Goal: Task Accomplishment & Management: Complete application form

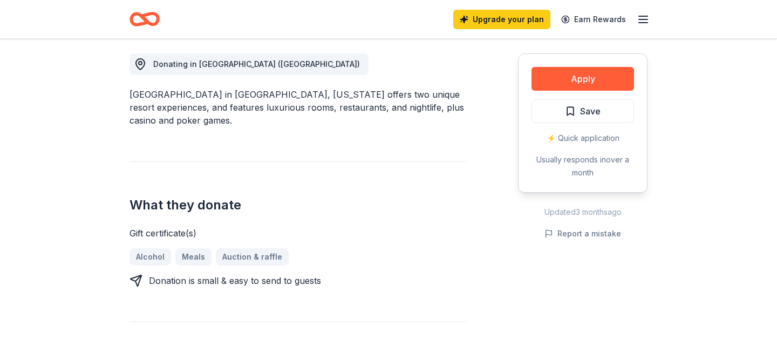
scroll to position [302, 0]
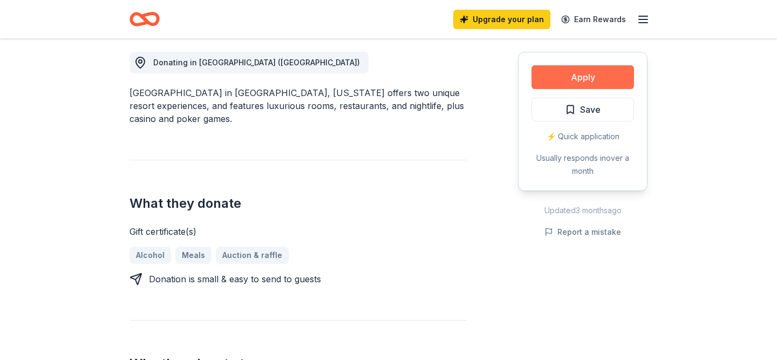
click at [558, 84] on button "Apply" at bounding box center [583, 77] width 103 height 24
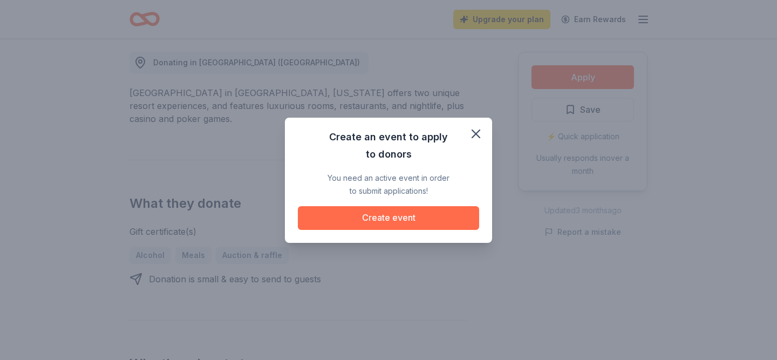
click at [440, 214] on button "Create event" at bounding box center [388, 218] width 181 height 24
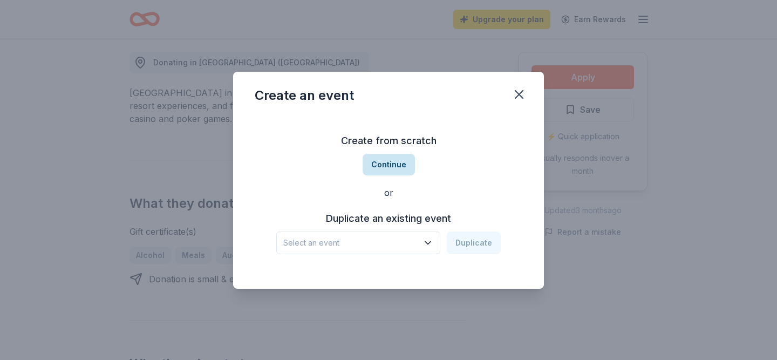
click at [399, 162] on button "Continue" at bounding box center [389, 165] width 52 height 22
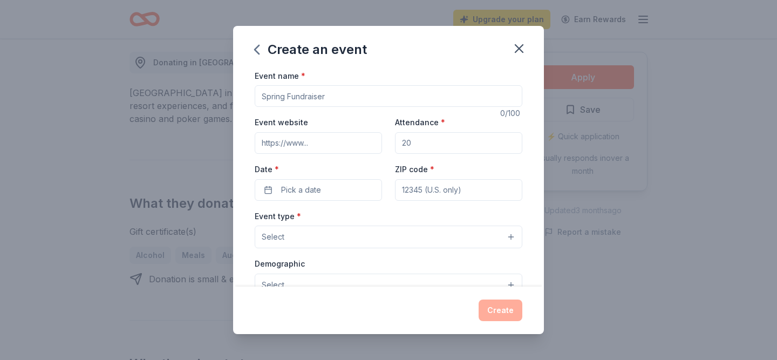
click at [344, 103] on input "Event name *" at bounding box center [389, 96] width 268 height 22
click at [513, 51] on icon "button" at bounding box center [519, 48] width 15 height 15
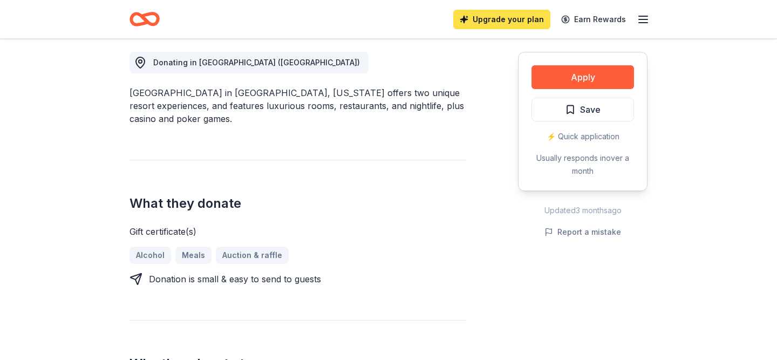
click at [521, 19] on link "Upgrade your plan" at bounding box center [501, 19] width 97 height 19
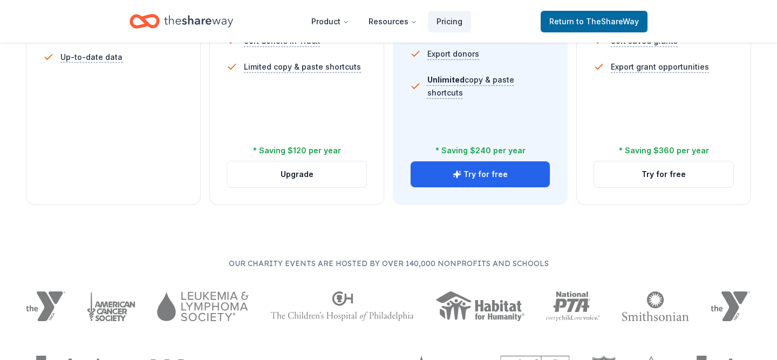
scroll to position [476, 0]
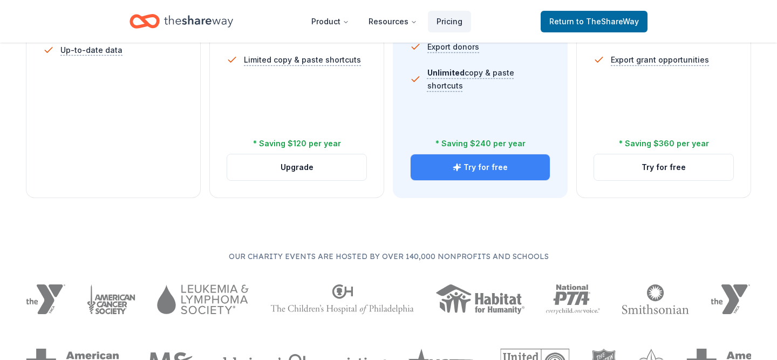
click at [470, 177] on button "Try for free" at bounding box center [480, 167] width 139 height 26
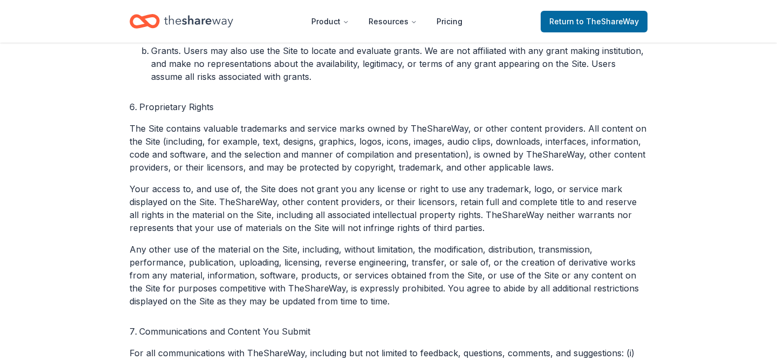
scroll to position [1224, 0]
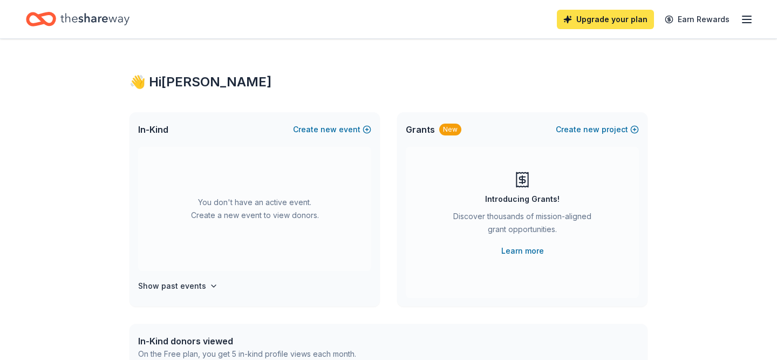
click at [641, 18] on link "Upgrade your plan" at bounding box center [605, 19] width 97 height 19
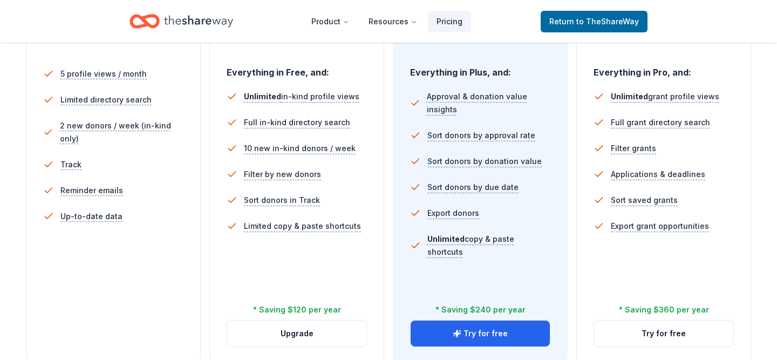
scroll to position [342, 0]
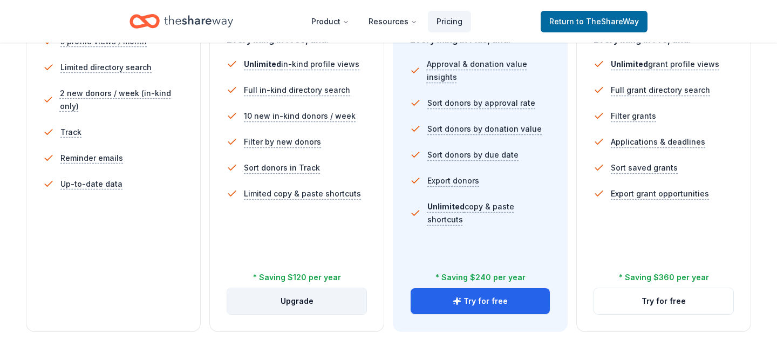
click at [335, 300] on button "Upgrade" at bounding box center [296, 301] width 139 height 26
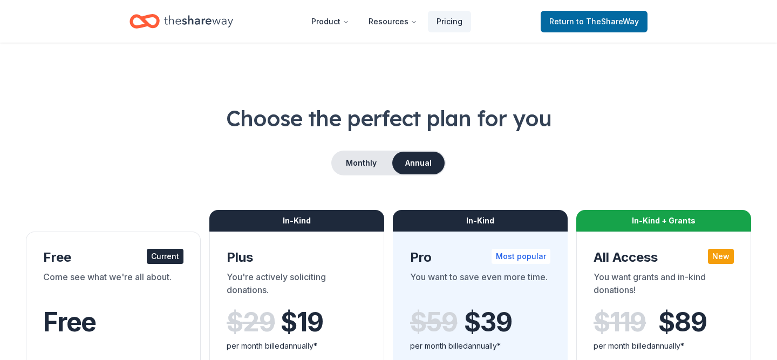
scroll to position [342, 0]
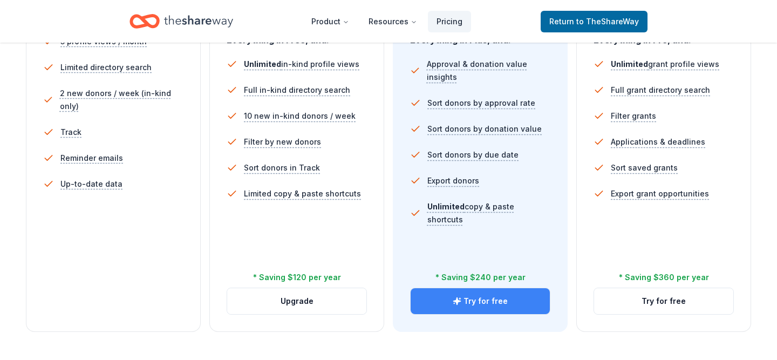
click at [493, 305] on button "Try for free" at bounding box center [480, 301] width 139 height 26
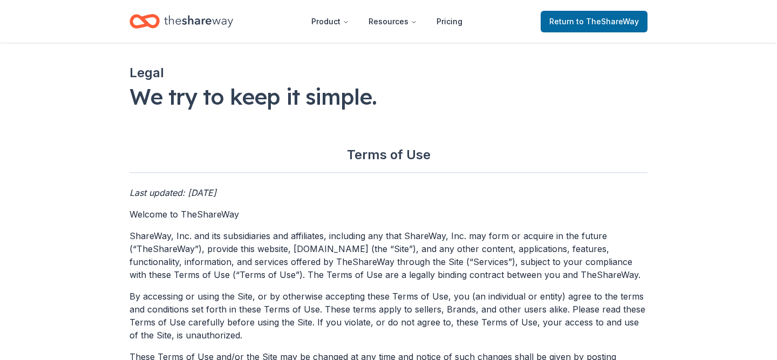
scroll to position [302, 0]
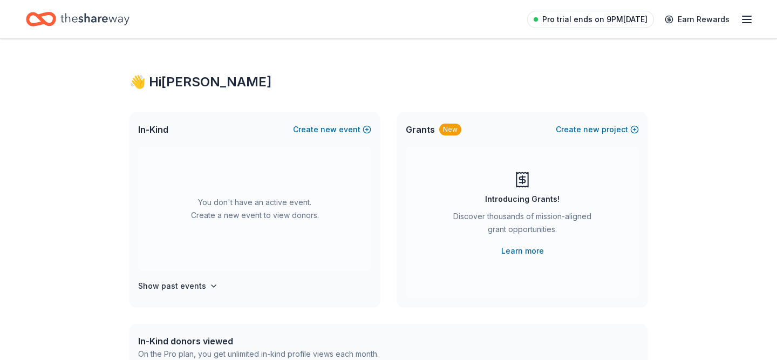
click at [621, 21] on span "Pro trial ends on 9PM[DATE]" at bounding box center [594, 19] width 105 height 13
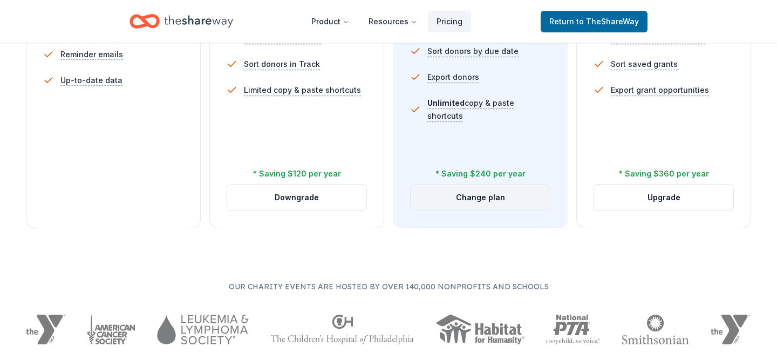
scroll to position [450, 0]
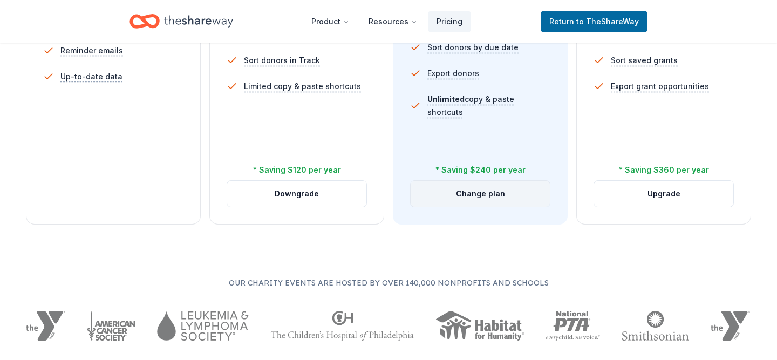
click at [481, 193] on button "Change plan" at bounding box center [480, 194] width 139 height 26
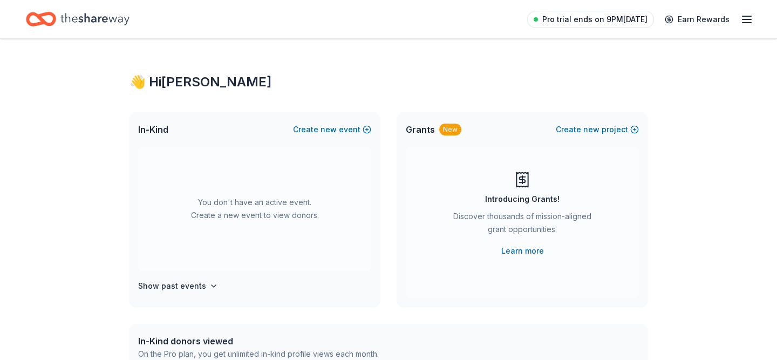
click at [605, 21] on span "Pro trial ends on 9PM[DATE]" at bounding box center [594, 19] width 105 height 13
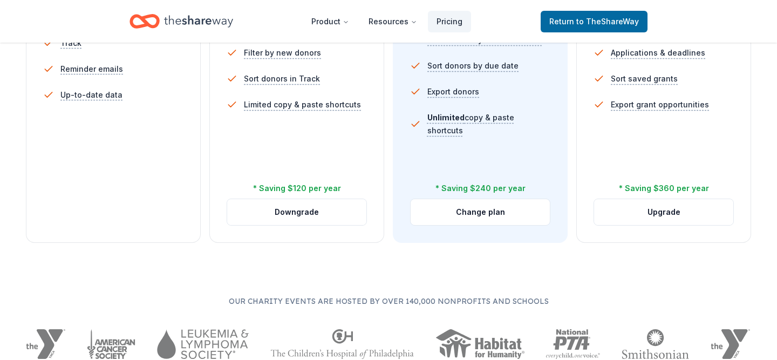
scroll to position [443, 0]
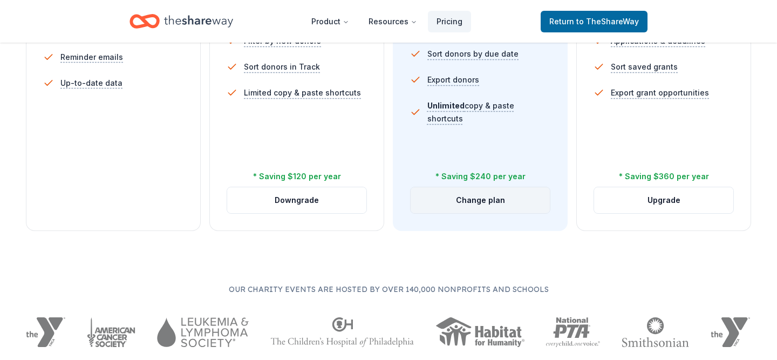
click at [506, 203] on button "Change plan" at bounding box center [480, 200] width 139 height 26
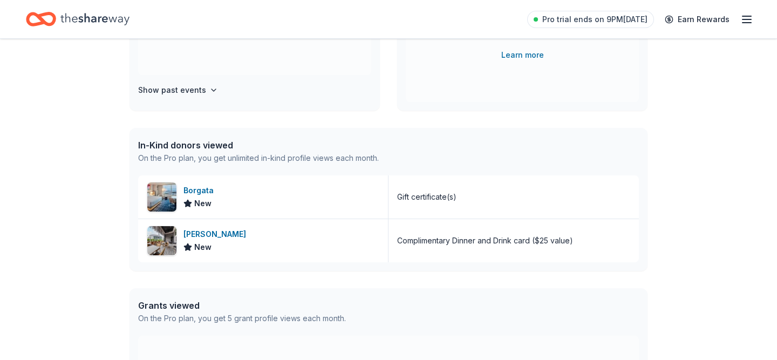
scroll to position [205, 0]
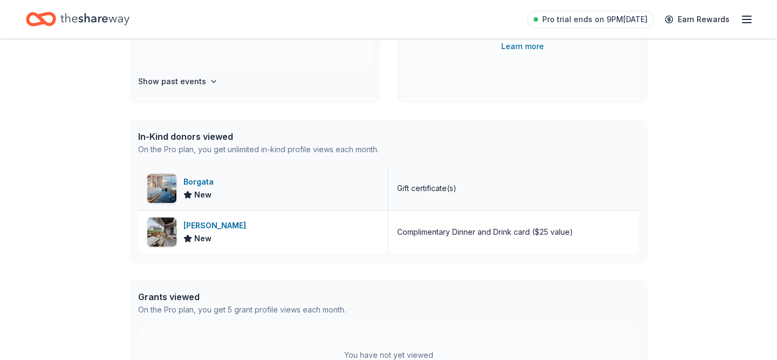
click at [204, 180] on div "Borgata" at bounding box center [201, 181] width 35 height 13
click at [429, 232] on div "Complimentary Dinner and Drink card ($25 value)" at bounding box center [485, 232] width 176 height 13
click at [207, 223] on div "[PERSON_NAME]" at bounding box center [217, 225] width 67 height 13
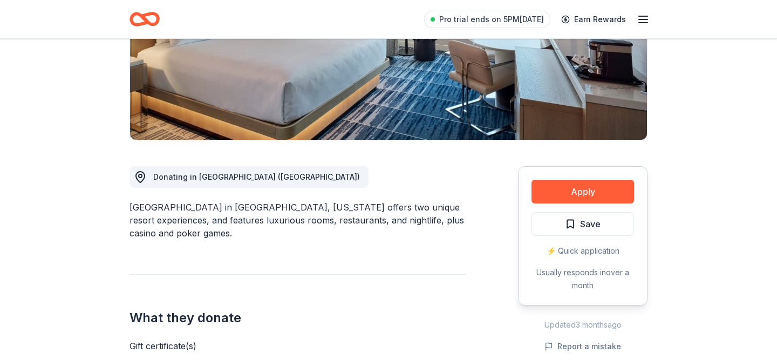
scroll to position [190, 0]
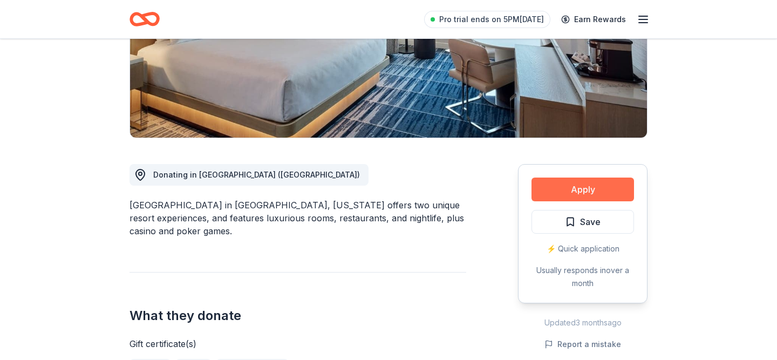
click at [590, 194] on button "Apply" at bounding box center [583, 190] width 103 height 24
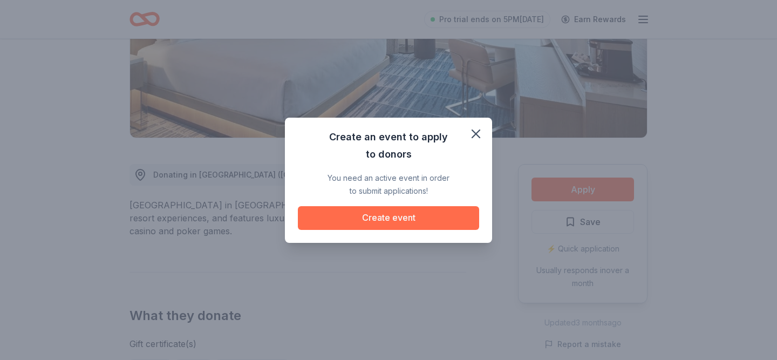
click at [406, 223] on button "Create event" at bounding box center [388, 218] width 181 height 24
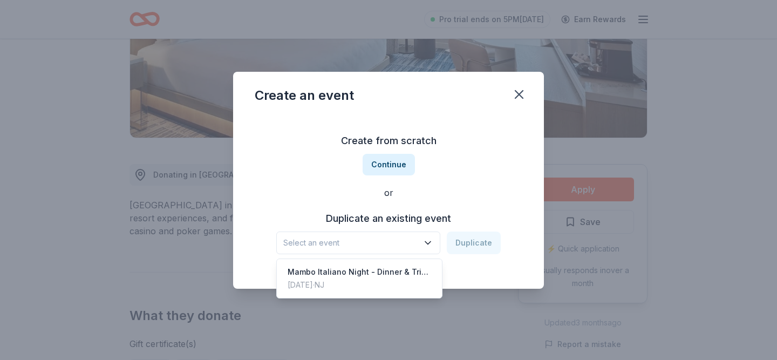
click at [377, 241] on span "Select an event" at bounding box center [350, 242] width 135 height 13
click at [365, 277] on div "Mambo Italiano Night - Dinner & Tricky Tray" at bounding box center [360, 272] width 144 height 13
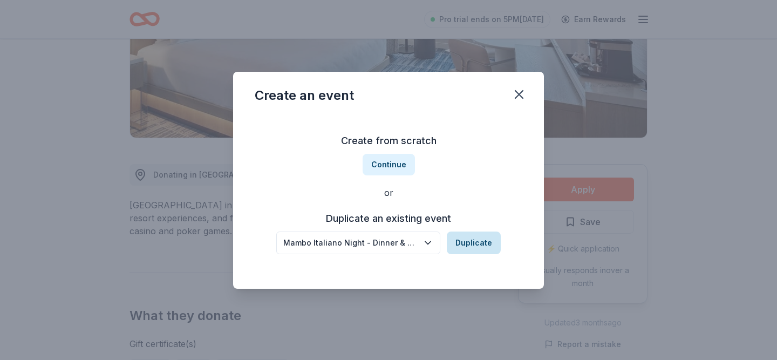
click at [475, 236] on button "Duplicate" at bounding box center [474, 243] width 54 height 23
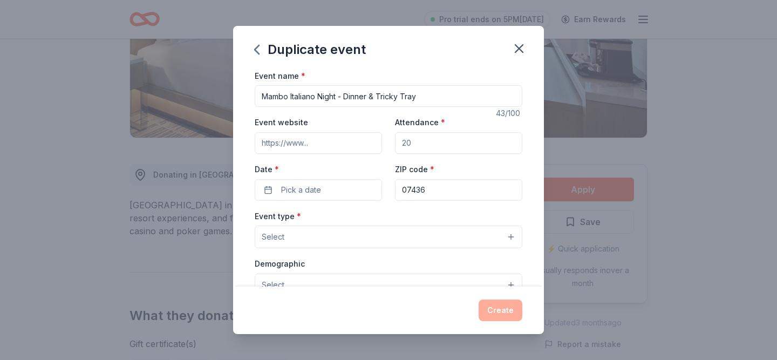
click at [315, 145] on input "Event website" at bounding box center [318, 143] width 127 height 22
type input "o"
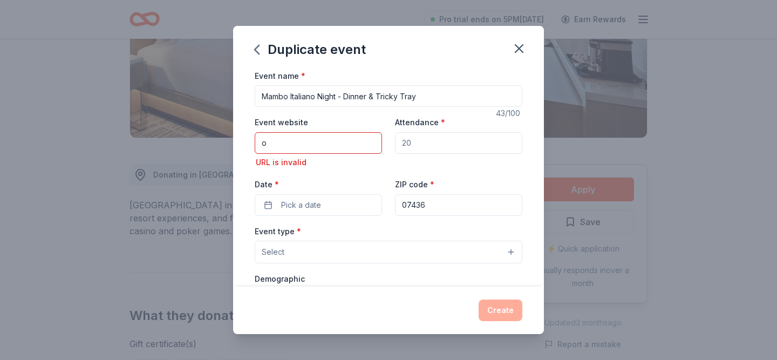
click at [318, 144] on input "o" at bounding box center [318, 143] width 127 height 22
paste input "[URL][DOMAIN_NAME]"
type input "[URL][DOMAIN_NAME]"
click at [413, 143] on input "Attendance *" at bounding box center [458, 143] width 127 height 22
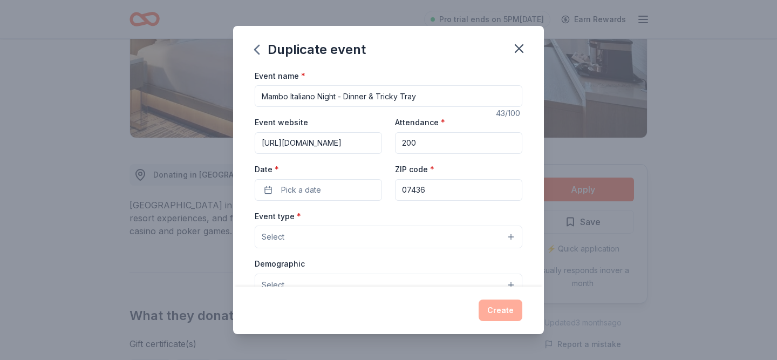
type input "200"
click at [338, 175] on div "Date * Pick a date" at bounding box center [318, 181] width 127 height 38
click at [338, 190] on button "Pick a date" at bounding box center [318, 190] width 127 height 22
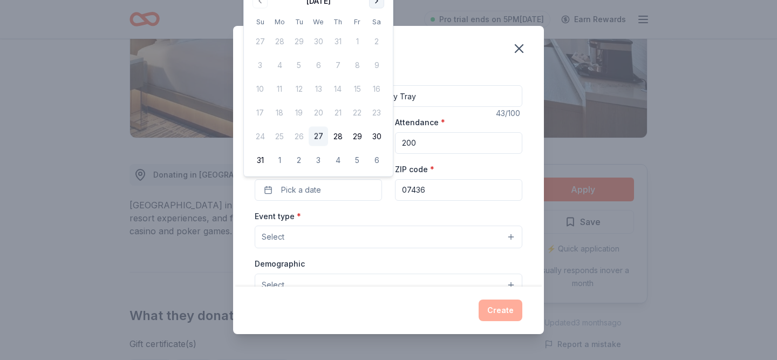
click at [376, 4] on button "Go to next month" at bounding box center [376, 1] width 15 height 15
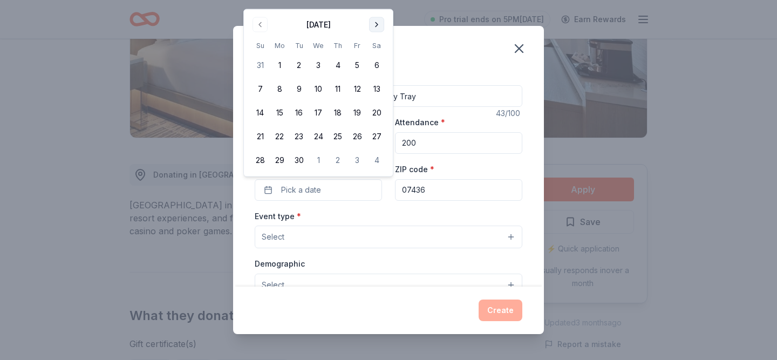
click at [381, 22] on button "Go to next month" at bounding box center [376, 24] width 15 height 15
click at [355, 139] on button "24" at bounding box center [357, 136] width 19 height 19
click at [351, 235] on button "Select" at bounding box center [389, 237] width 268 height 23
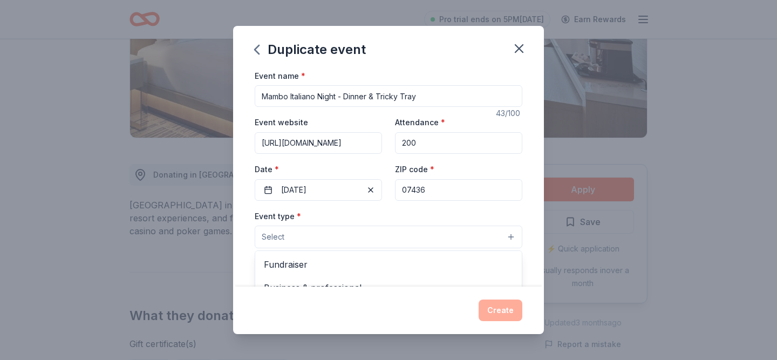
click at [351, 235] on button "Select" at bounding box center [389, 237] width 268 height 23
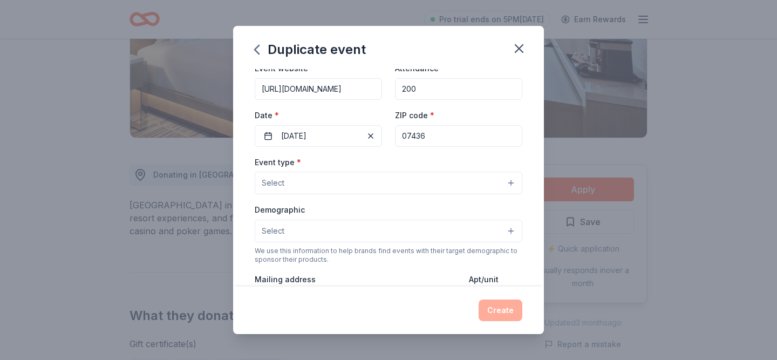
scroll to position [57, 0]
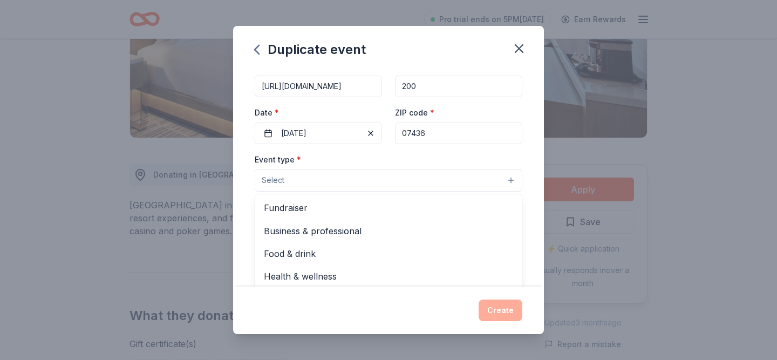
click at [357, 177] on button "Select" at bounding box center [389, 180] width 268 height 23
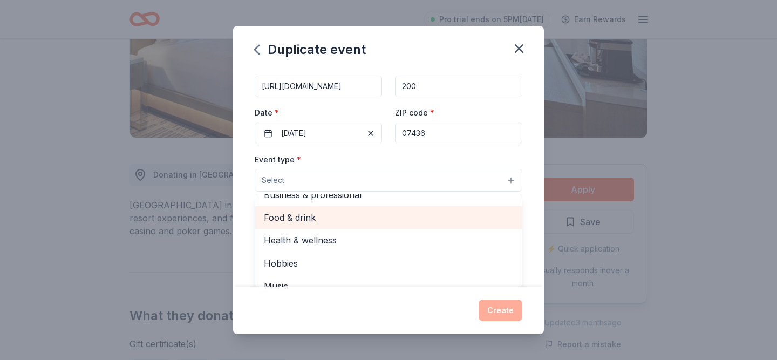
scroll to position [0, 0]
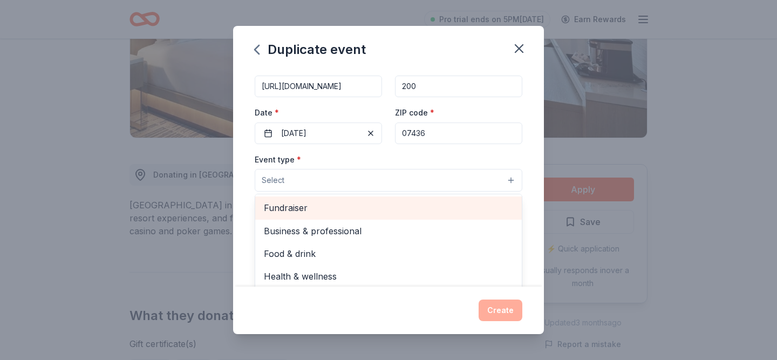
click at [324, 207] on span "Fundraiser" at bounding box center [388, 208] width 249 height 14
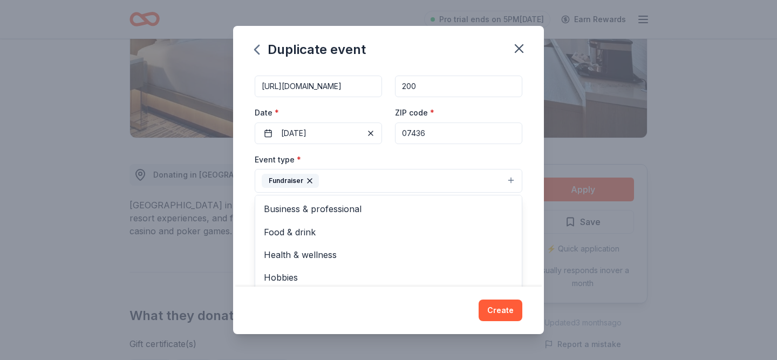
click at [398, 164] on div "Event type * Fundraiser Business & professional Food & drink Health & wellness …" at bounding box center [389, 173] width 268 height 40
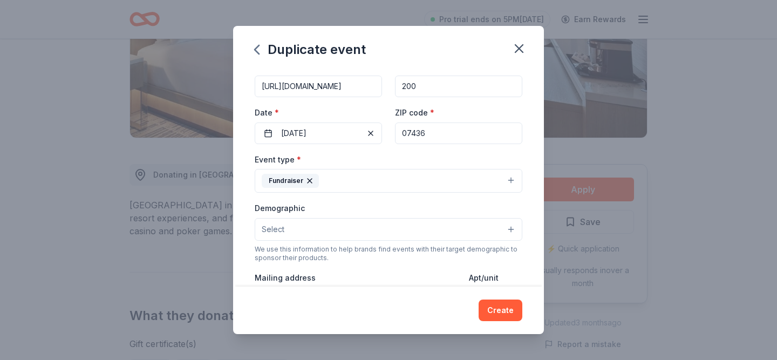
scroll to position [85, 0]
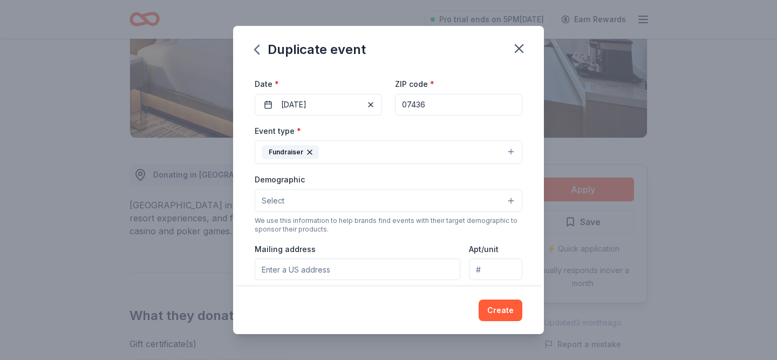
click at [355, 226] on div "We use this information to help brands find events with their target demographi…" at bounding box center [389, 224] width 268 height 17
click at [356, 205] on button "Select" at bounding box center [389, 200] width 268 height 23
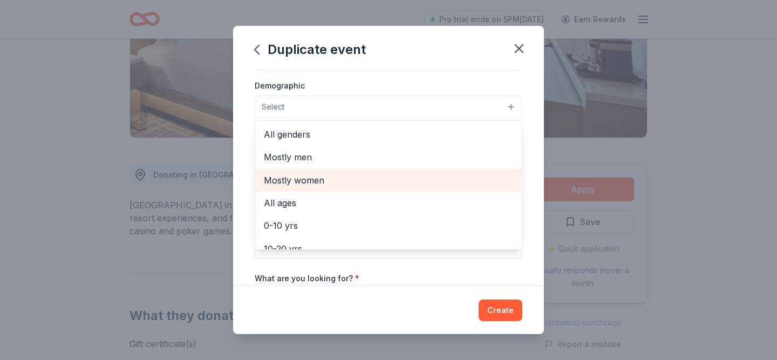
scroll to position [178, 0]
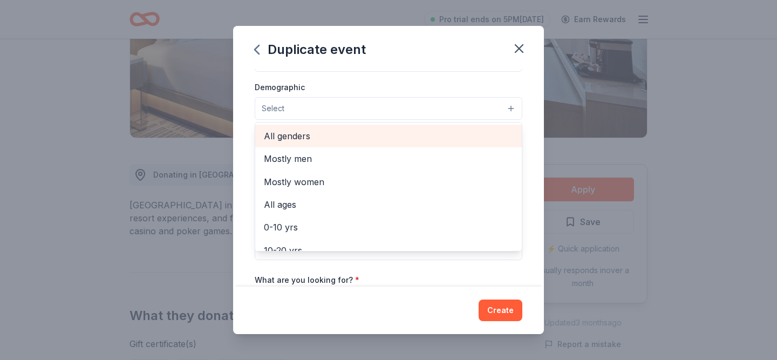
click at [329, 132] on span "All genders" at bounding box center [388, 136] width 249 height 14
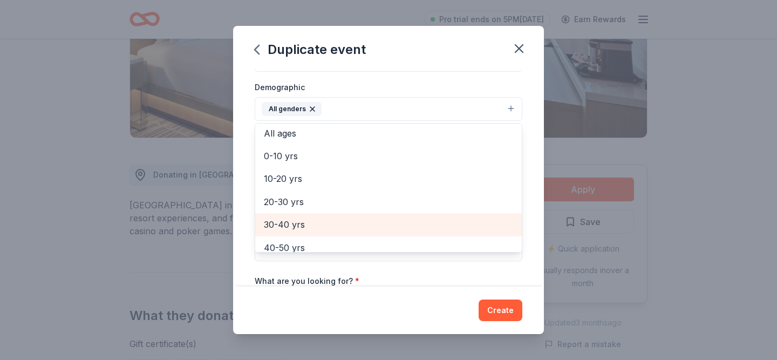
scroll to position [42, 0]
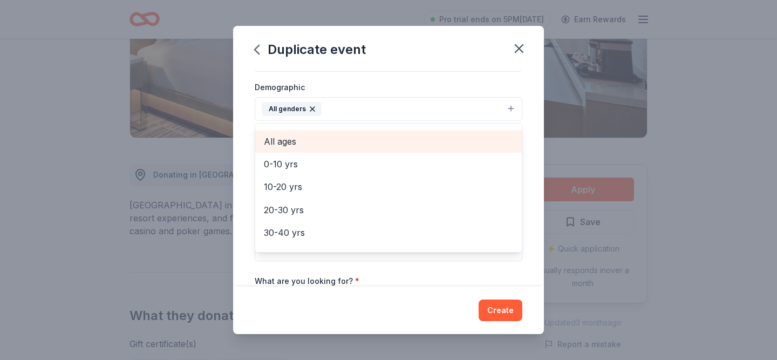
click at [314, 142] on span "All ages" at bounding box center [388, 141] width 249 height 14
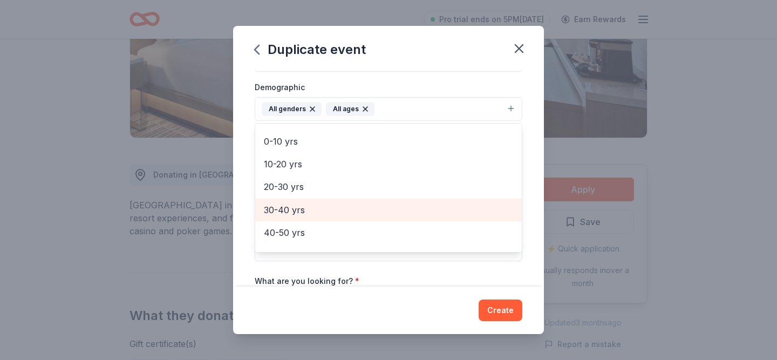
scroll to position [127, 0]
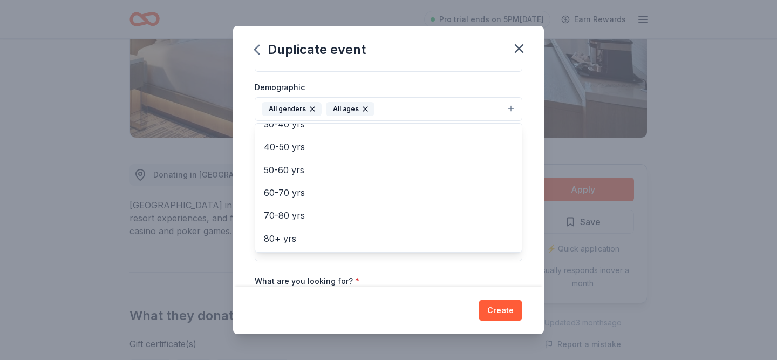
click at [244, 223] on div "Event name * Mambo Italiano Night - Dinner & Tricky Tray 43 /100 Event website …" at bounding box center [388, 178] width 311 height 218
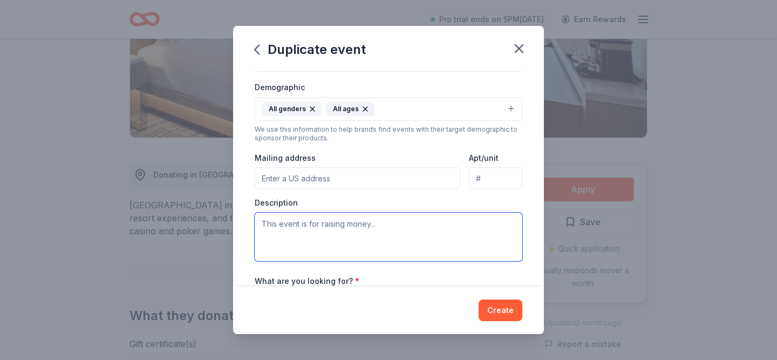
click at [314, 232] on textarea at bounding box center [389, 237] width 268 height 49
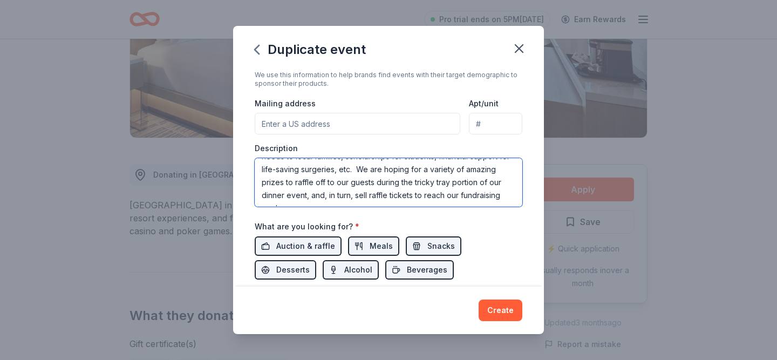
scroll to position [243, 0]
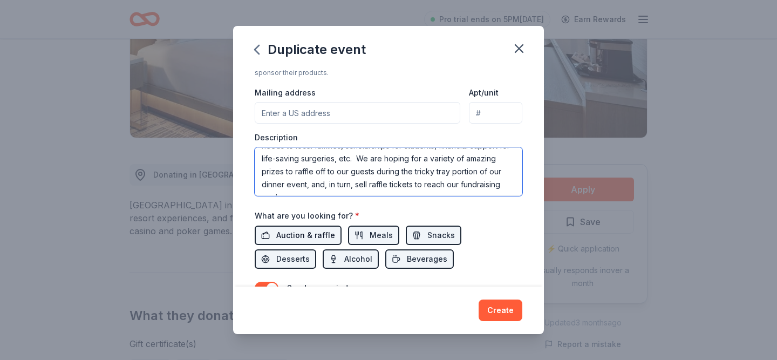
type textarea "Our biggest fundraiser of the year aims to raise enough money in order to conti…"
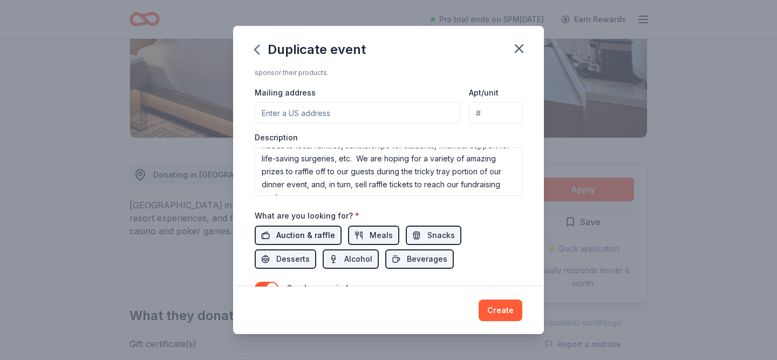
click at [318, 235] on span "Auction & raffle" at bounding box center [305, 235] width 59 height 13
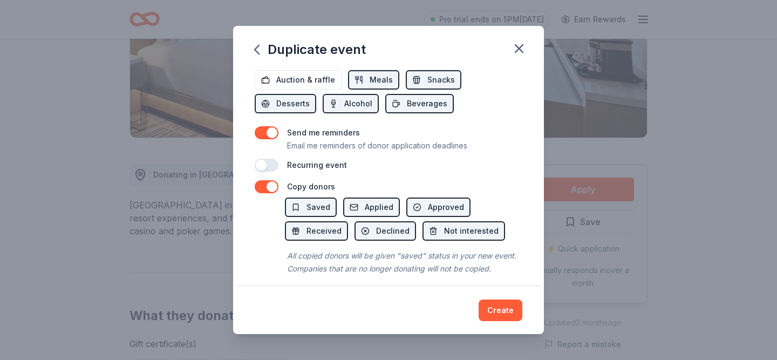
scroll to position [403, 0]
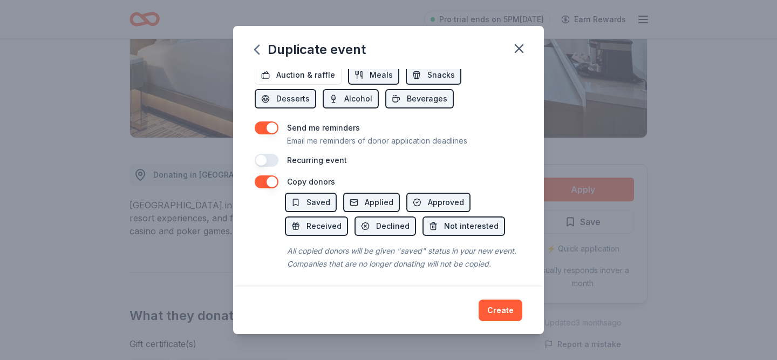
click at [270, 183] on button "button" at bounding box center [267, 181] width 24 height 13
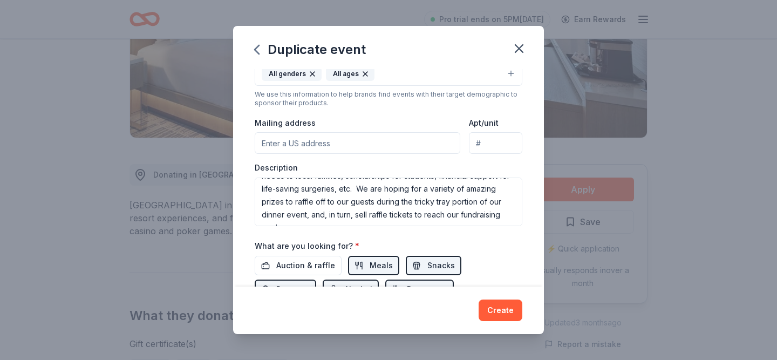
scroll to position [213, 0]
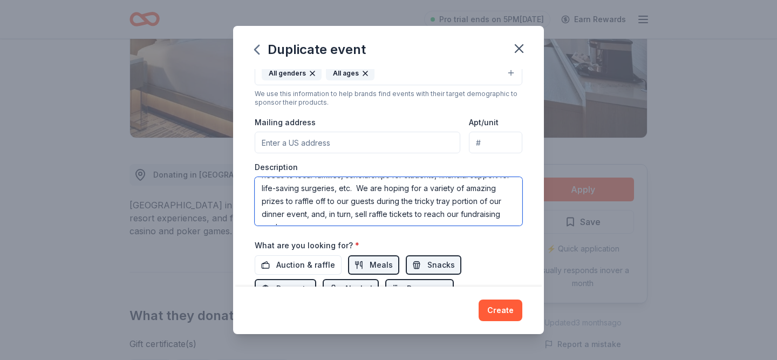
click at [444, 203] on textarea "Our biggest fundraiser of the year aims to raise enough money in order to conti…" at bounding box center [389, 201] width 268 height 49
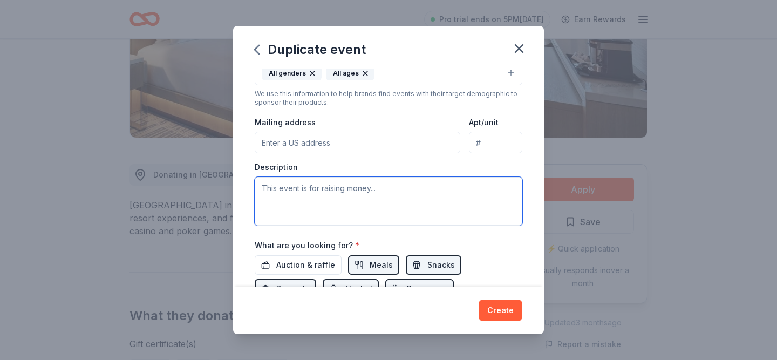
scroll to position [0, 0]
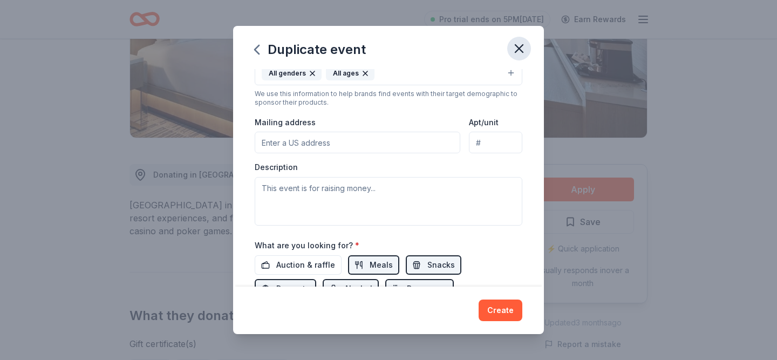
click at [517, 47] on icon "button" at bounding box center [519, 48] width 15 height 15
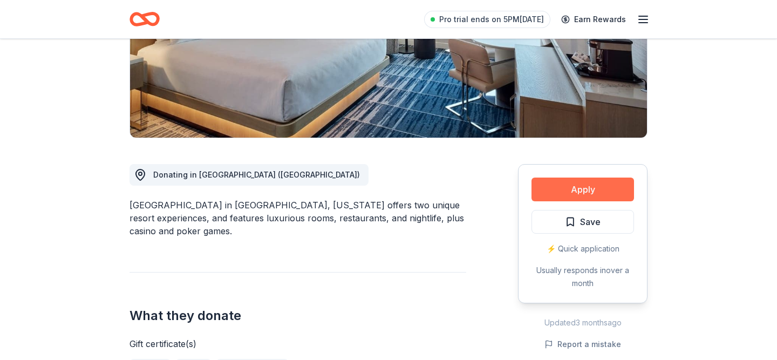
click at [580, 191] on button "Apply" at bounding box center [583, 190] width 103 height 24
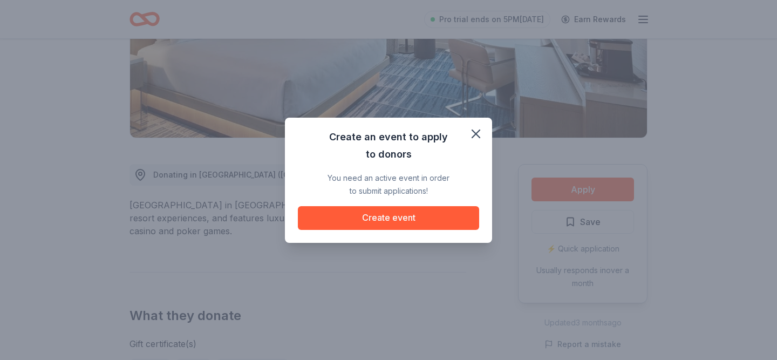
click at [449, 229] on div "Create an event to apply to donors You need an active event in order to submit …" at bounding box center [388, 180] width 207 height 125
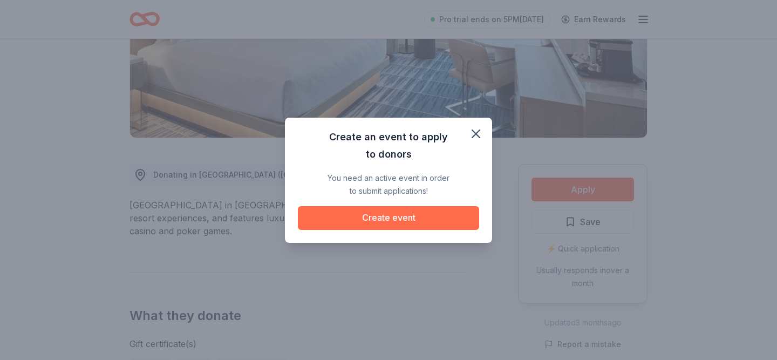
click at [448, 227] on button "Create event" at bounding box center [388, 218] width 181 height 24
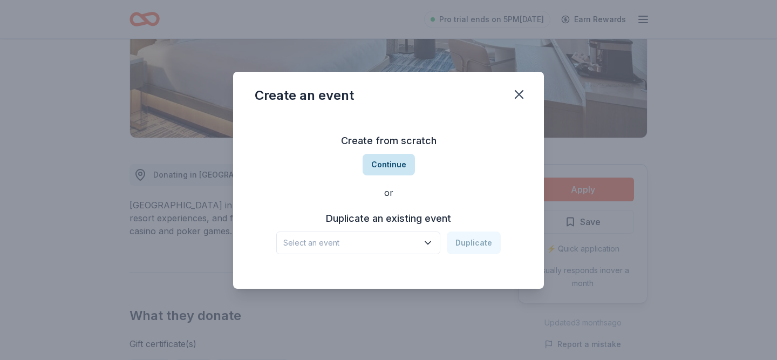
click at [400, 168] on button "Continue" at bounding box center [389, 165] width 52 height 22
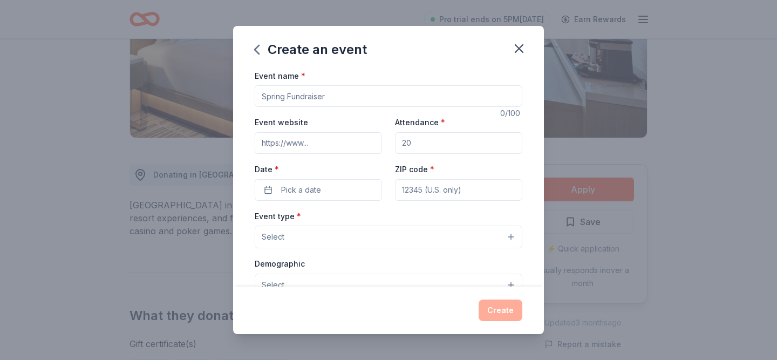
click at [355, 97] on input "Event name *" at bounding box center [389, 96] width 268 height 22
type input "Mambo Italiano - Dinner & Tricky Tray"
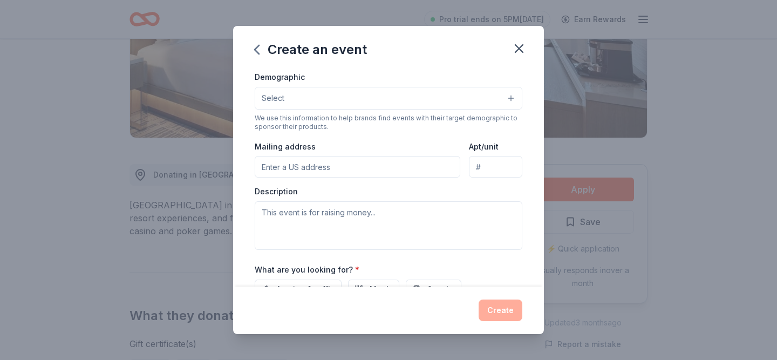
type input "ofl"
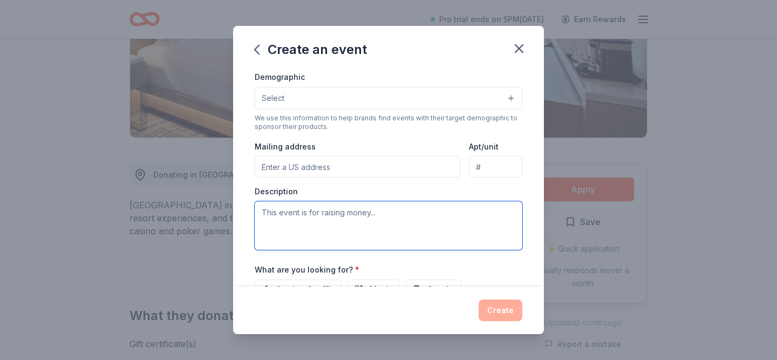
click at [348, 223] on textarea at bounding box center [389, 225] width 268 height 49
paste textarea "Our biggest fundraiser of the year aims to raise enough money in order to conti…"
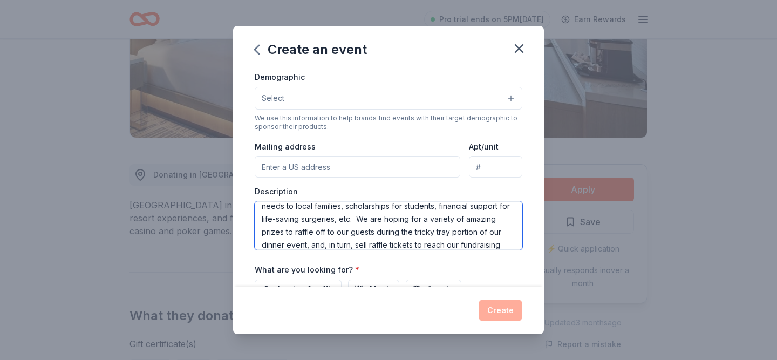
scroll to position [0, 0]
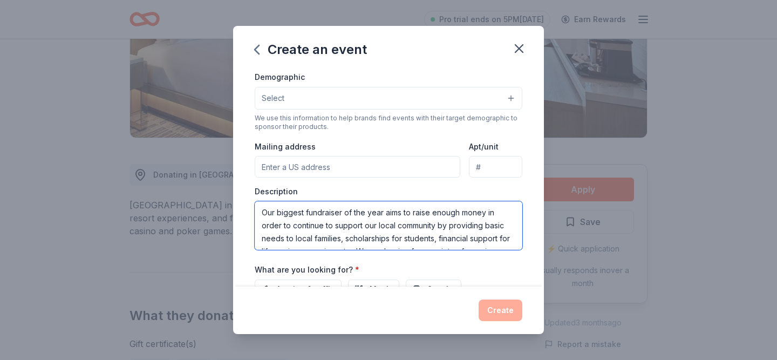
type textarea "Our biggest fundraiser of the year aims to raise enough money in order to conti…"
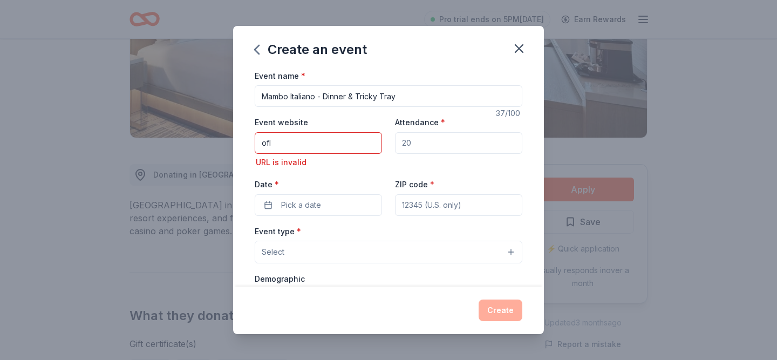
drag, startPoint x: 286, startPoint y: 146, endPoint x: 207, endPoint y: 144, distance: 78.8
click at [211, 145] on div "Create an event Event name * Mambo Italiano - Dinner & Tricky Tray 37 /100 Even…" at bounding box center [388, 180] width 777 height 360
paste input "[URL][DOMAIN_NAME]"
type input "[URL][DOMAIN_NAME]"
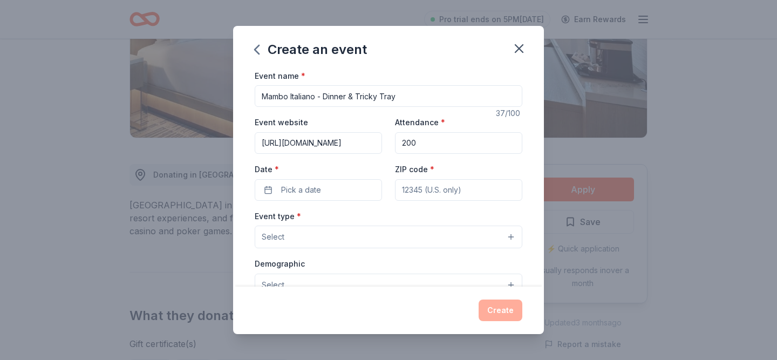
type input "200"
click at [317, 176] on div "Date * Pick a date" at bounding box center [318, 181] width 127 height 38
click at [323, 197] on button "Pick a date" at bounding box center [318, 190] width 127 height 22
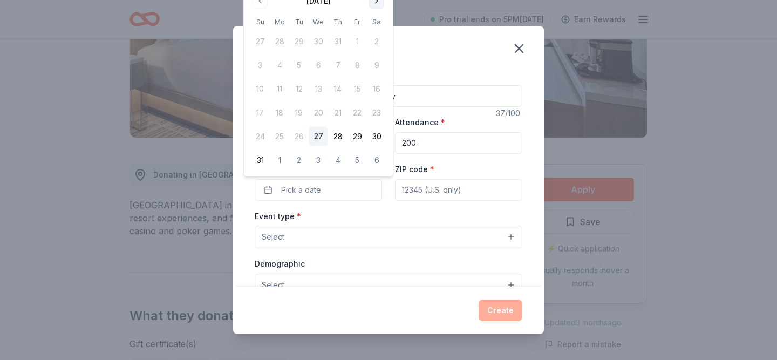
click at [379, 3] on button "Go to next month" at bounding box center [376, 1] width 15 height 15
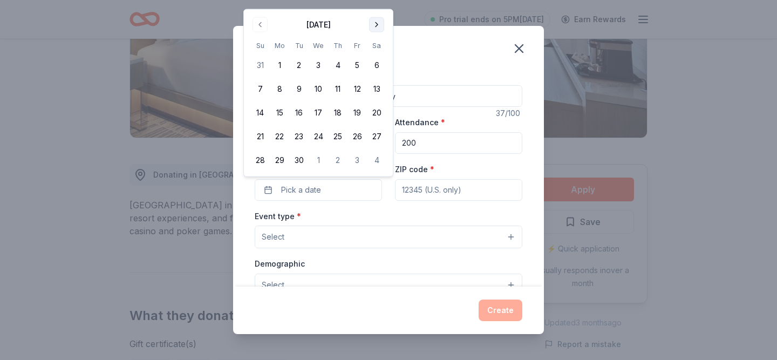
click at [374, 22] on button "Go to next month" at bounding box center [376, 24] width 15 height 15
click at [354, 136] on button "24" at bounding box center [357, 136] width 19 height 19
click at [404, 185] on input "ZIP code *" at bounding box center [458, 190] width 127 height 22
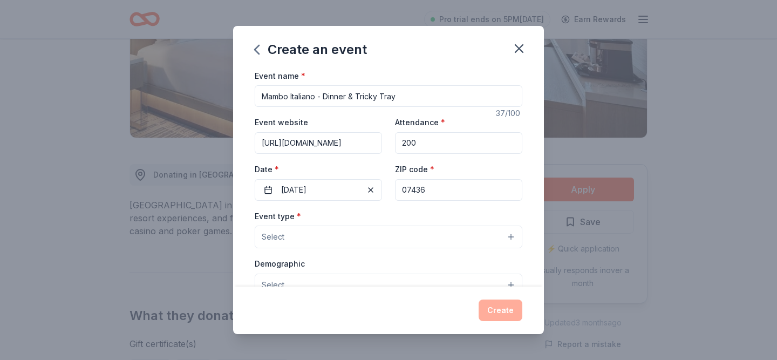
type input "07436"
click at [328, 242] on button "Select" at bounding box center [389, 237] width 268 height 23
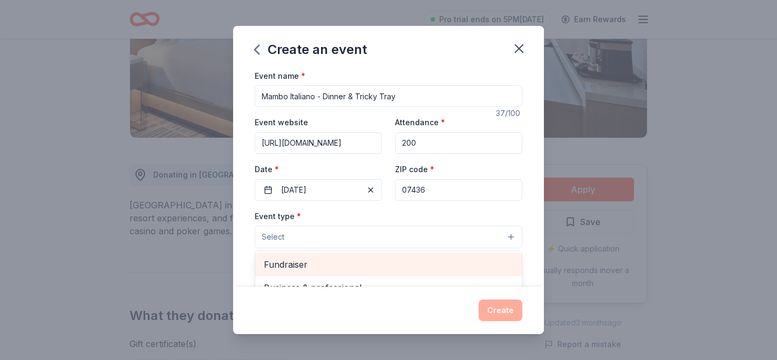
click at [308, 260] on span "Fundraiser" at bounding box center [388, 264] width 249 height 14
click at [249, 252] on div "Event name * Mambo Italiano - Dinner & Tricky Tray 37 /100 Event website https:…" at bounding box center [388, 178] width 311 height 218
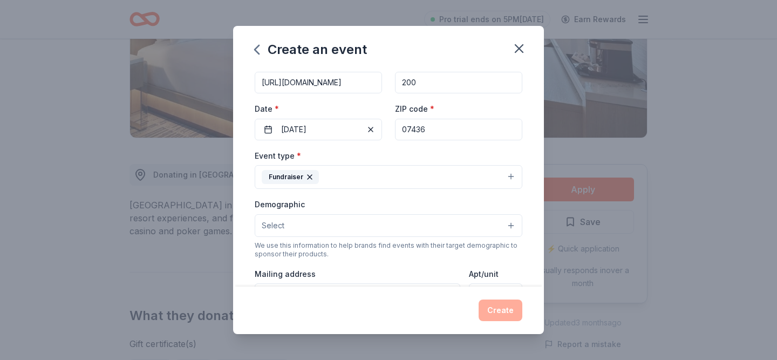
scroll to position [103, 0]
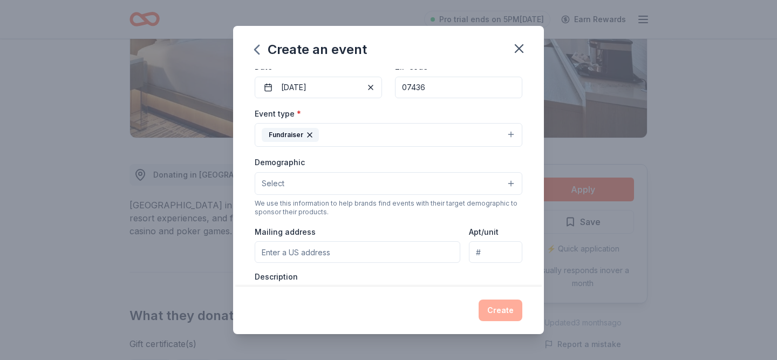
click at [293, 182] on button "Select" at bounding box center [389, 183] width 268 height 23
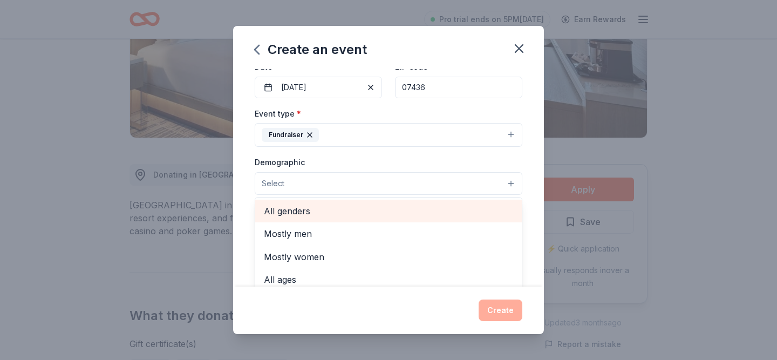
click at [290, 210] on span "All genders" at bounding box center [388, 211] width 249 height 14
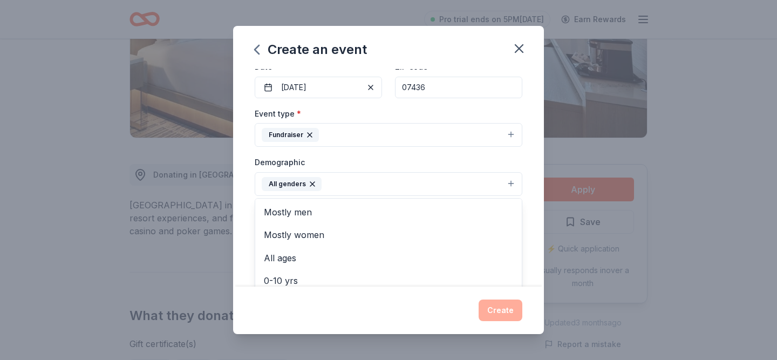
click at [245, 231] on div "Event name * Mambo Italiano - Dinner & Tricky Tray 37 /100 Event website https:…" at bounding box center [388, 178] width 311 height 218
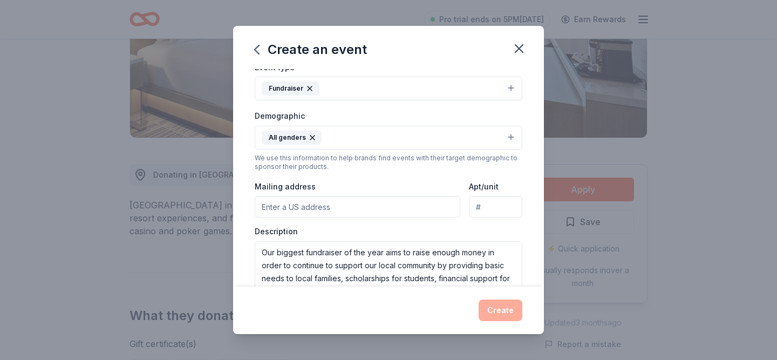
scroll to position [172, 0]
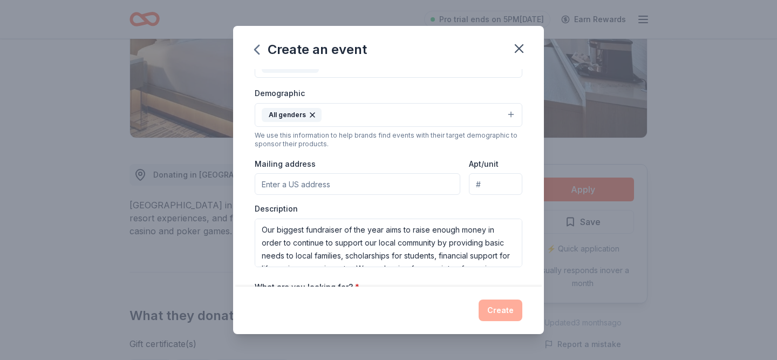
click at [282, 185] on input "Mailing address" at bounding box center [358, 184] width 206 height 22
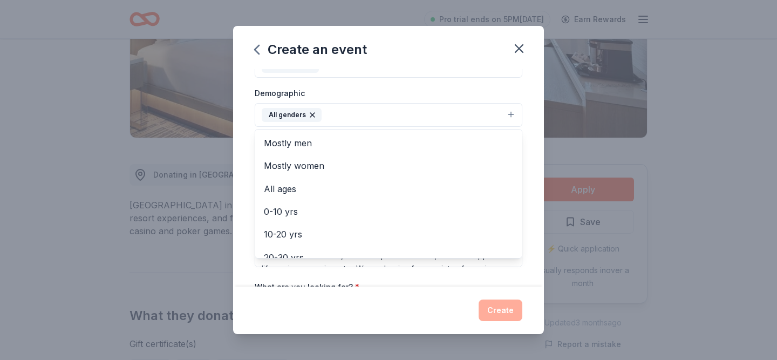
click at [331, 112] on button "All genders" at bounding box center [389, 115] width 268 height 24
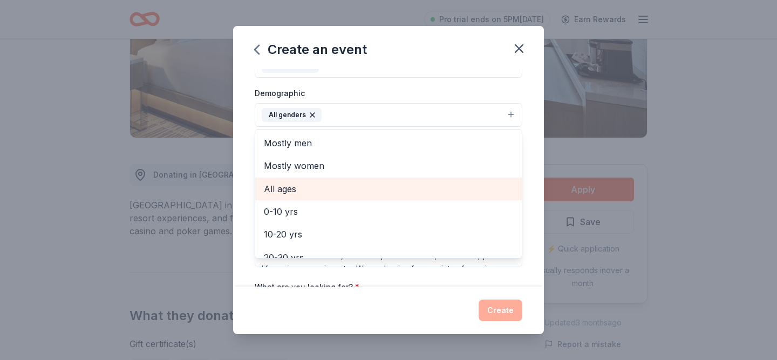
scroll to position [46, 0]
click at [295, 185] on span "10-20 yrs" at bounding box center [388, 188] width 249 height 14
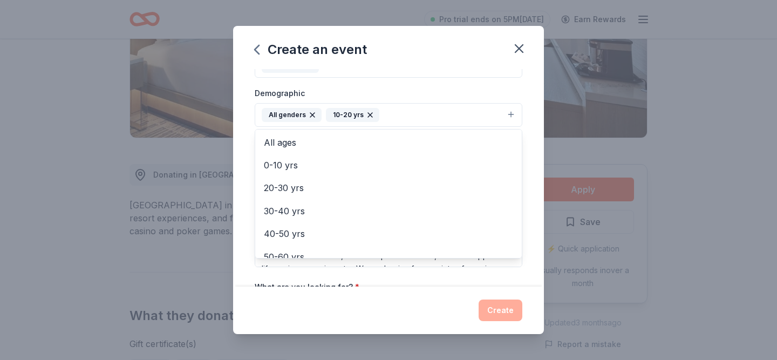
click at [369, 113] on icon "button" at bounding box center [370, 115] width 4 height 4
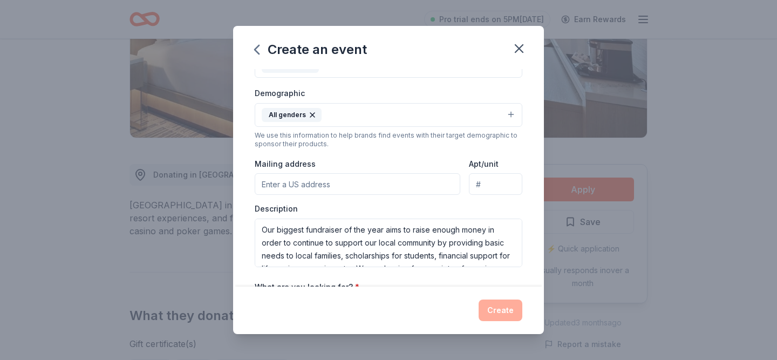
click at [350, 117] on button "All genders" at bounding box center [389, 115] width 268 height 24
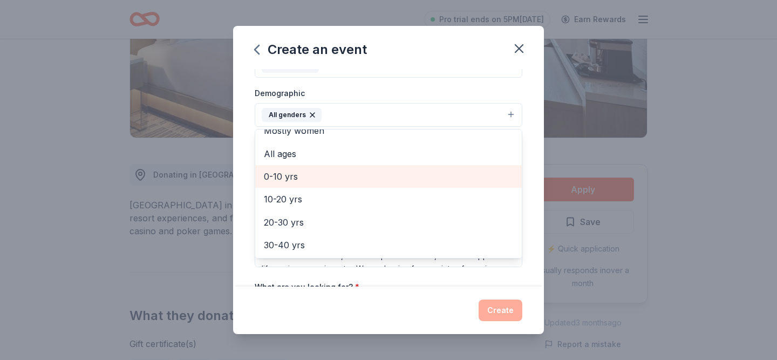
scroll to position [42, 0]
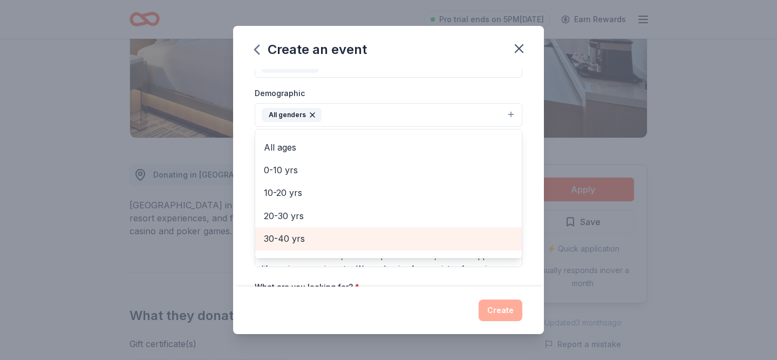
click at [287, 238] on span "30-40 yrs" at bounding box center [388, 239] width 249 height 14
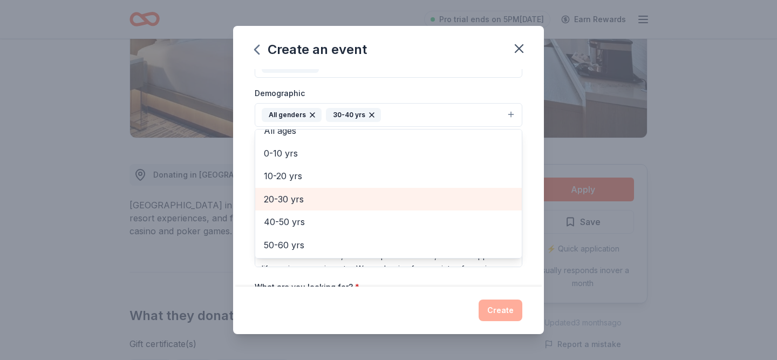
scroll to position [60, 0]
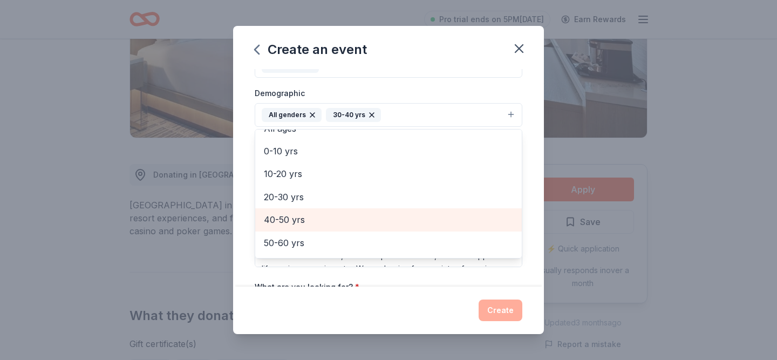
click at [297, 219] on span "40-50 yrs" at bounding box center [388, 220] width 249 height 14
click at [293, 222] on span "50-60 yrs" at bounding box center [388, 220] width 249 height 14
click at [293, 222] on span "60-70 yrs" at bounding box center [388, 220] width 249 height 14
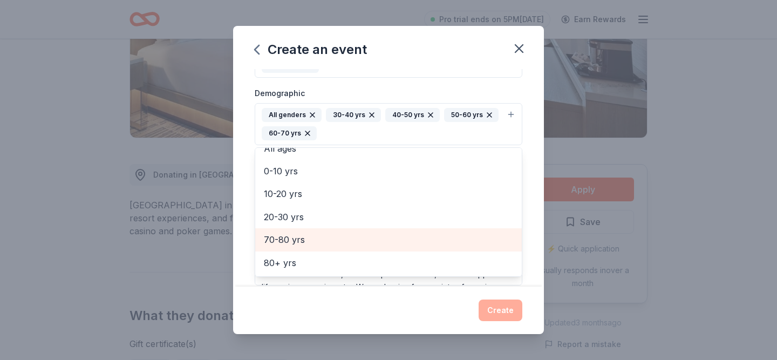
click at [286, 235] on span "70-80 yrs" at bounding box center [388, 240] width 249 height 14
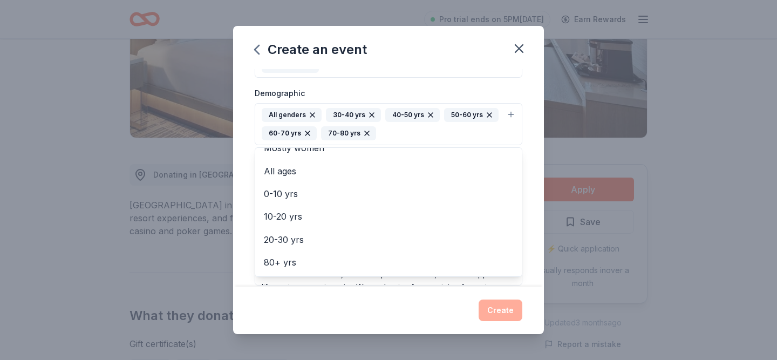
click at [364, 131] on icon "button" at bounding box center [367, 133] width 9 height 9
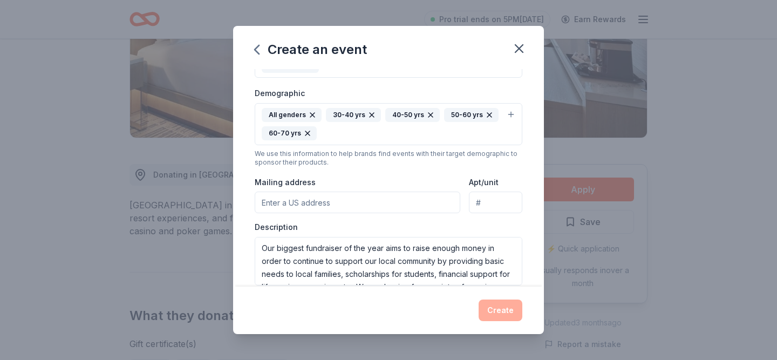
click at [283, 199] on input "Mailing address" at bounding box center [358, 203] width 206 height 22
click at [371, 228] on div "Description Our biggest fundraiser of the year aims to raise enough money in or…" at bounding box center [389, 254] width 268 height 64
click at [378, 204] on input "67 West Sheffield Street" at bounding box center [358, 203] width 206 height 22
type input "67 West Sheffield Street, Oakland, NJ, 07436"
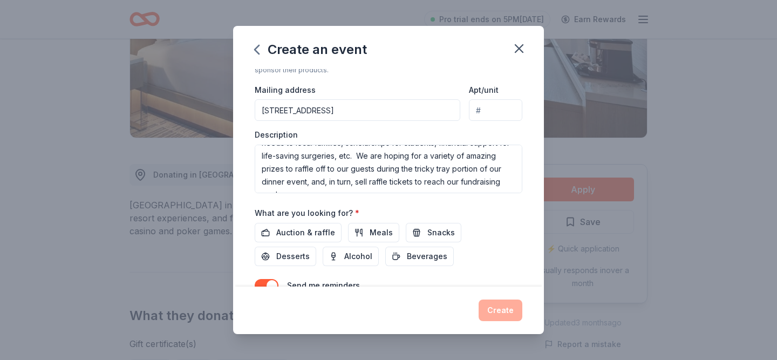
scroll to position [279, 0]
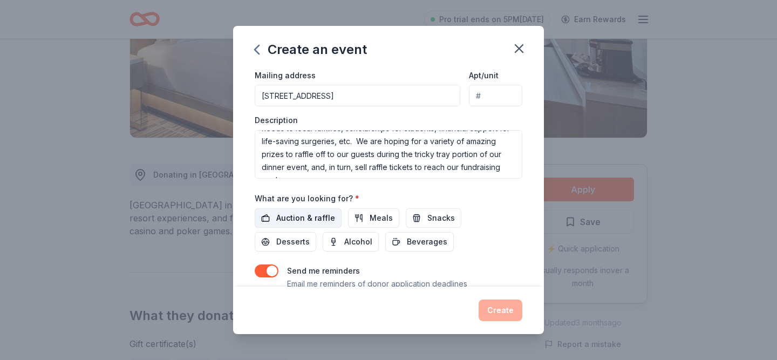
click at [299, 218] on span "Auction & raffle" at bounding box center [305, 218] width 59 height 13
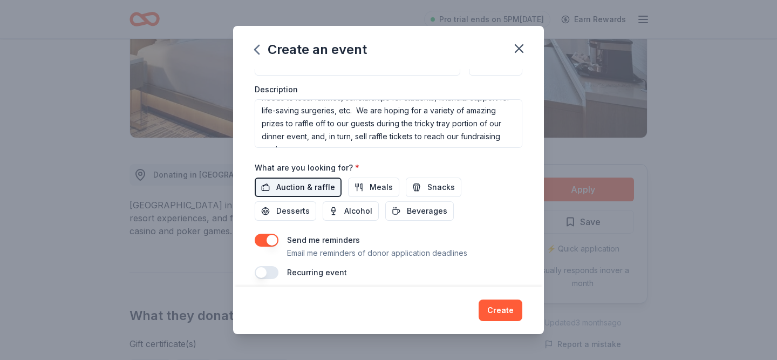
scroll to position [318, 0]
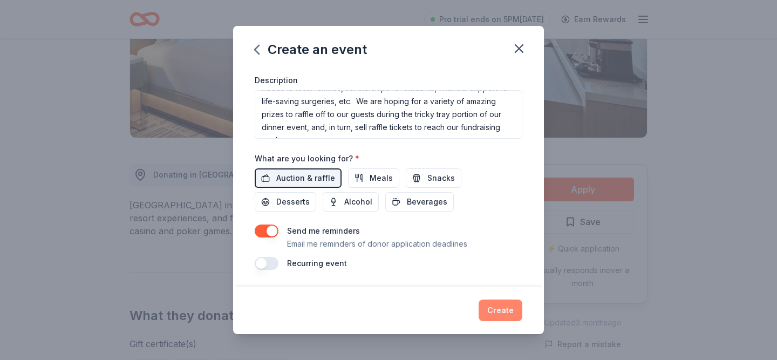
click at [510, 312] on button "Create" at bounding box center [501, 311] width 44 height 22
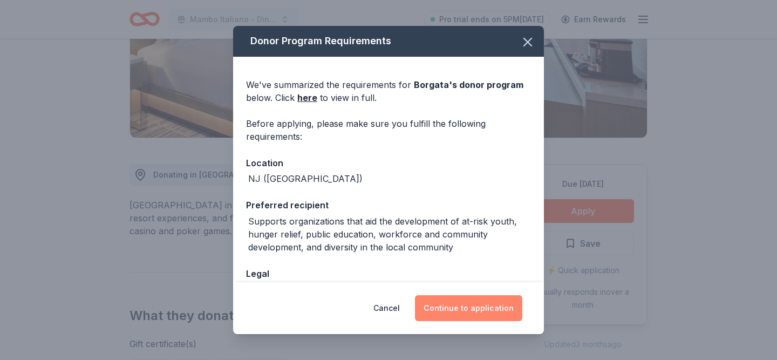
click at [457, 308] on button "Continue to application" at bounding box center [468, 308] width 107 height 26
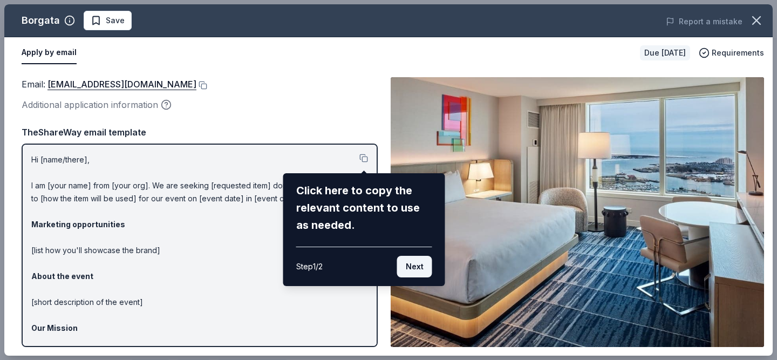
click at [409, 264] on button "Next" at bounding box center [414, 267] width 35 height 22
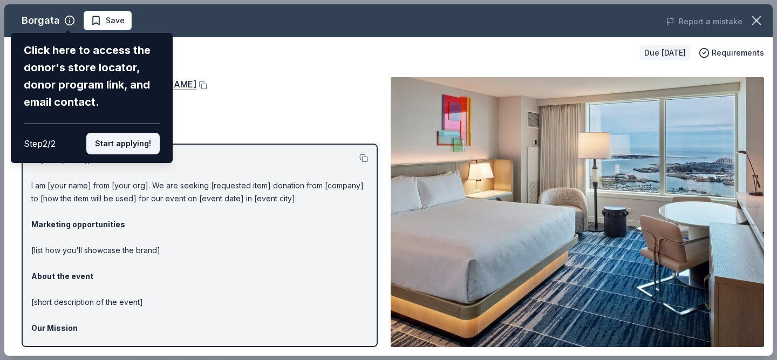
click at [105, 144] on button "Start applying!" at bounding box center [122, 144] width 73 height 22
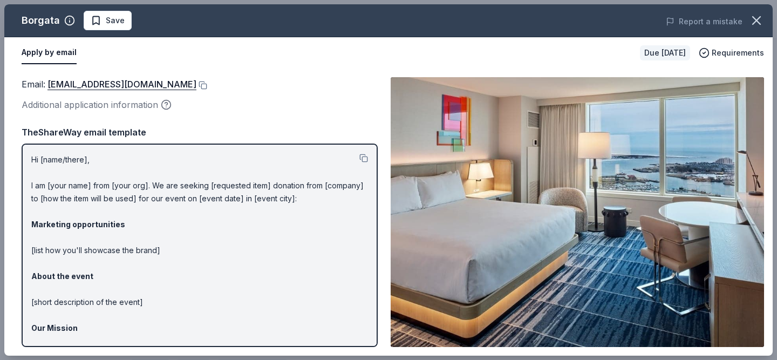
click at [65, 161] on p "Hi [name/there], I am [your name] from [your org]. We are seeking [requested it…" at bounding box center [199, 289] width 337 height 272
click at [365, 159] on button at bounding box center [363, 158] width 9 height 9
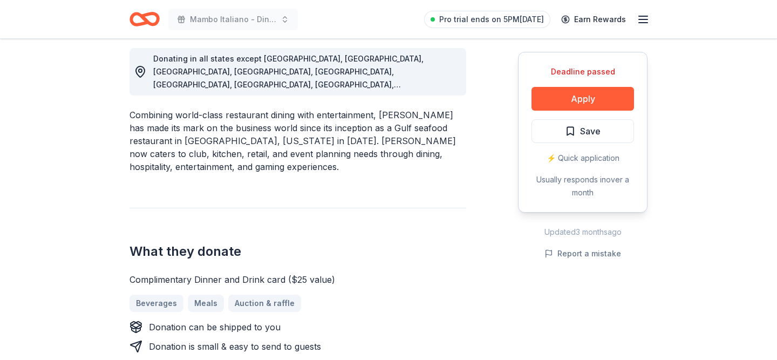
scroll to position [305, 0]
click at [567, 103] on button "Apply" at bounding box center [583, 99] width 103 height 24
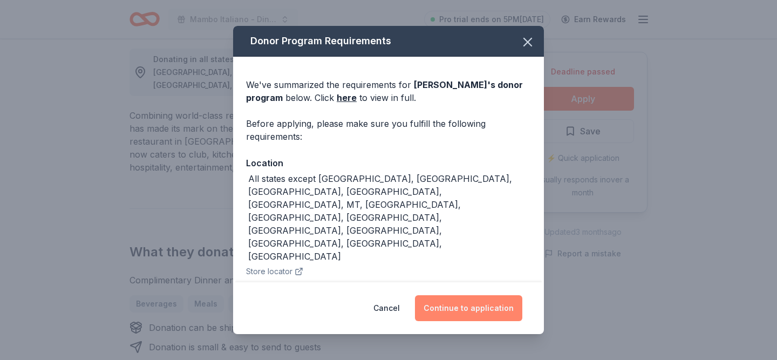
click at [458, 310] on button "Continue to application" at bounding box center [468, 308] width 107 height 26
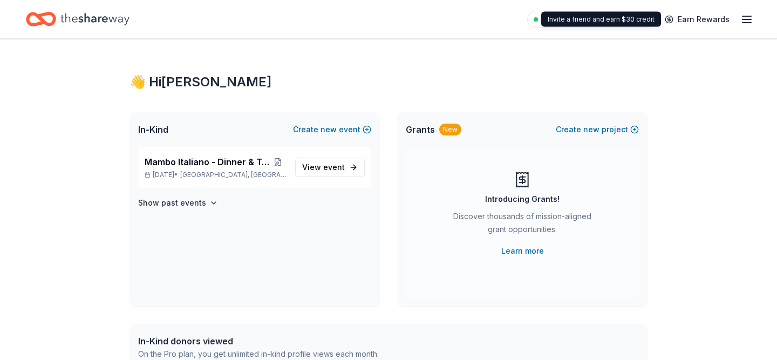
click at [747, 19] on icon "button" at bounding box center [747, 19] width 13 height 13
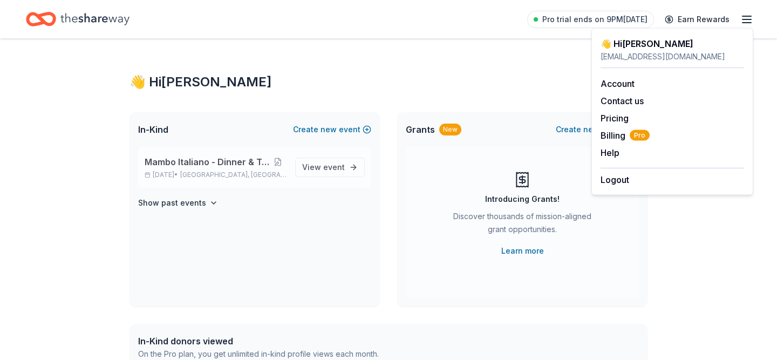
click at [222, 162] on span "Mambo Italiano - Dinner & Tricky Tray" at bounding box center [207, 161] width 125 height 13
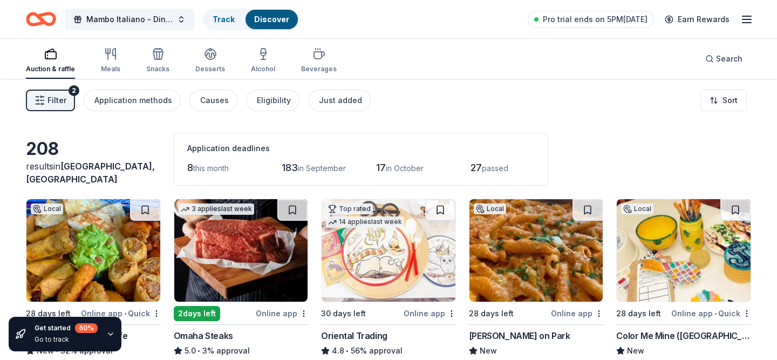
click at [66, 102] on button "Filter 2" at bounding box center [50, 101] width 49 height 22
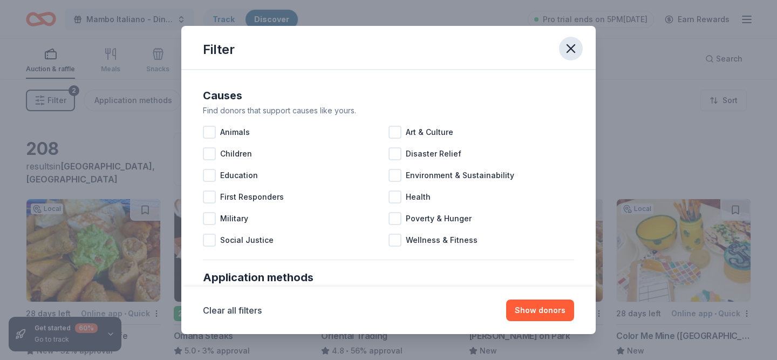
click at [572, 48] on icon "button" at bounding box center [570, 48] width 15 height 15
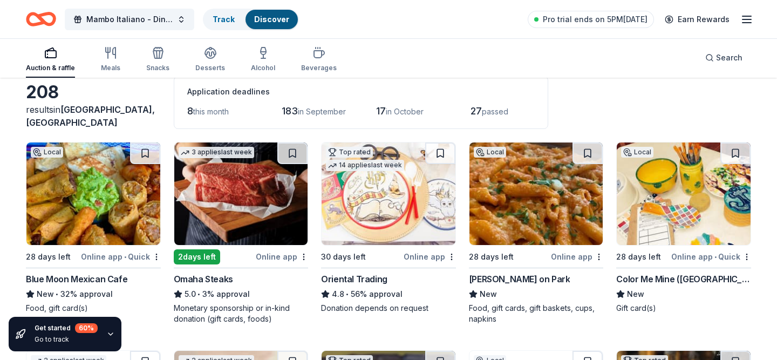
scroll to position [71, 0]
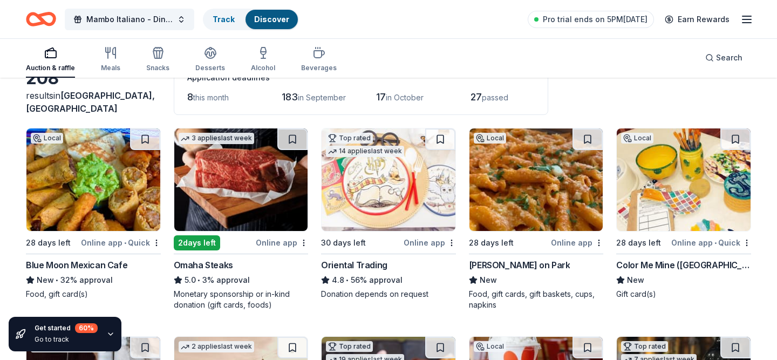
click at [82, 178] on img at bounding box center [93, 179] width 134 height 103
click at [663, 174] on img at bounding box center [684, 179] width 134 height 103
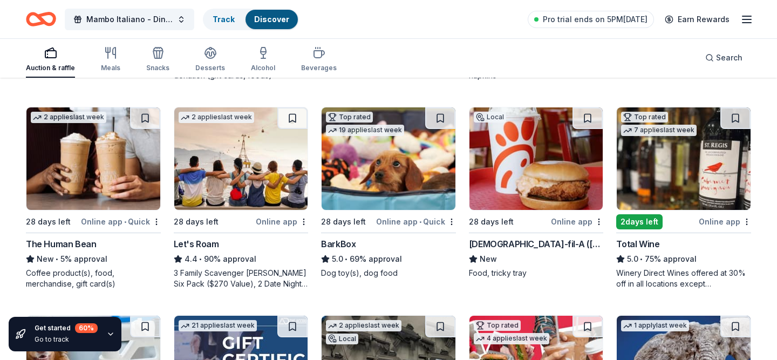
scroll to position [306, 0]
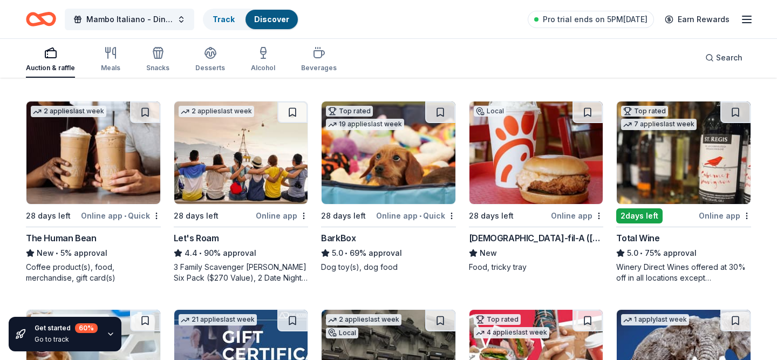
click at [508, 170] on img at bounding box center [537, 152] width 134 height 103
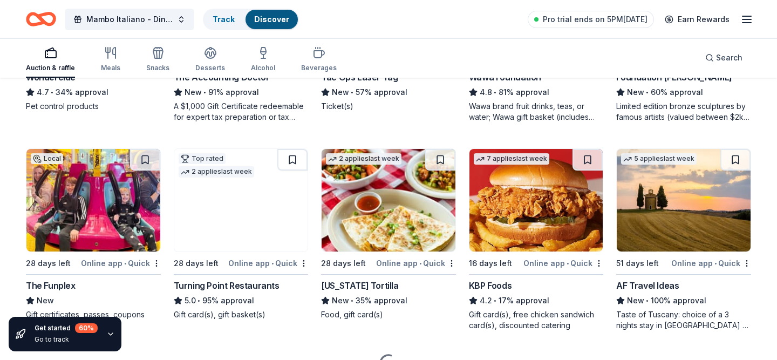
scroll to position [732, 0]
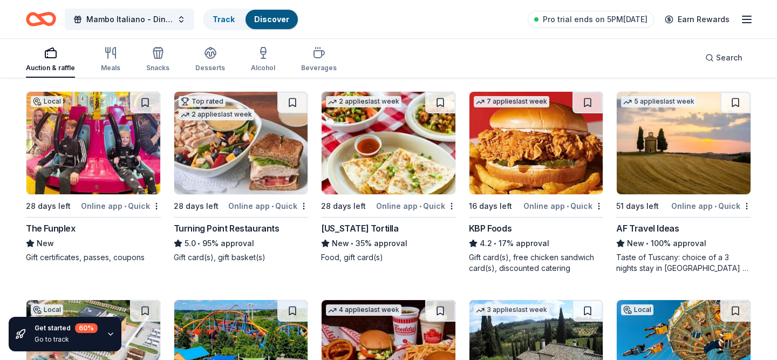
click at [113, 146] on img at bounding box center [93, 143] width 134 height 103
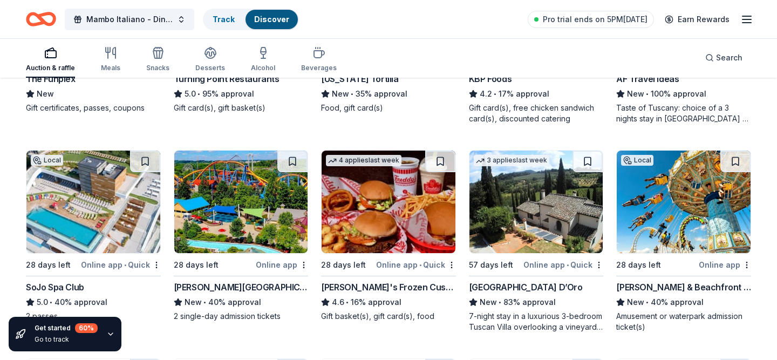
scroll to position [894, 0]
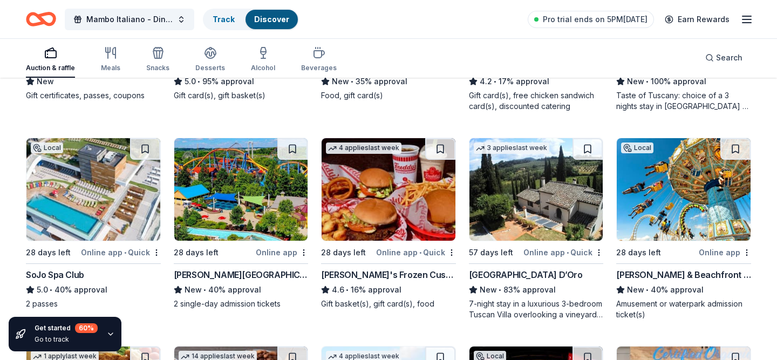
click at [259, 200] on img at bounding box center [241, 189] width 134 height 103
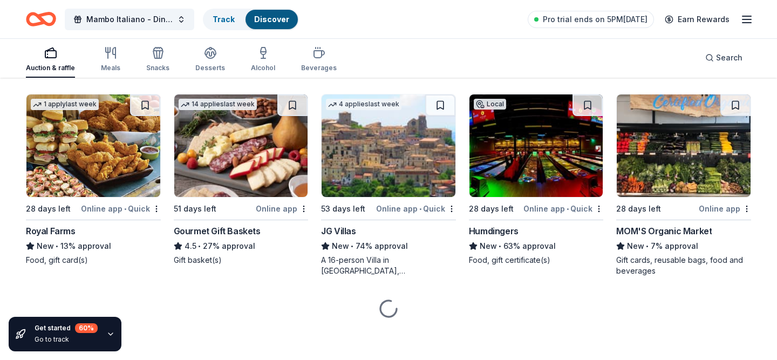
scroll to position [1149, 0]
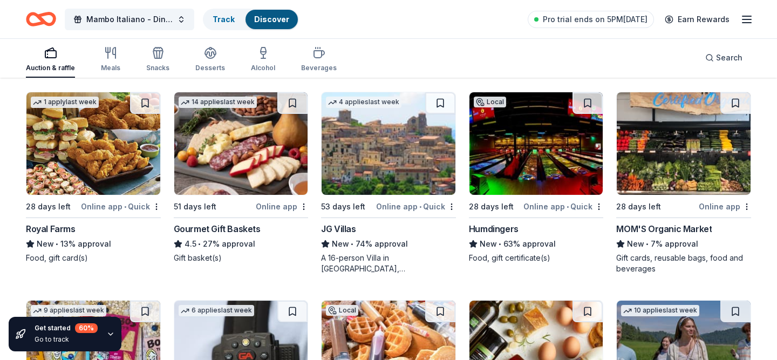
click at [279, 179] on img at bounding box center [241, 143] width 134 height 103
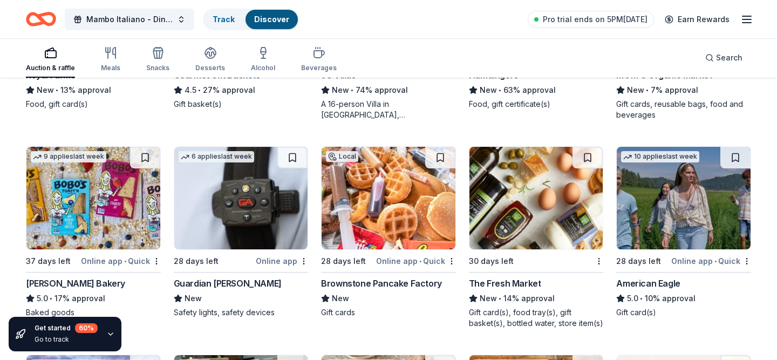
click at [371, 204] on img at bounding box center [389, 198] width 134 height 103
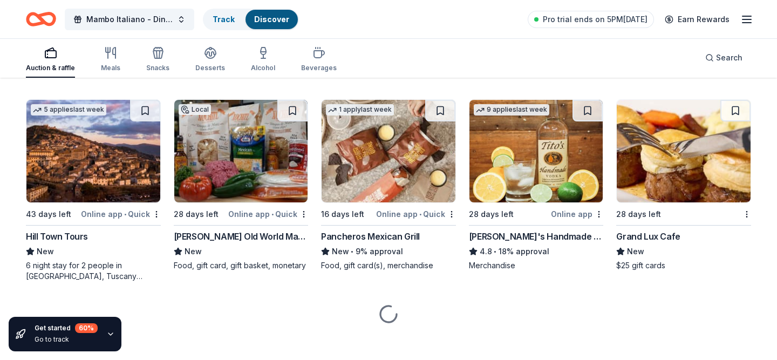
scroll to position [1559, 0]
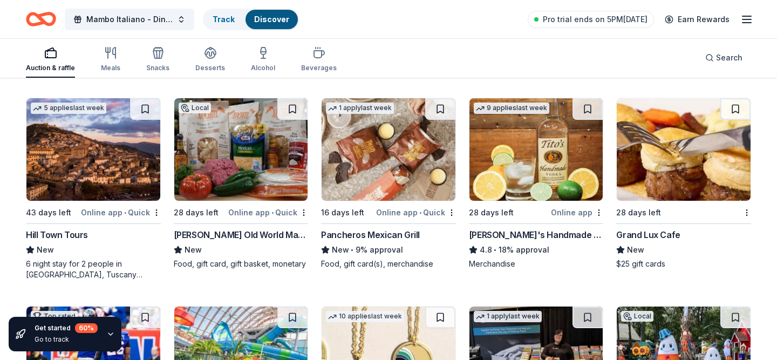
click at [654, 154] on img at bounding box center [684, 149] width 134 height 103
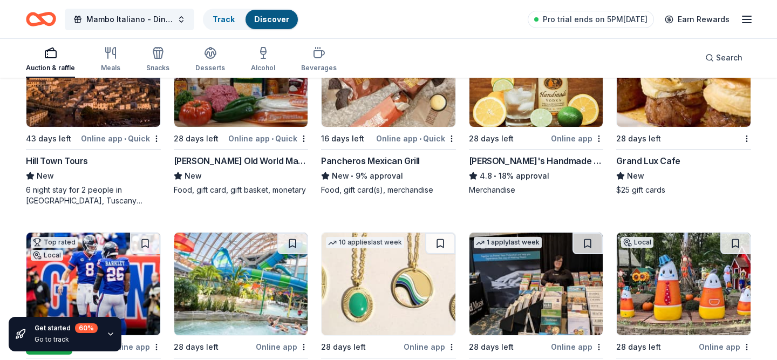
scroll to position [1728, 0]
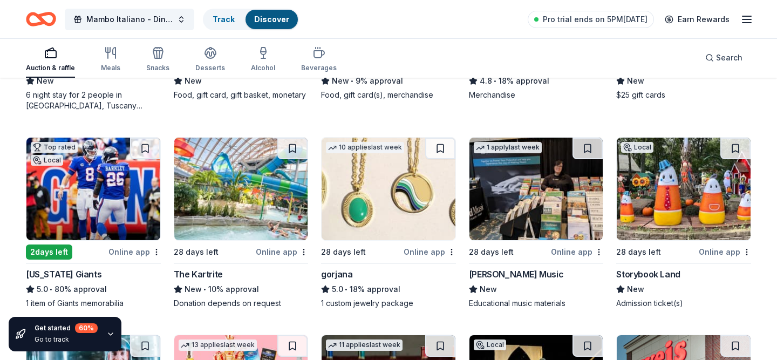
click at [236, 204] on img at bounding box center [241, 189] width 134 height 103
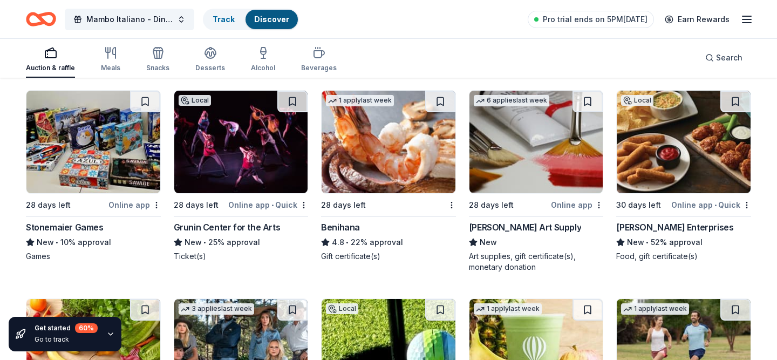
scroll to position [2568, 0]
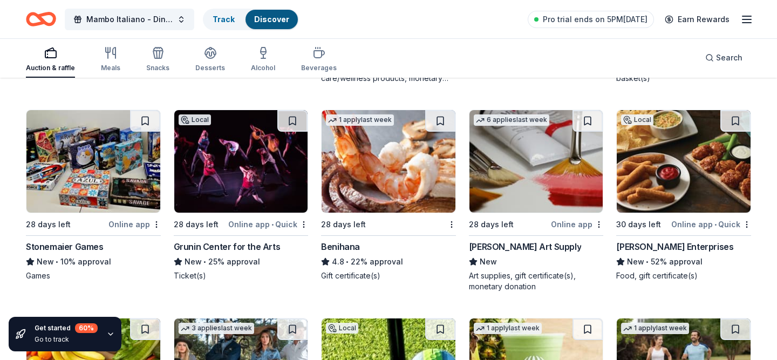
click at [131, 172] on img at bounding box center [93, 161] width 134 height 103
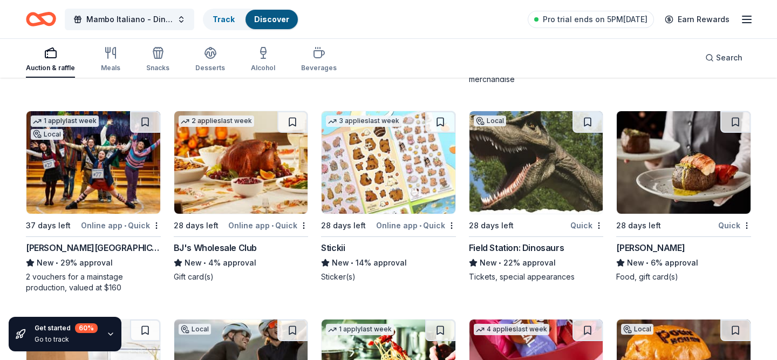
scroll to position [2986, 0]
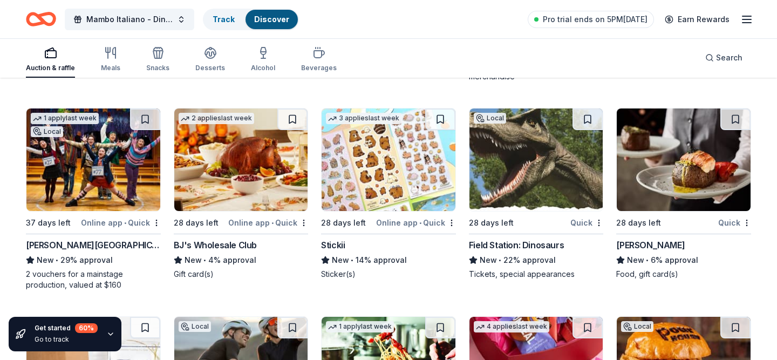
click at [264, 191] on img at bounding box center [241, 159] width 134 height 103
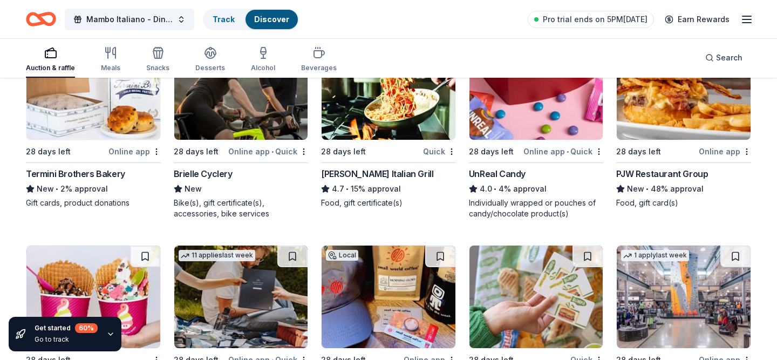
scroll to position [3267, 0]
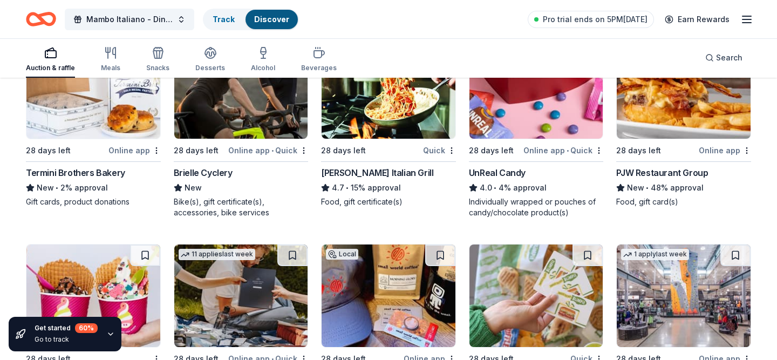
click at [266, 124] on img at bounding box center [241, 87] width 134 height 103
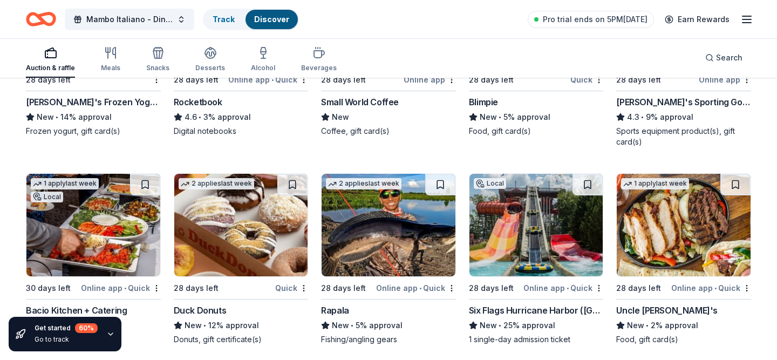
scroll to position [3448, 0]
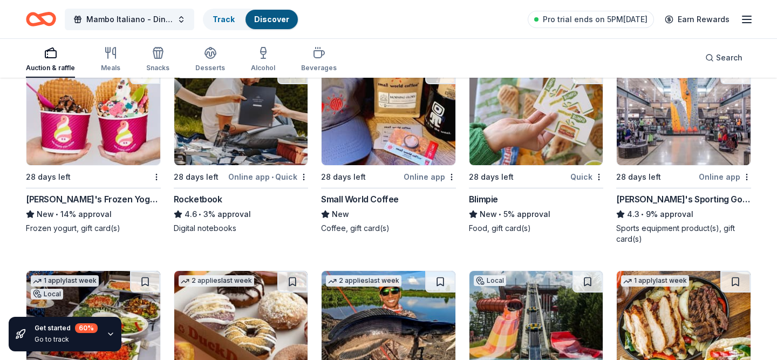
click at [644, 133] on img at bounding box center [684, 114] width 134 height 103
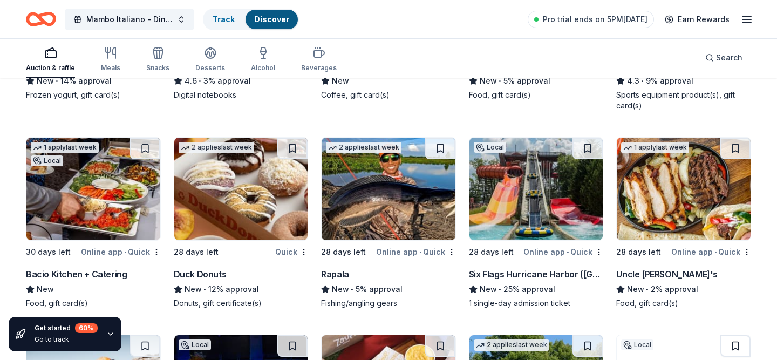
scroll to position [3582, 0]
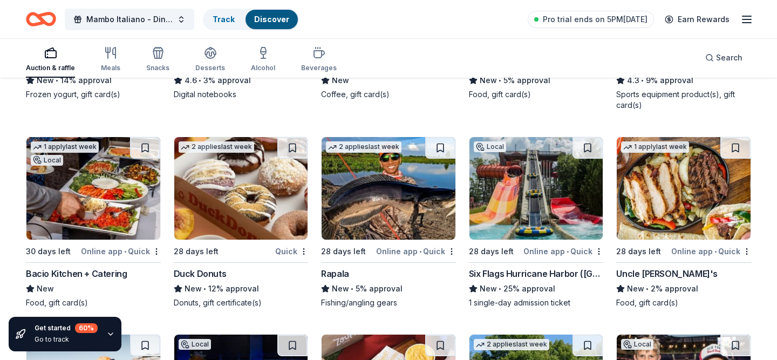
click at [263, 209] on img at bounding box center [241, 188] width 134 height 103
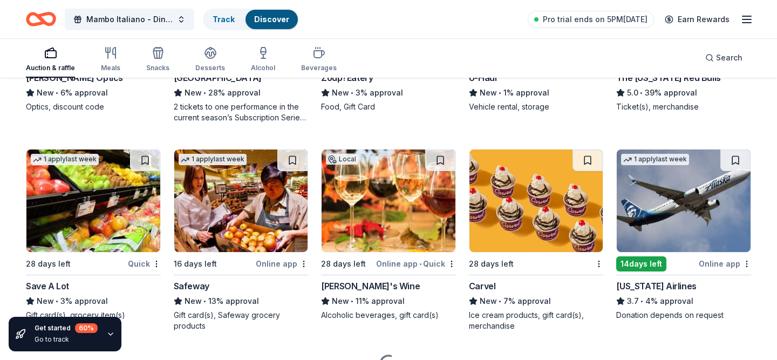
scroll to position [3974, 0]
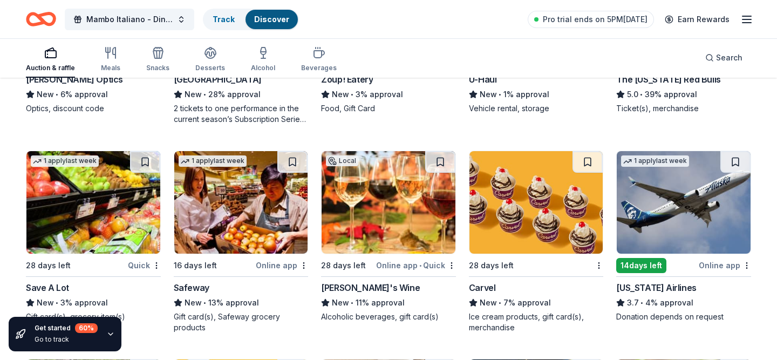
click at [531, 200] on img at bounding box center [537, 202] width 134 height 103
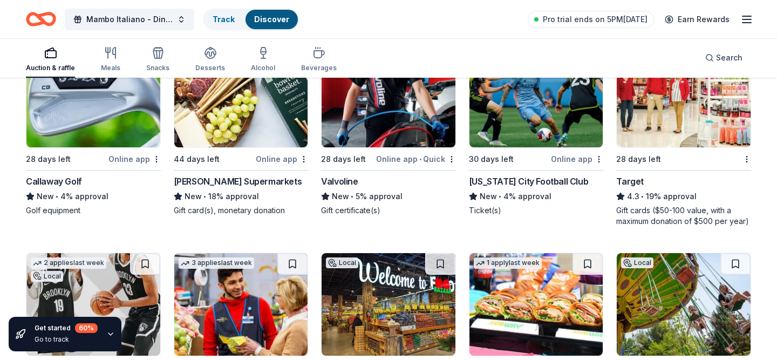
scroll to position [4900, 0]
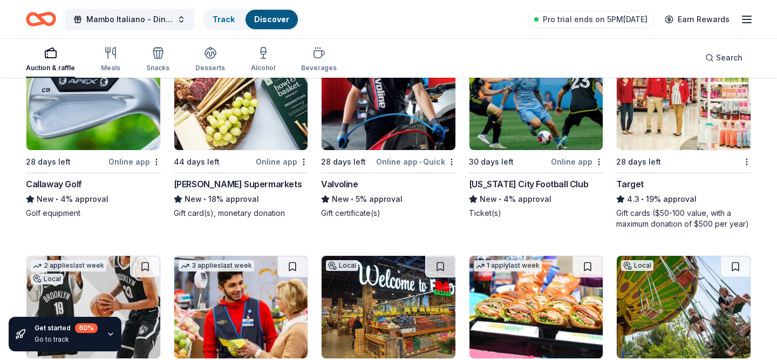
click at [662, 129] on img at bounding box center [684, 98] width 134 height 103
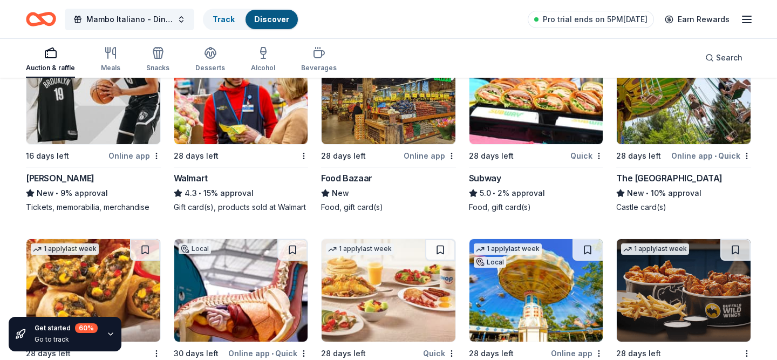
click at [138, 132] on img at bounding box center [93, 93] width 134 height 103
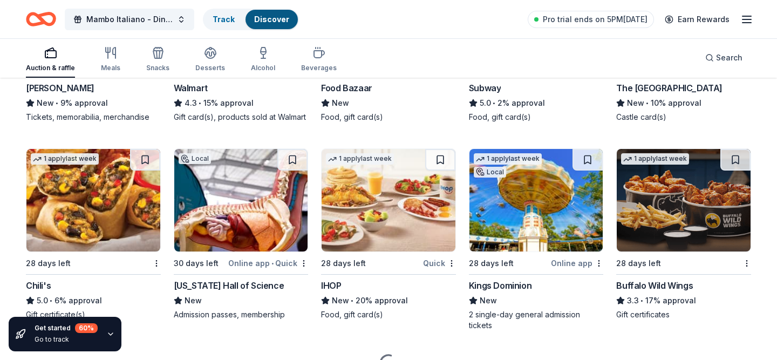
scroll to position [5213, 0]
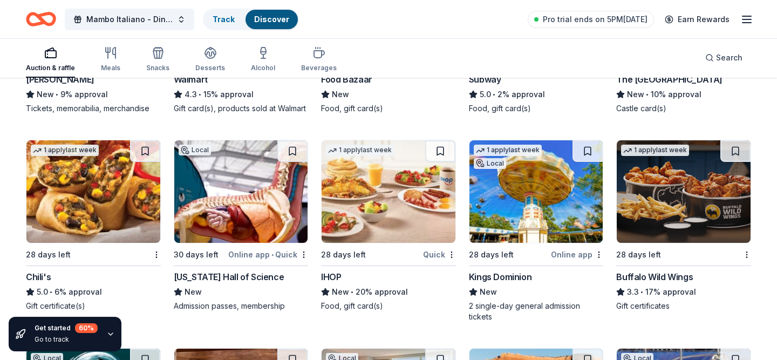
click at [123, 181] on img at bounding box center [93, 191] width 134 height 103
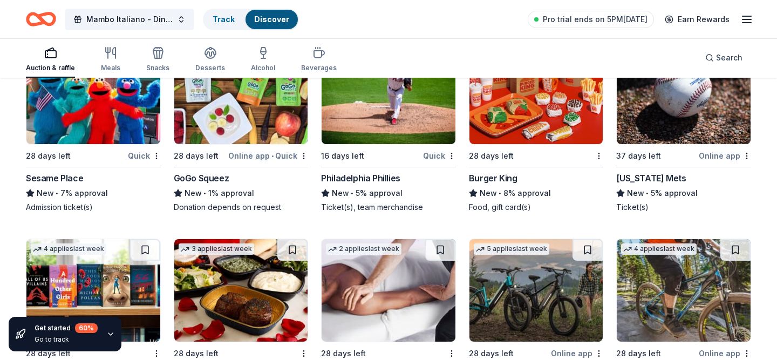
scroll to position [6035, 0]
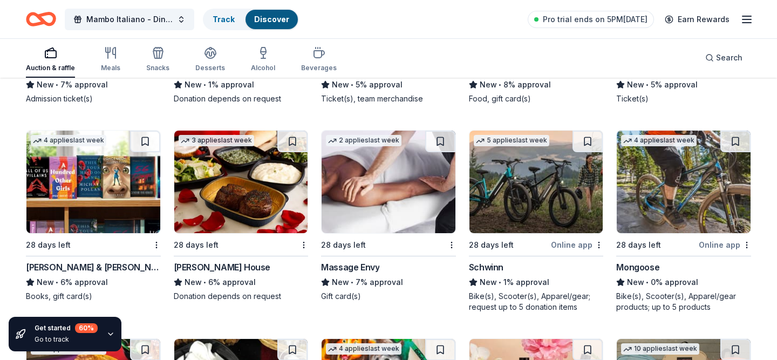
click at [276, 213] on img at bounding box center [241, 182] width 134 height 103
click at [374, 173] on img at bounding box center [389, 182] width 134 height 103
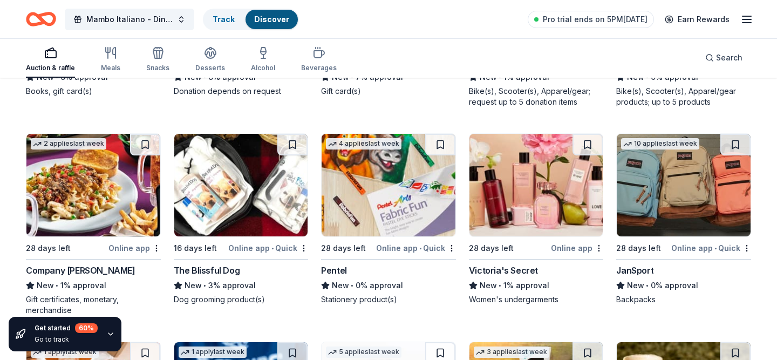
click at [687, 206] on img at bounding box center [684, 185] width 134 height 103
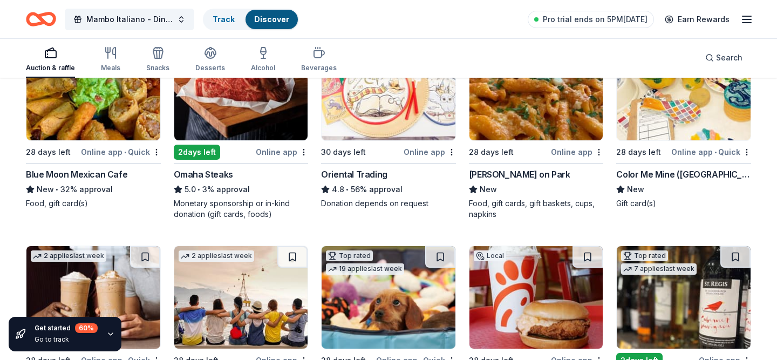
scroll to position [0, 0]
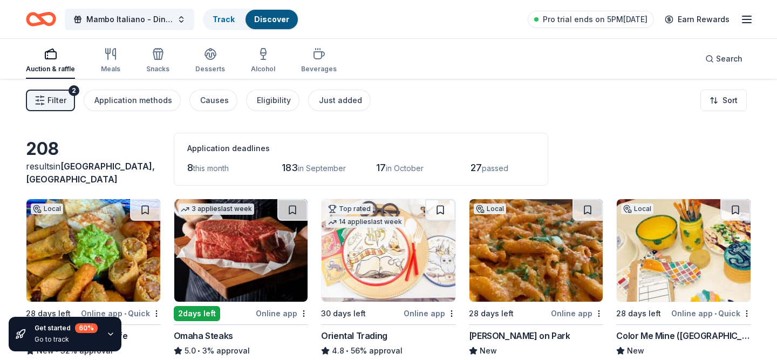
click at [58, 104] on span "Filter" at bounding box center [56, 100] width 19 height 13
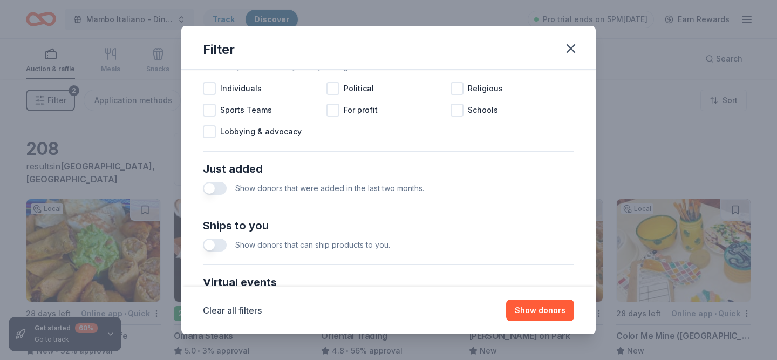
scroll to position [346, 0]
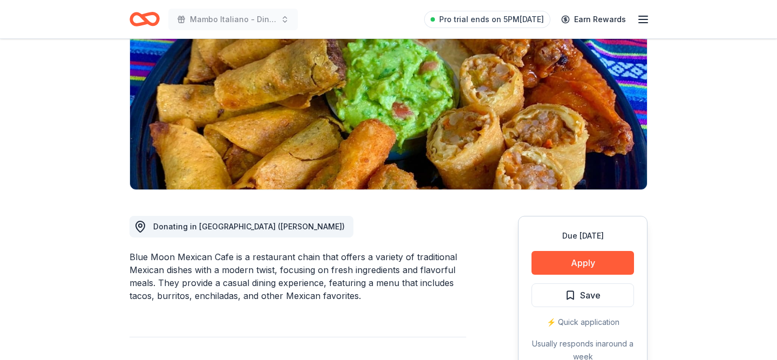
scroll to position [221, 0]
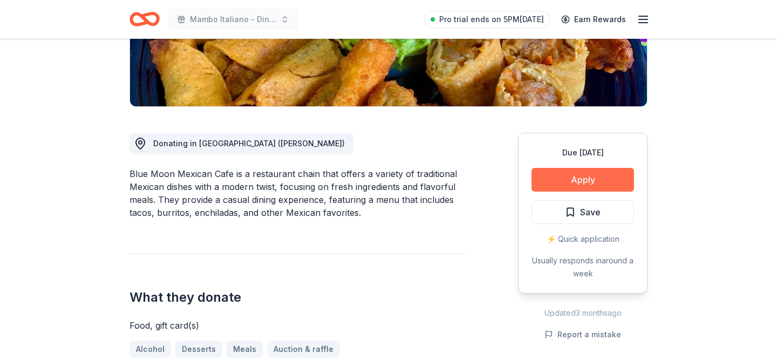
click at [572, 174] on button "Apply" at bounding box center [583, 180] width 103 height 24
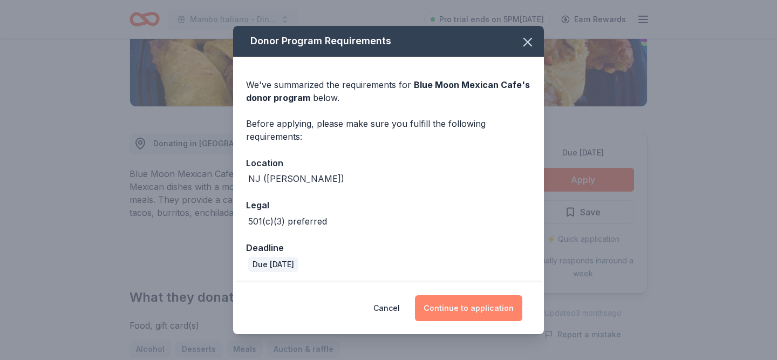
click at [452, 307] on button "Continue to application" at bounding box center [468, 308] width 107 height 26
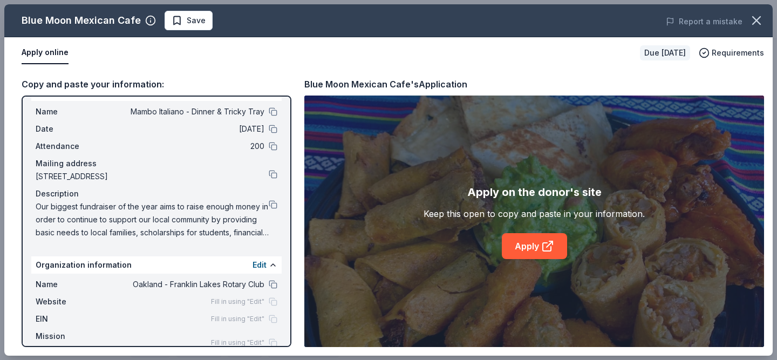
scroll to position [31, 0]
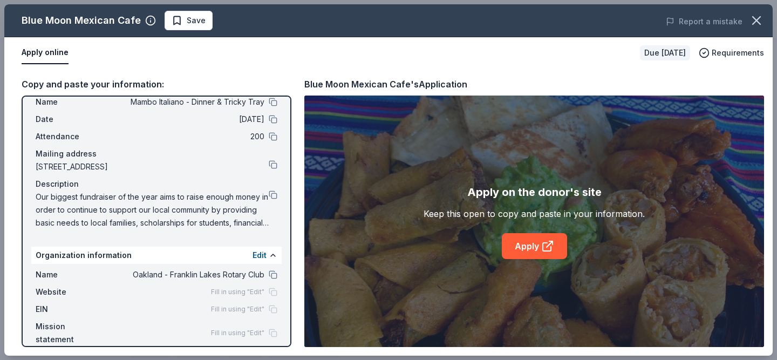
click at [238, 295] on span "Fill in using "Edit"" at bounding box center [237, 292] width 53 height 9
click at [268, 250] on div "Edit" at bounding box center [265, 255] width 25 height 13
click at [264, 253] on button "Edit" at bounding box center [260, 255] width 14 height 13
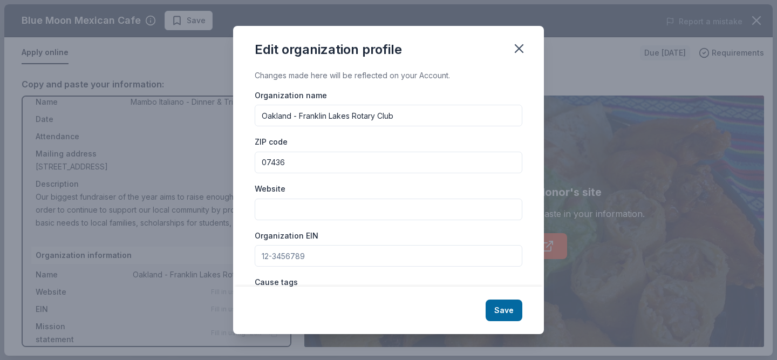
click at [334, 258] on input "Organization EIN" at bounding box center [389, 256] width 268 height 22
type input "[US_EMPLOYER_IDENTIFICATION_NUMBER]"
click at [314, 206] on input "Website" at bounding box center [389, 210] width 268 height 22
paste input "[URL][DOMAIN_NAME]"
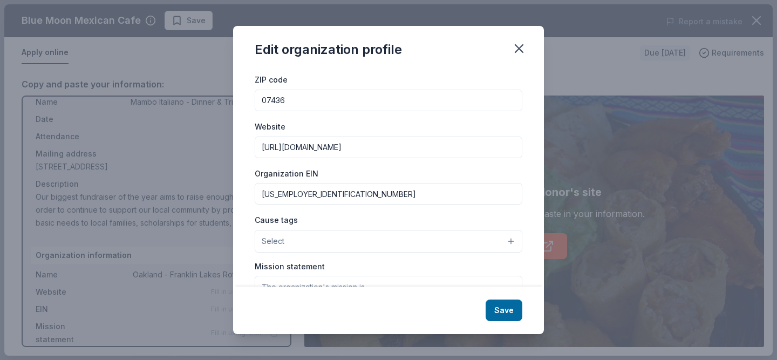
scroll to position [67, 0]
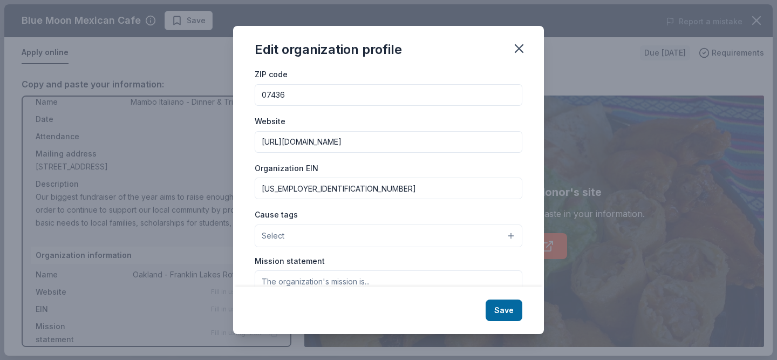
type input "[URL][DOMAIN_NAME]"
click at [307, 228] on button "Select" at bounding box center [389, 236] width 268 height 23
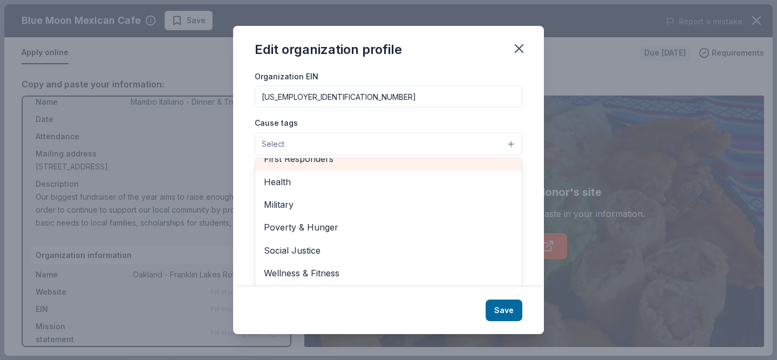
scroll to position [151, 0]
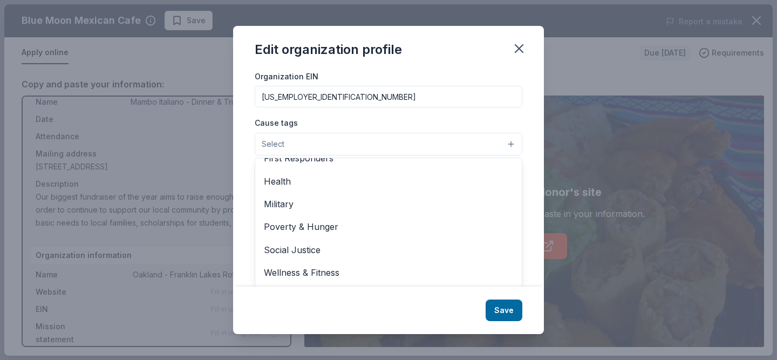
click at [246, 229] on div "Changes made here will be reflected on your Account. Organization name Oakland …" at bounding box center [388, 178] width 311 height 218
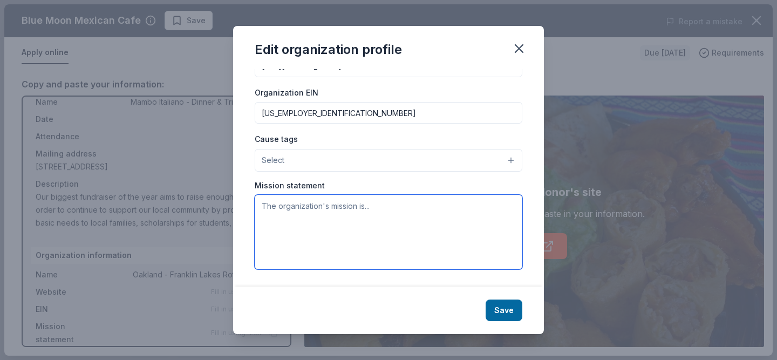
click at [325, 230] on textarea at bounding box center [389, 232] width 268 height 74
click at [285, 219] on textarea at bounding box center [389, 232] width 268 height 74
paste textarea "We provide service to others, promote integrity, and advance world understandin…"
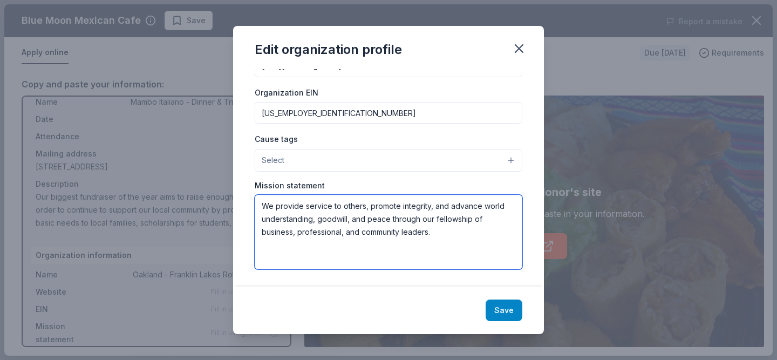
type textarea "We provide service to others, promote integrity, and advance world understandin…"
click at [500, 308] on button "Save" at bounding box center [504, 311] width 37 height 22
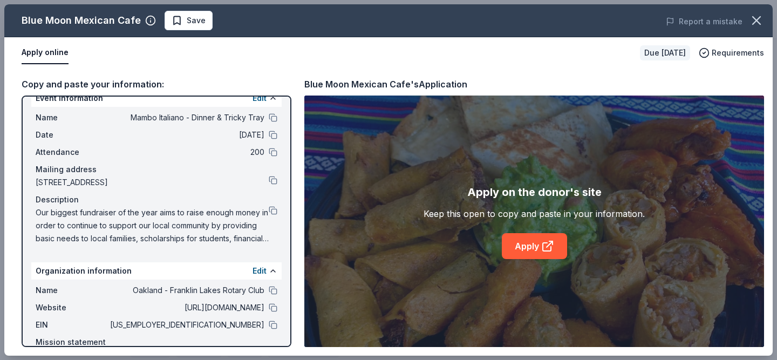
scroll to position [5, 0]
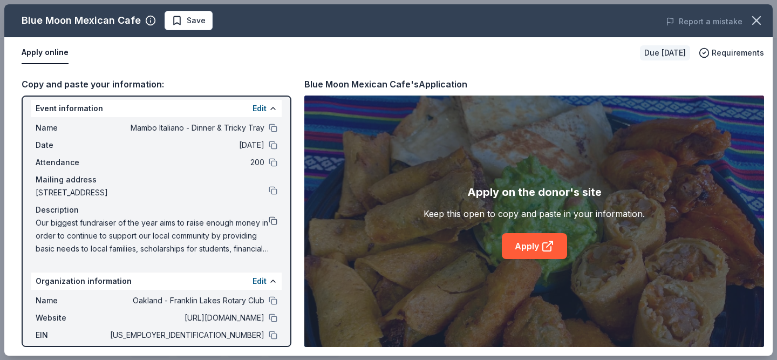
click at [270, 216] on button at bounding box center [273, 220] width 9 height 9
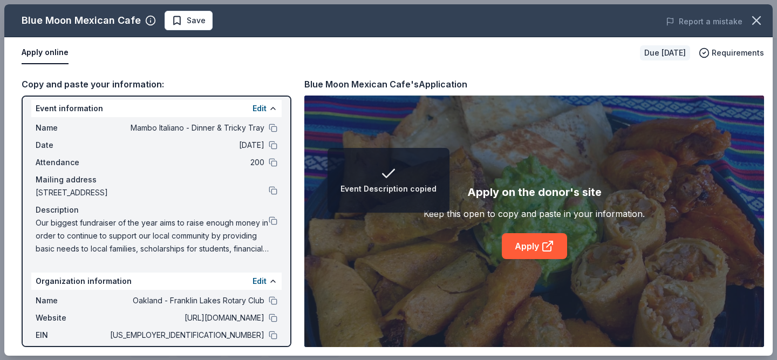
scroll to position [0, 0]
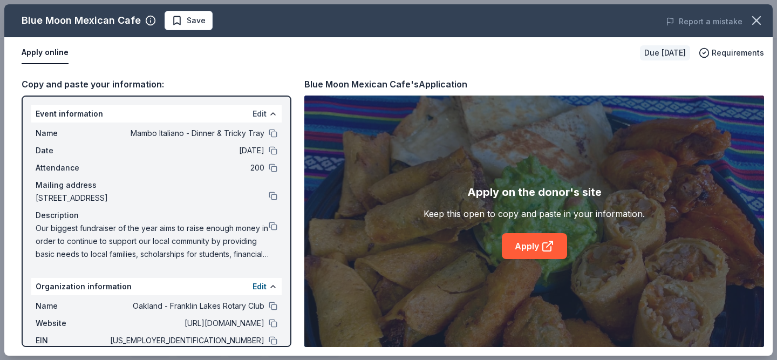
click at [266, 116] on button "Edit" at bounding box center [260, 113] width 14 height 13
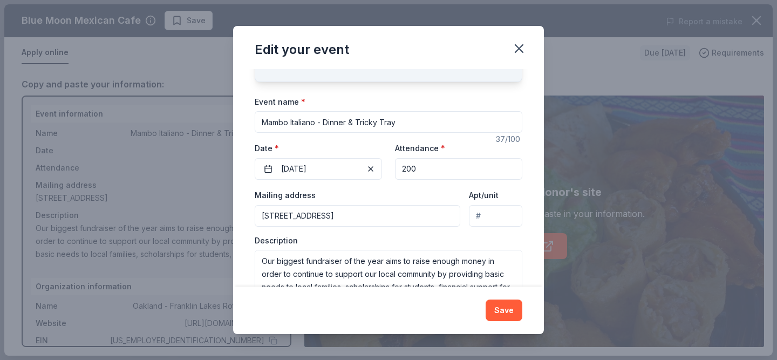
scroll to position [89, 0]
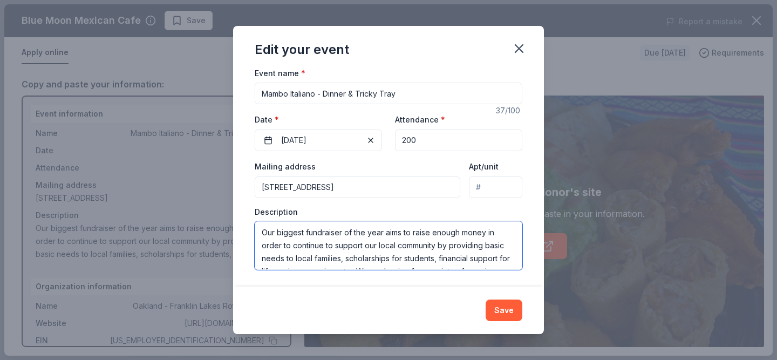
click at [385, 232] on textarea "Our biggest fundraiser of the year aims to raise enough money in order to conti…" at bounding box center [389, 245] width 268 height 49
click at [326, 246] on textarea "Our biggest fundraiser of the year is approaching, and this fundraiser aims to …" at bounding box center [389, 245] width 268 height 49
click at [351, 250] on textarea "Our biggest fundraiser of the year is approaching, and this fundraiser aims to …" at bounding box center [389, 245] width 268 height 49
drag, startPoint x: 361, startPoint y: 246, endPoint x: 329, endPoint y: 246, distance: 31.8
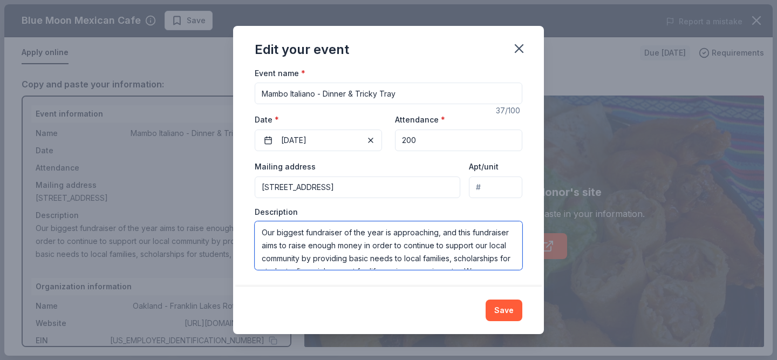
click at [329, 246] on textarea "Our biggest fundraiser of the year is approaching, and this fundraiser aims to …" at bounding box center [389, 245] width 268 height 49
click at [329, 245] on textarea "Our biggest fundraiser of the year is approaching, and this fundraiser aims to …" at bounding box center [389, 245] width 268 height 49
click at [337, 247] on textarea "Our biggest fundraiser of the year is approaching, and this fundraiser aims to …" at bounding box center [389, 245] width 268 height 49
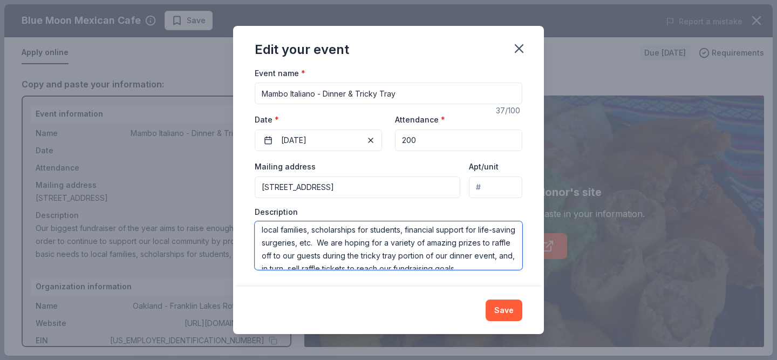
scroll to position [52, 0]
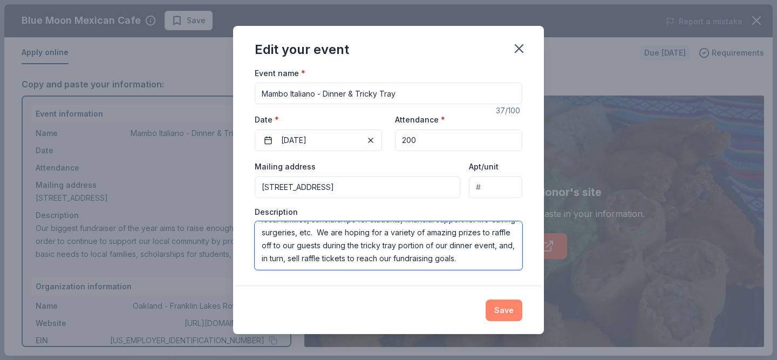
type textarea "Our biggest fundraiser of the year is approaching, and this fundraiser aims to …"
click at [508, 310] on button "Save" at bounding box center [504, 311] width 37 height 22
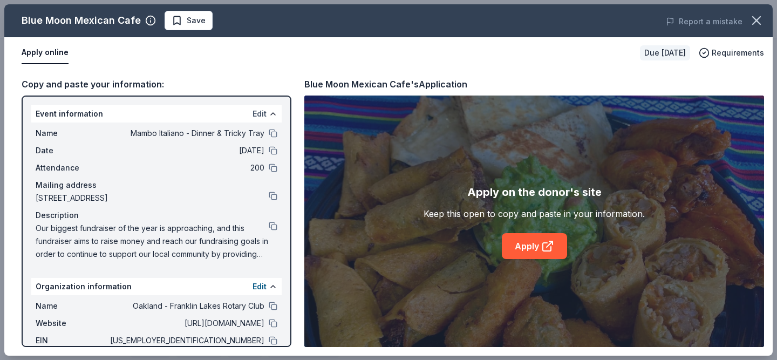
click at [266, 113] on button "Edit" at bounding box center [260, 113] width 14 height 13
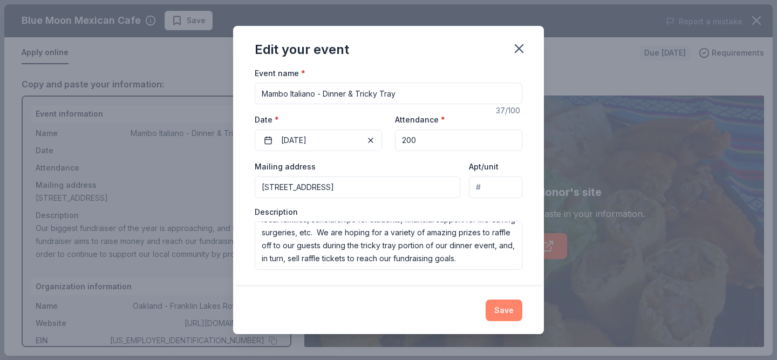
click at [496, 308] on button "Save" at bounding box center [504, 311] width 37 height 22
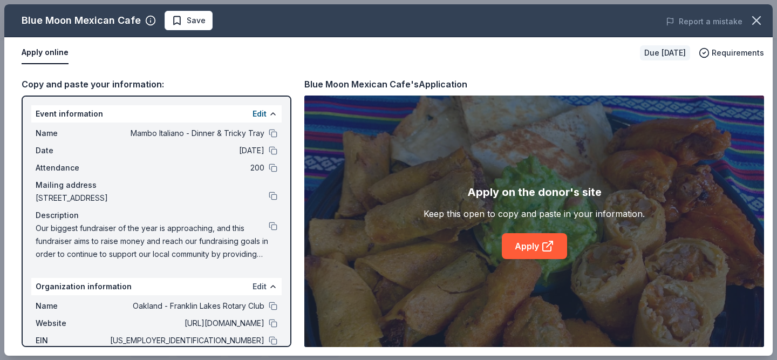
scroll to position [70, 0]
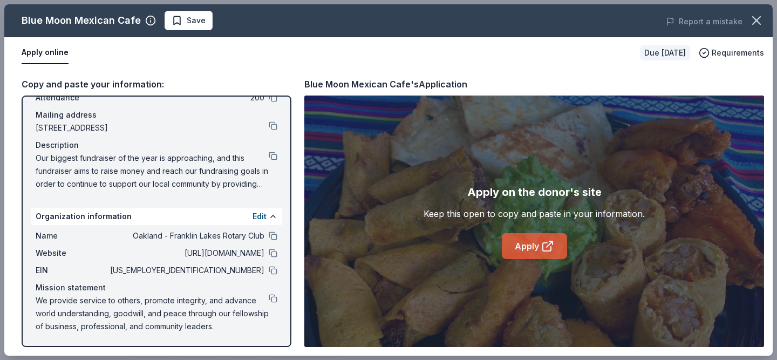
click at [515, 252] on link "Apply" at bounding box center [534, 246] width 65 height 26
click at [271, 270] on button at bounding box center [273, 270] width 9 height 9
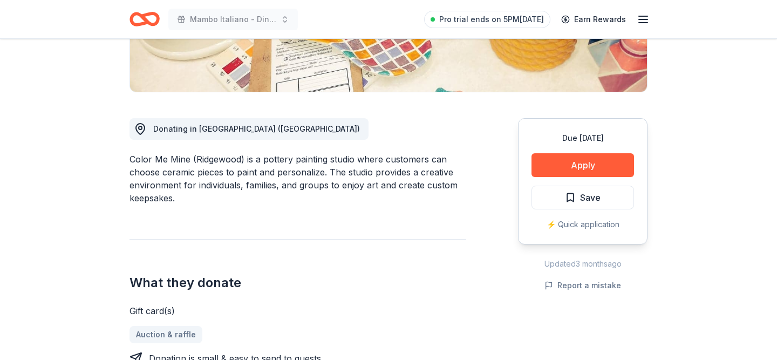
scroll to position [275, 0]
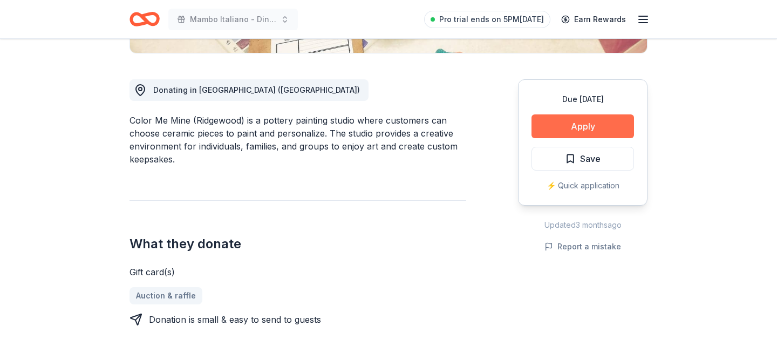
click at [592, 124] on button "Apply" at bounding box center [583, 126] width 103 height 24
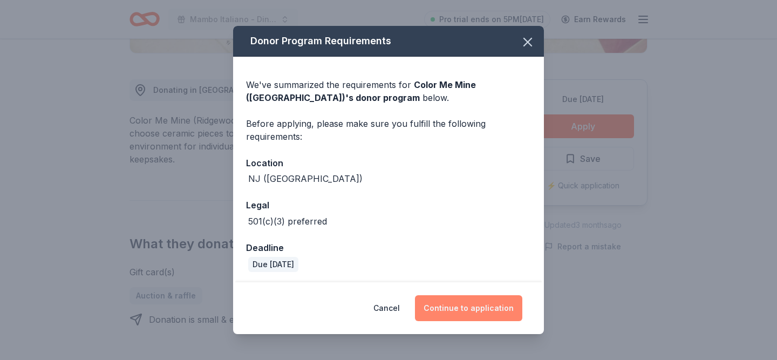
click at [472, 307] on button "Continue to application" at bounding box center [468, 308] width 107 height 26
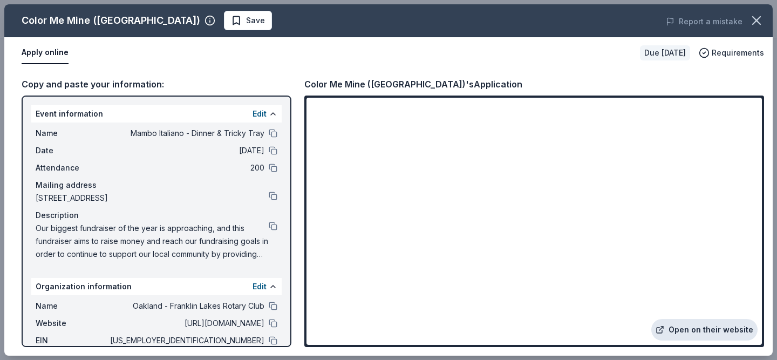
click at [701, 331] on link "Open on their website" at bounding box center [704, 330] width 106 height 22
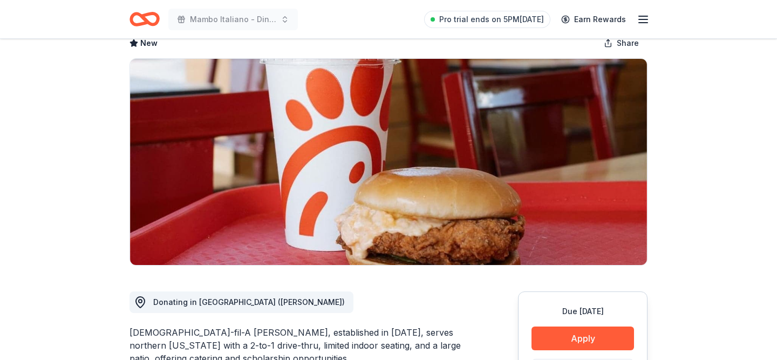
scroll to position [83, 0]
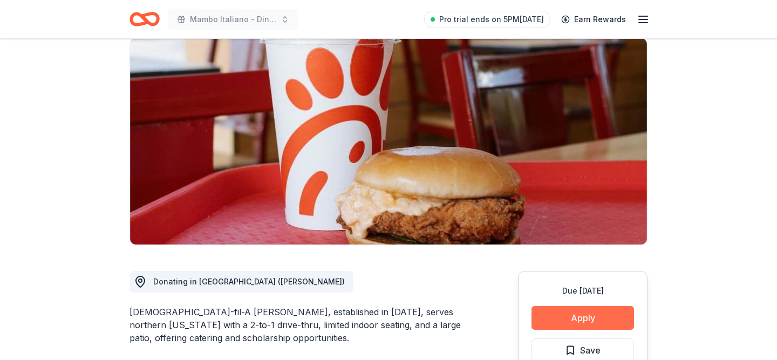
click at [558, 310] on button "Apply" at bounding box center [583, 318] width 103 height 24
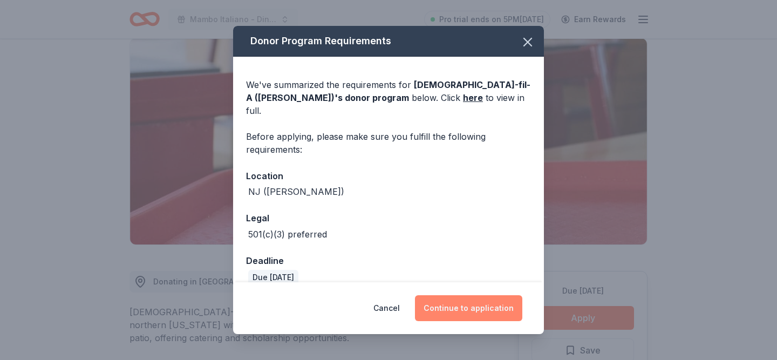
click at [471, 310] on button "Continue to application" at bounding box center [468, 308] width 107 height 26
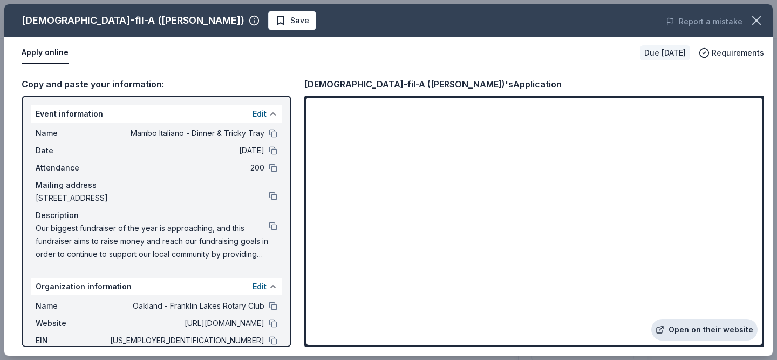
click at [676, 334] on link "Open on their website" at bounding box center [704, 330] width 106 height 22
click at [688, 329] on link "Open on their website" at bounding box center [704, 330] width 106 height 22
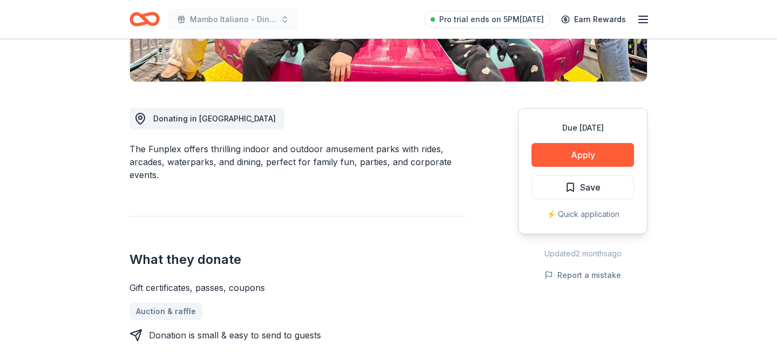
scroll to position [249, 0]
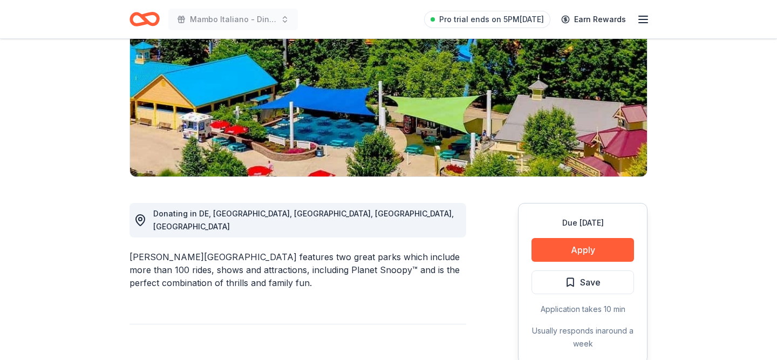
scroll to position [185, 0]
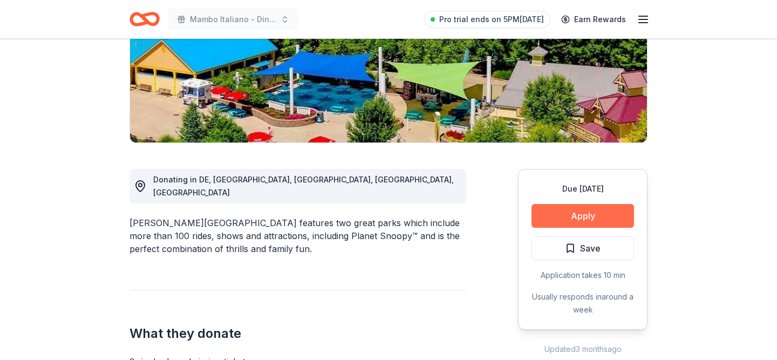
click at [553, 221] on button "Apply" at bounding box center [583, 216] width 103 height 24
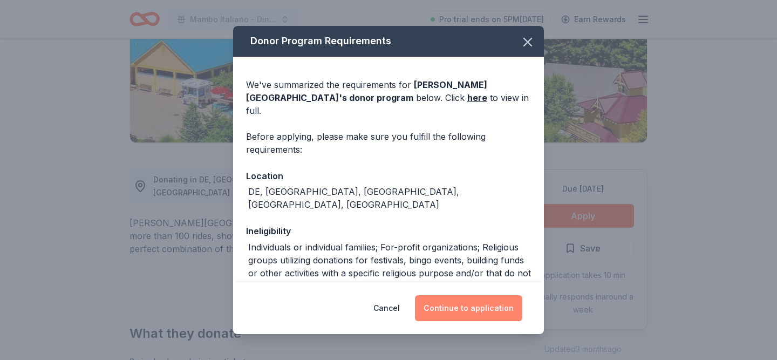
click at [456, 307] on button "Continue to application" at bounding box center [468, 308] width 107 height 26
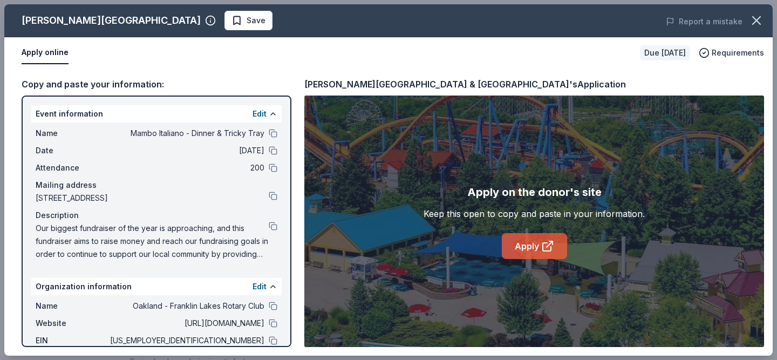
click at [529, 248] on link "Apply" at bounding box center [534, 246] width 65 height 26
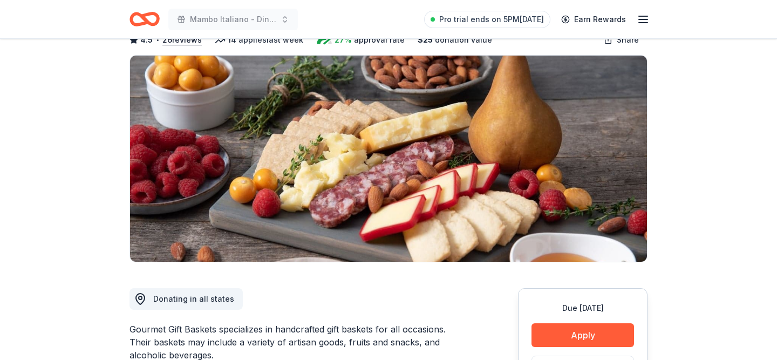
scroll to position [178, 0]
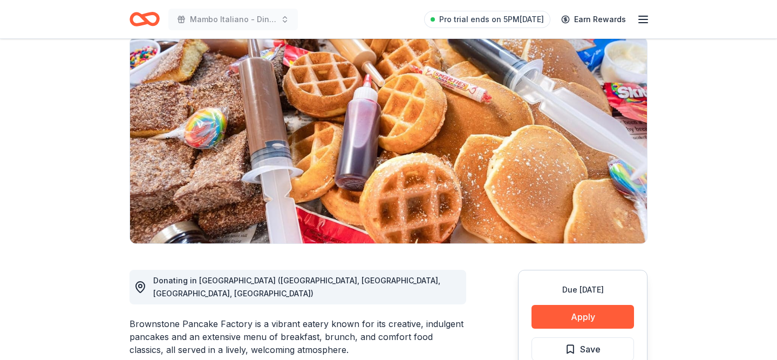
scroll to position [187, 0]
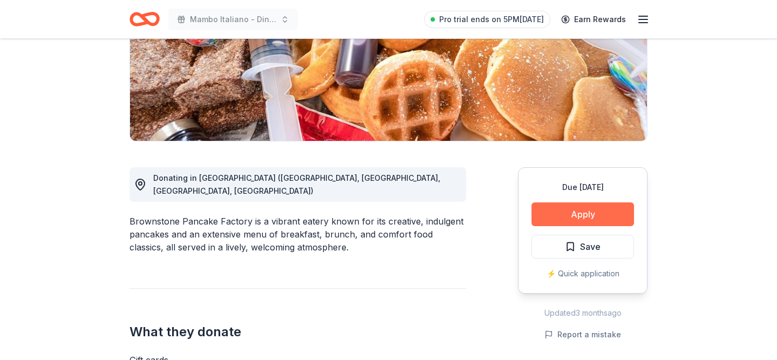
click at [583, 205] on button "Apply" at bounding box center [583, 214] width 103 height 24
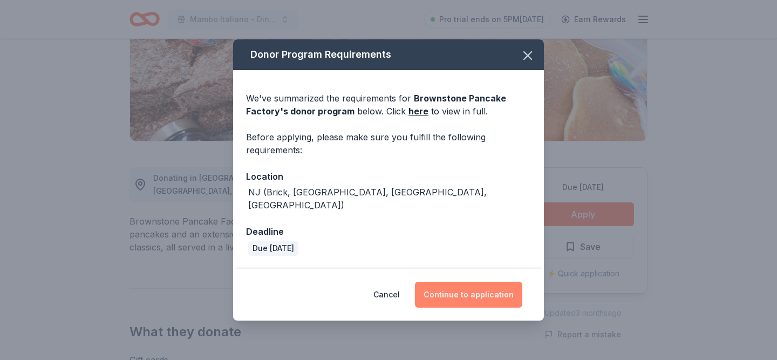
click at [463, 286] on button "Continue to application" at bounding box center [468, 295] width 107 height 26
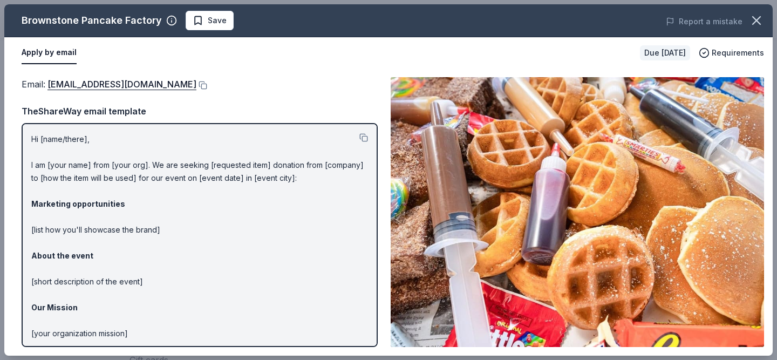
scroll to position [67, 0]
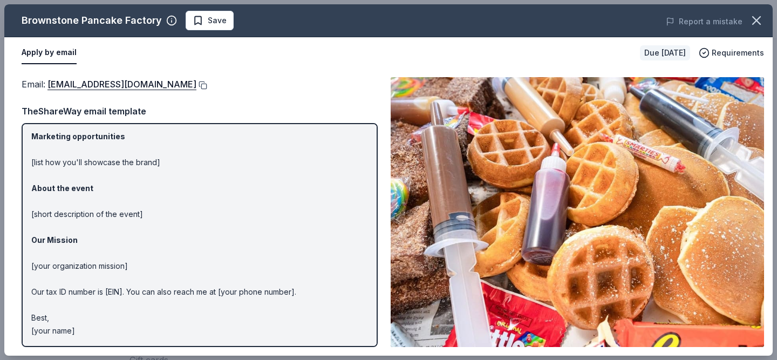
click at [196, 85] on button at bounding box center [201, 85] width 11 height 9
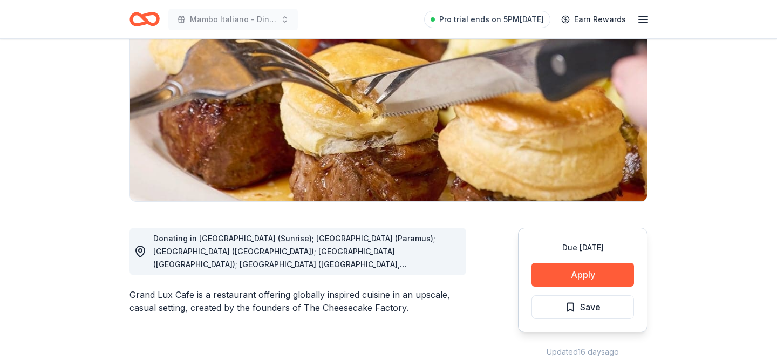
scroll to position [131, 0]
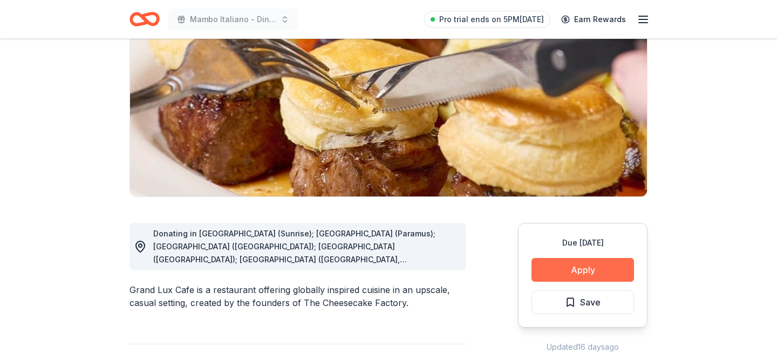
click at [557, 267] on button "Apply" at bounding box center [583, 270] width 103 height 24
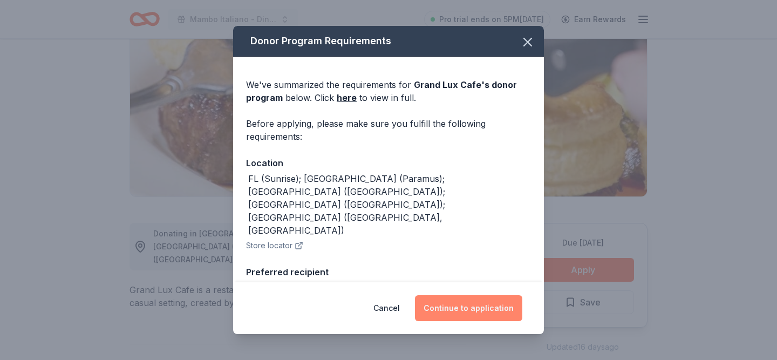
click at [460, 305] on button "Continue to application" at bounding box center [468, 308] width 107 height 26
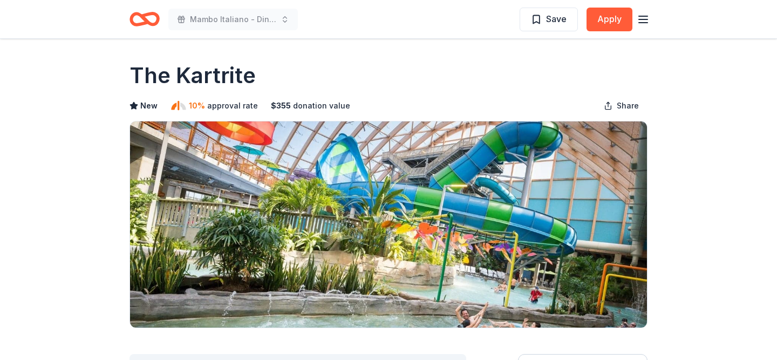
scroll to position [220, 0]
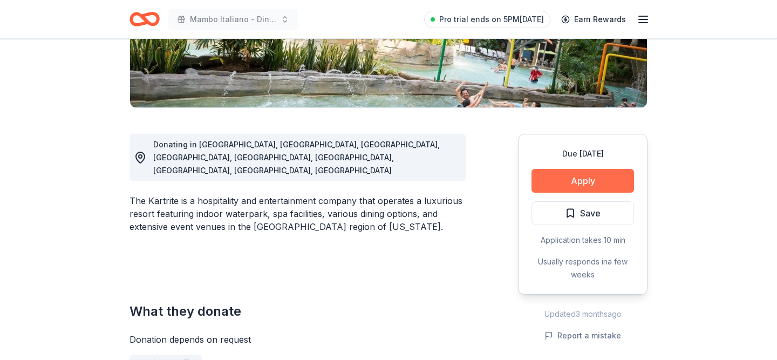
click at [607, 179] on button "Apply" at bounding box center [583, 181] width 103 height 24
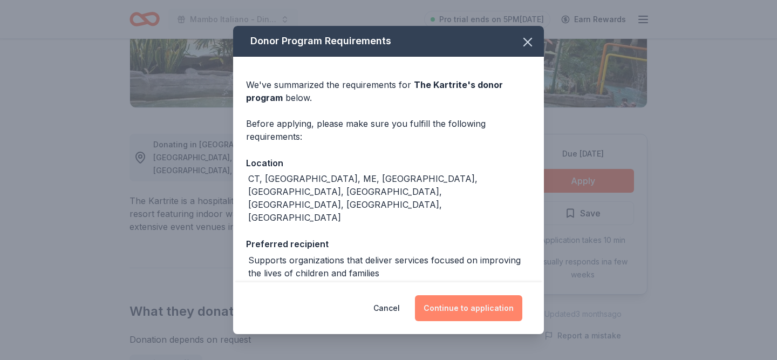
click at [485, 313] on button "Continue to application" at bounding box center [468, 308] width 107 height 26
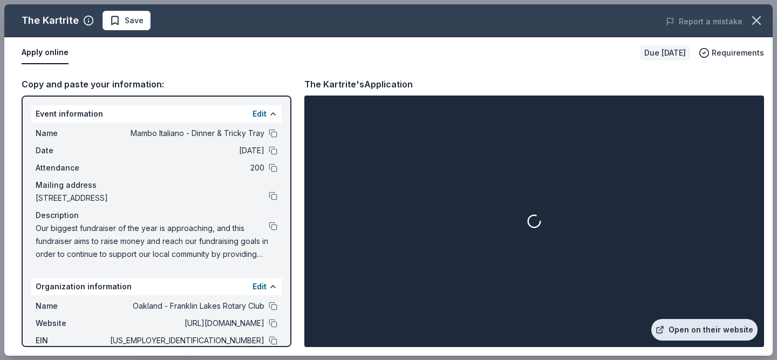
click at [692, 332] on link "Open on their website" at bounding box center [704, 330] width 106 height 22
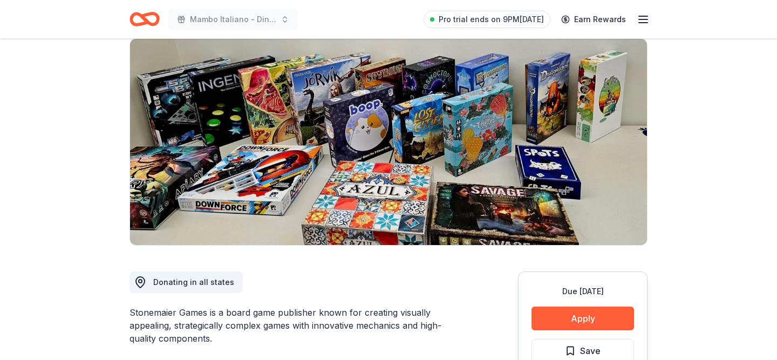
scroll to position [172, 0]
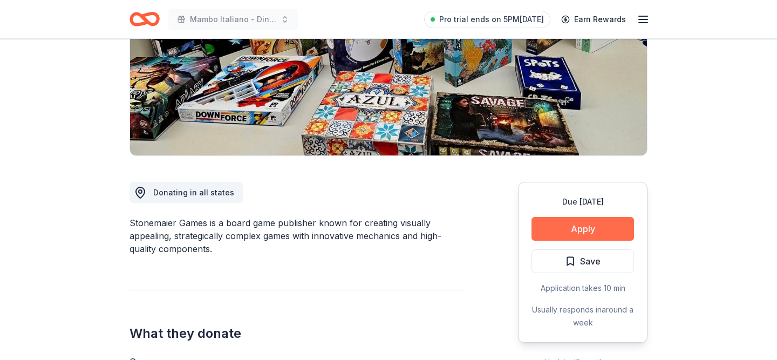
click at [565, 228] on button "Apply" at bounding box center [583, 229] width 103 height 24
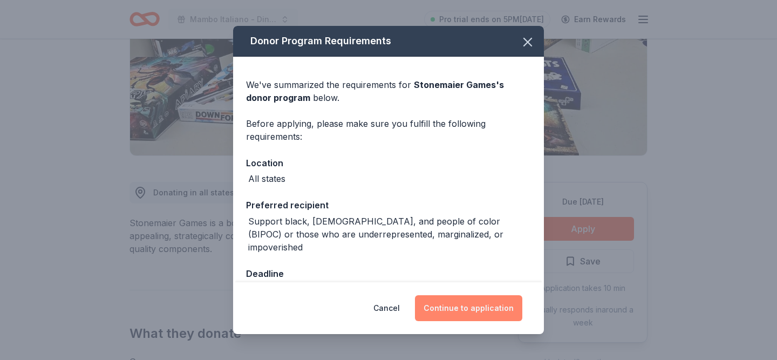
click at [483, 300] on button "Continue to application" at bounding box center [468, 308] width 107 height 26
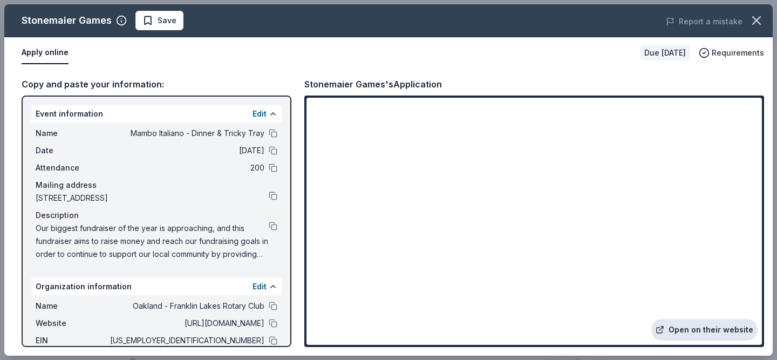
click at [726, 324] on link "Open on their website" at bounding box center [704, 330] width 106 height 22
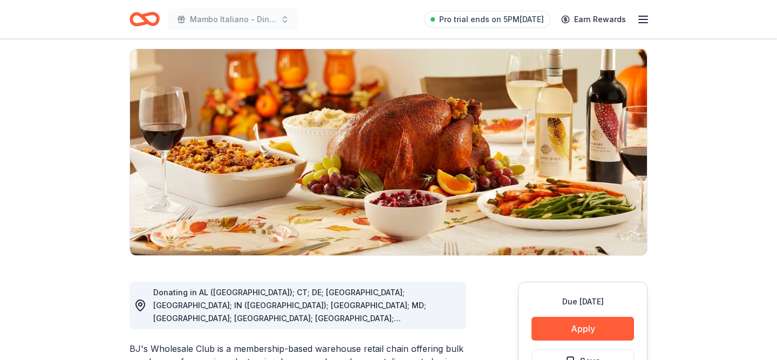
scroll to position [90, 0]
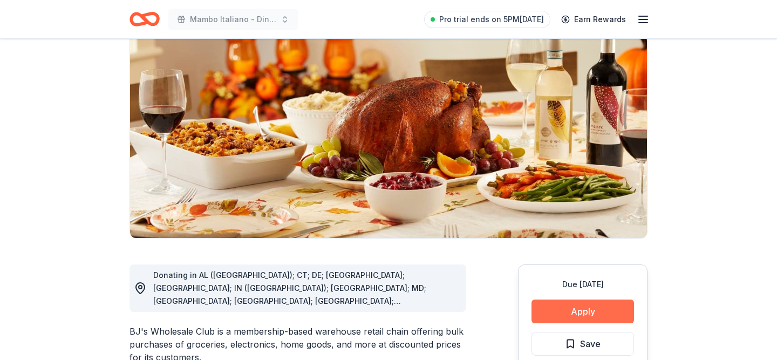
click at [617, 309] on button "Apply" at bounding box center [583, 312] width 103 height 24
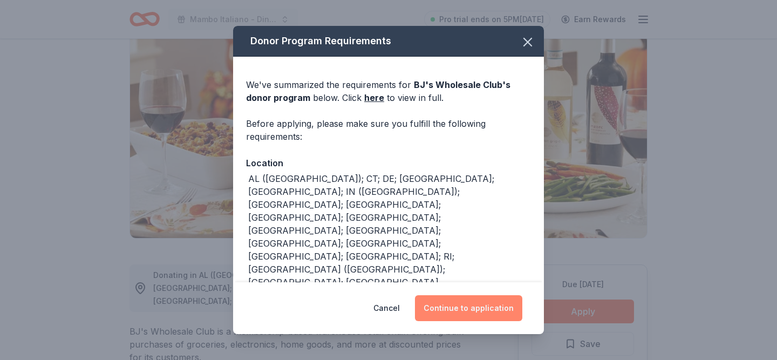
click at [492, 296] on button "Continue to application" at bounding box center [468, 308] width 107 height 26
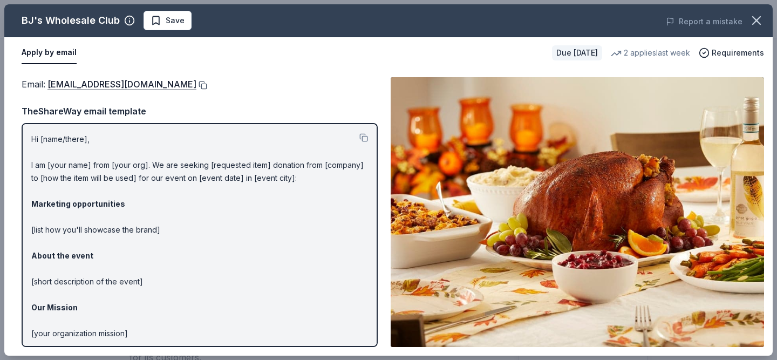
click at [196, 84] on button at bounding box center [201, 85] width 11 height 9
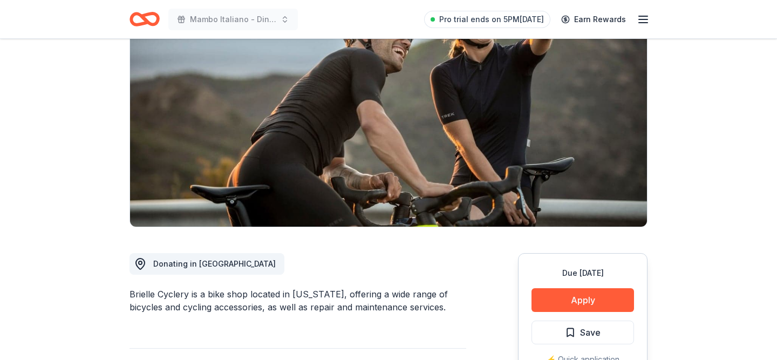
scroll to position [122, 0]
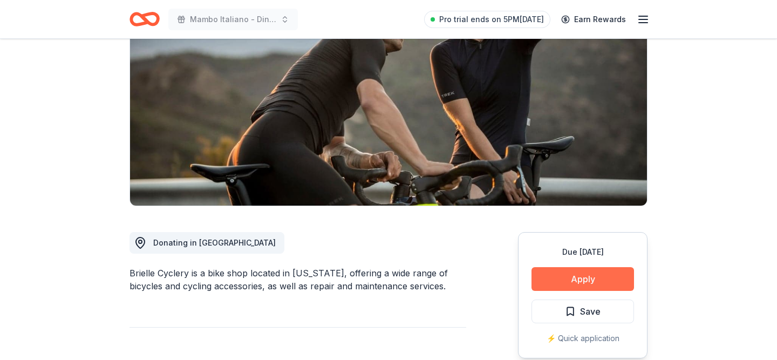
click at [573, 281] on button "Apply" at bounding box center [583, 279] width 103 height 24
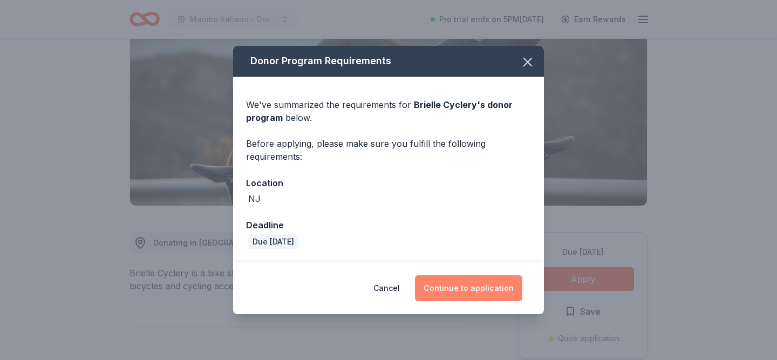
click at [497, 283] on button "Continue to application" at bounding box center [468, 288] width 107 height 26
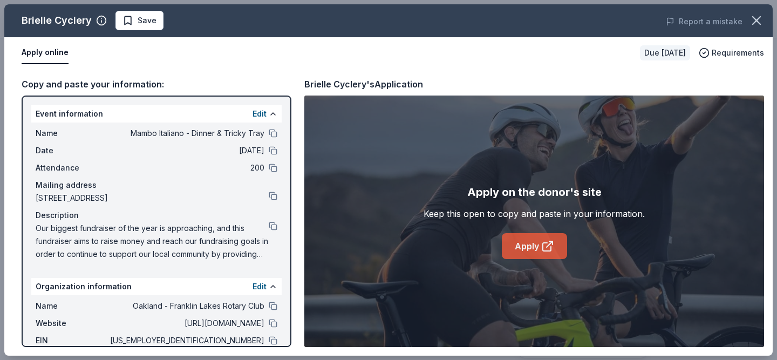
click at [554, 241] on link "Apply" at bounding box center [534, 246] width 65 height 26
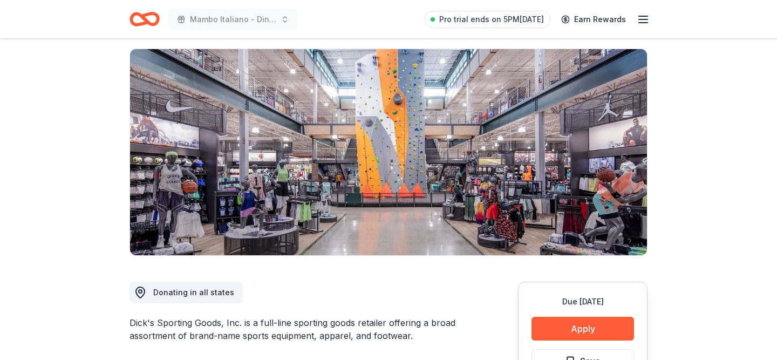
scroll to position [93, 0]
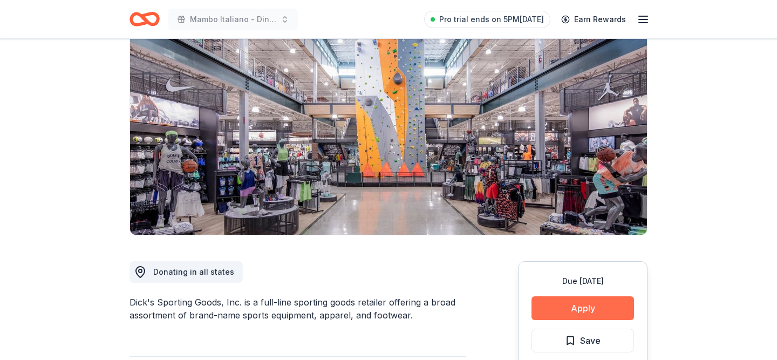
click at [594, 310] on button "Apply" at bounding box center [583, 308] width 103 height 24
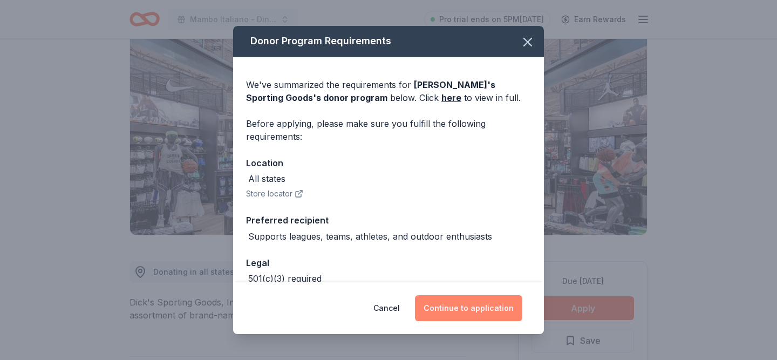
click at [516, 308] on button "Continue to application" at bounding box center [468, 308] width 107 height 26
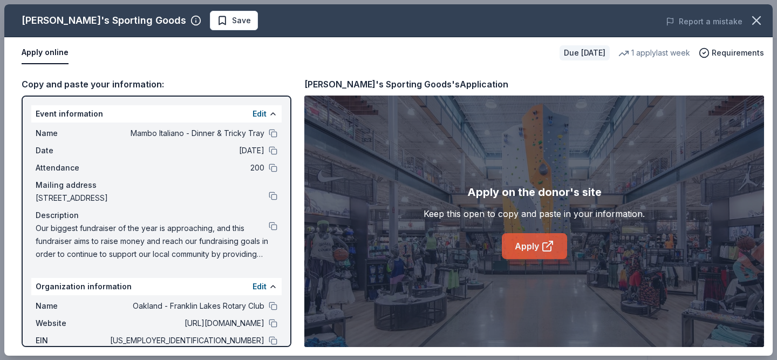
click at [525, 239] on link "Apply" at bounding box center [534, 246] width 65 height 26
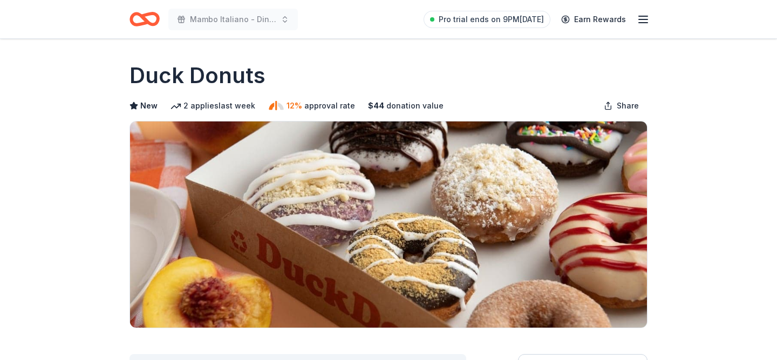
scroll to position [56, 0]
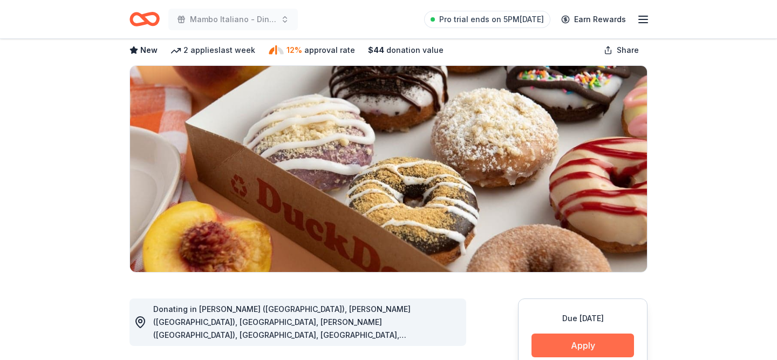
click at [558, 345] on button "Apply" at bounding box center [583, 346] width 103 height 24
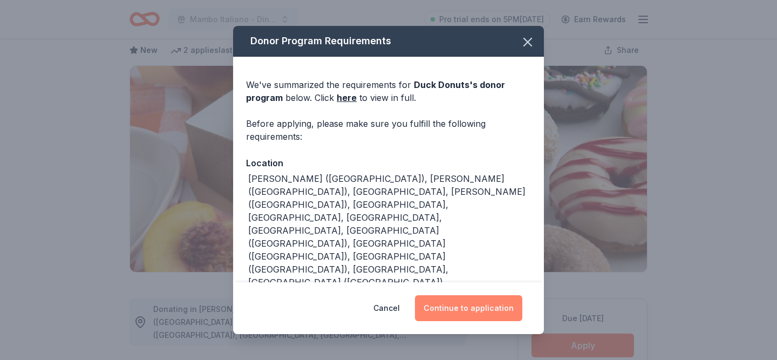
click at [484, 305] on button "Continue to application" at bounding box center [468, 308] width 107 height 26
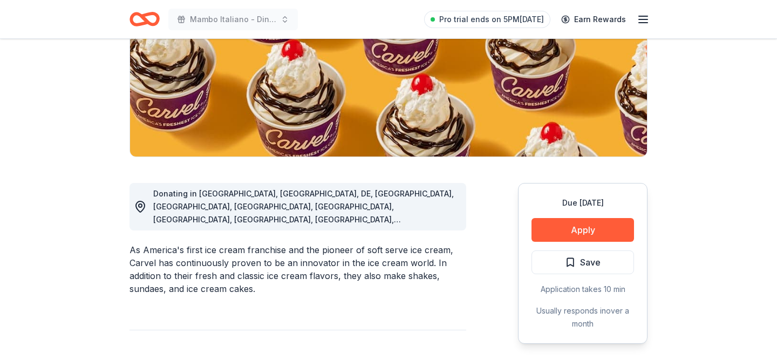
scroll to position [207, 0]
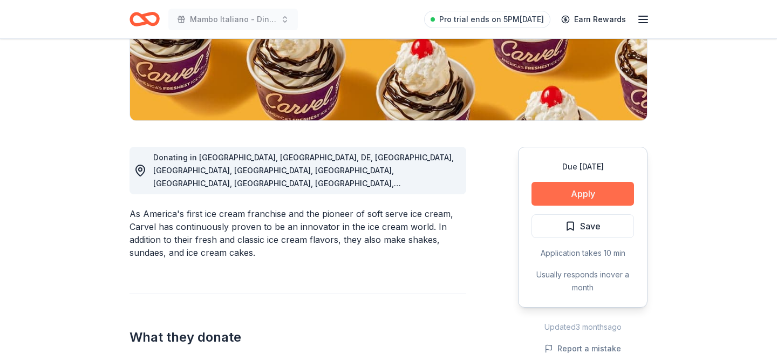
click at [563, 184] on button "Apply" at bounding box center [583, 194] width 103 height 24
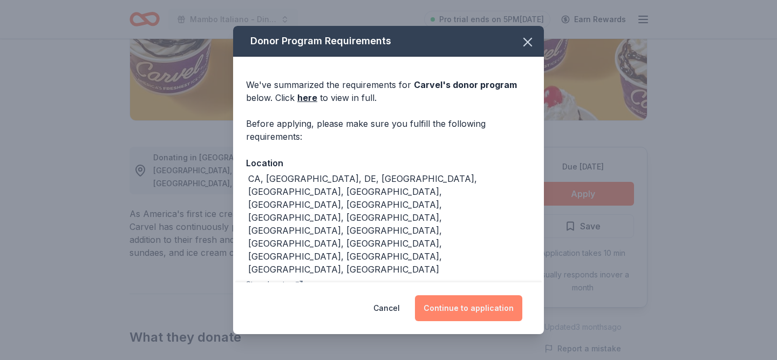
click at [483, 304] on button "Continue to application" at bounding box center [468, 308] width 107 height 26
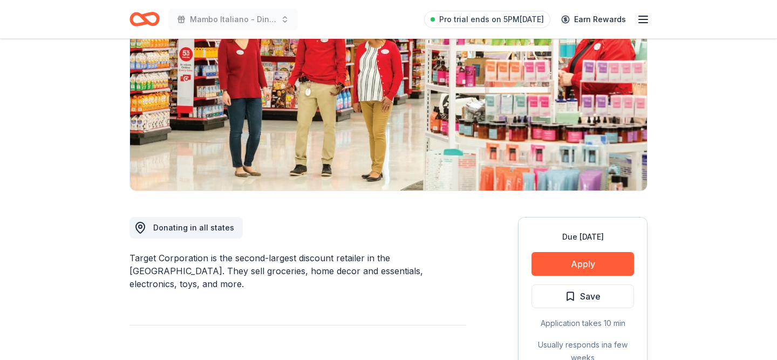
scroll to position [140, 0]
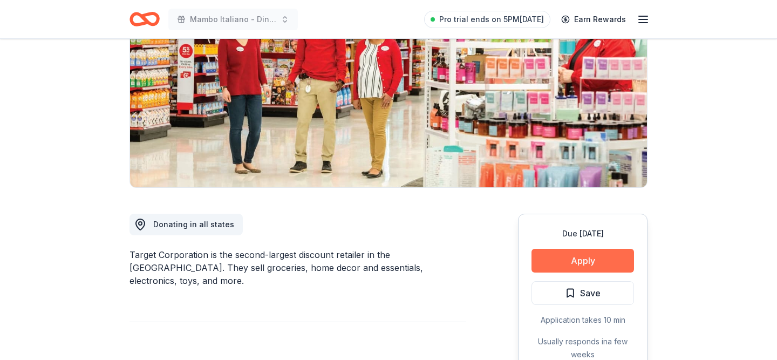
click at [593, 253] on button "Apply" at bounding box center [583, 261] width 103 height 24
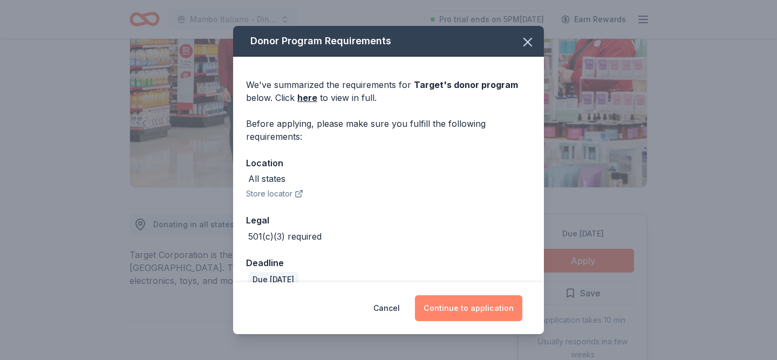
click at [478, 311] on button "Continue to application" at bounding box center [468, 308] width 107 height 26
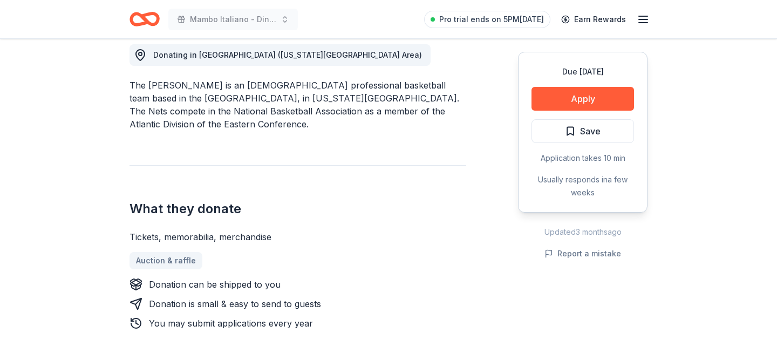
scroll to position [311, 0]
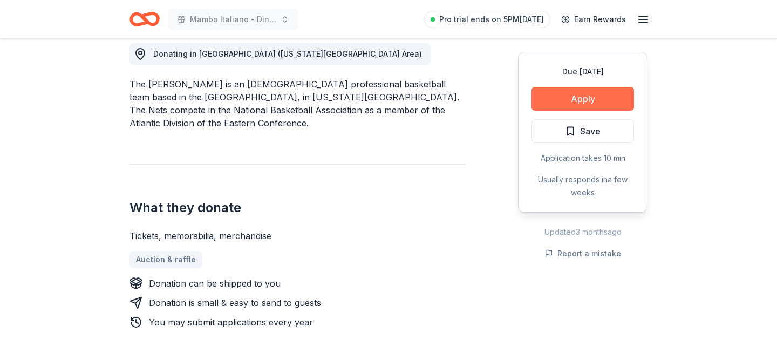
click at [608, 87] on button "Apply" at bounding box center [583, 99] width 103 height 24
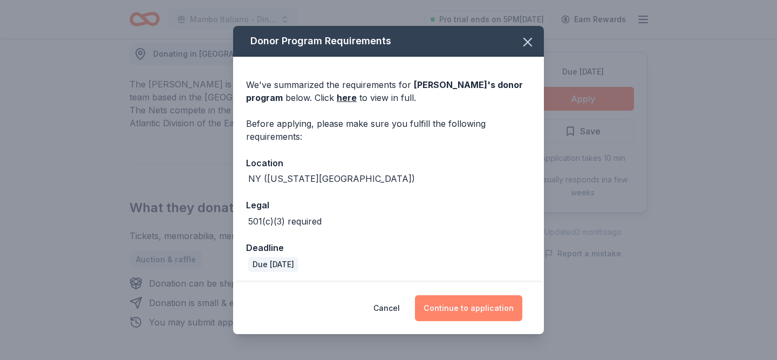
click at [482, 305] on button "Continue to application" at bounding box center [468, 308] width 107 height 26
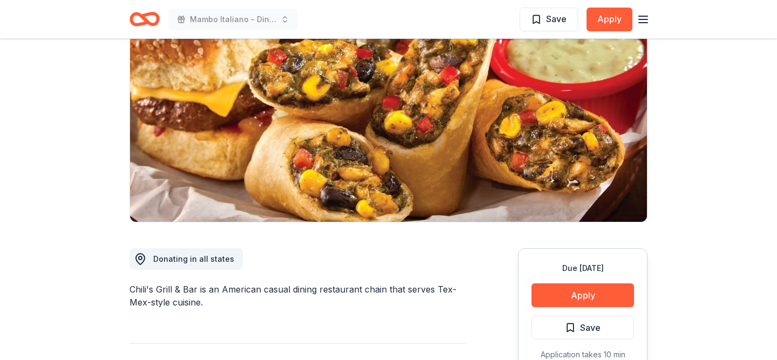
scroll to position [114, 0]
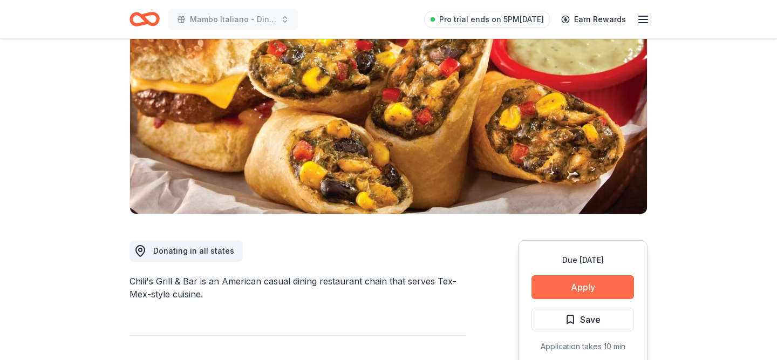
click at [568, 287] on button "Apply" at bounding box center [583, 287] width 103 height 24
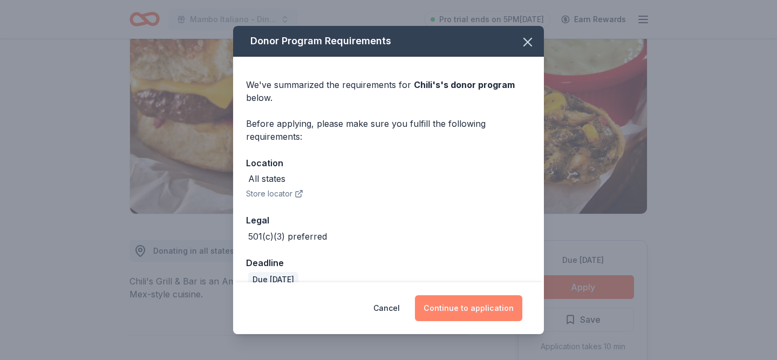
click at [460, 307] on button "Continue to application" at bounding box center [468, 308] width 107 height 26
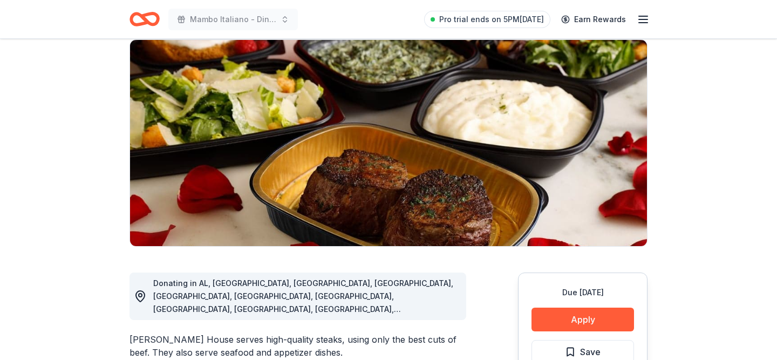
scroll to position [86, 0]
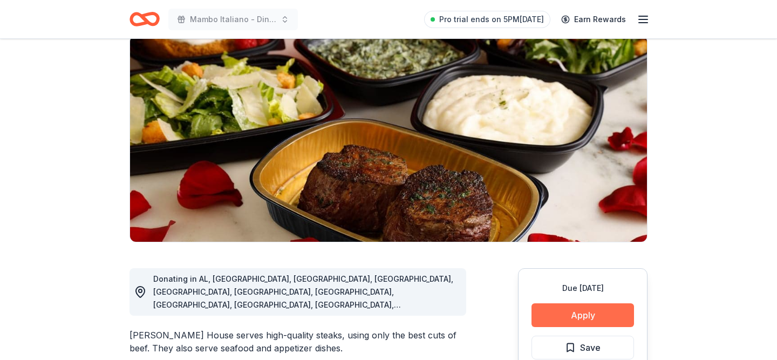
click at [544, 316] on button "Apply" at bounding box center [583, 315] width 103 height 24
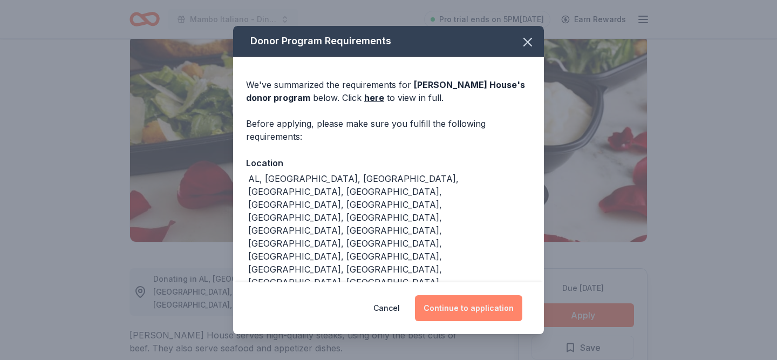
click at [459, 312] on button "Continue to application" at bounding box center [468, 308] width 107 height 26
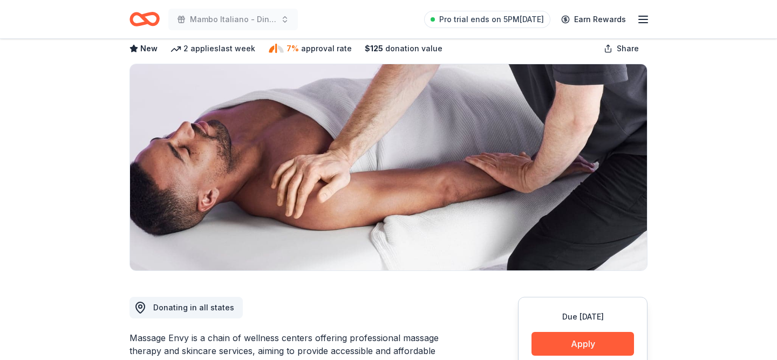
scroll to position [63, 0]
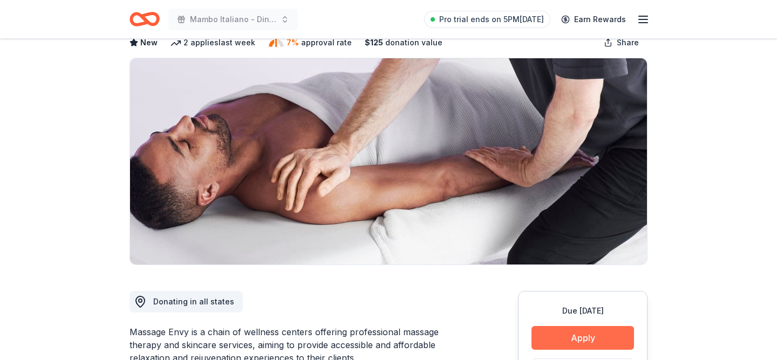
click at [587, 334] on button "Apply" at bounding box center [583, 338] width 103 height 24
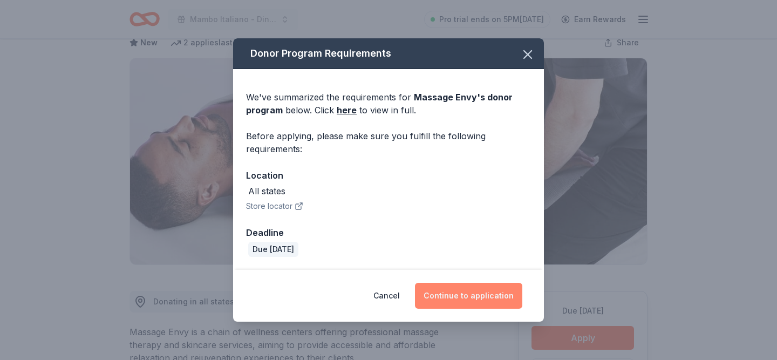
click at [510, 295] on button "Continue to application" at bounding box center [468, 296] width 107 height 26
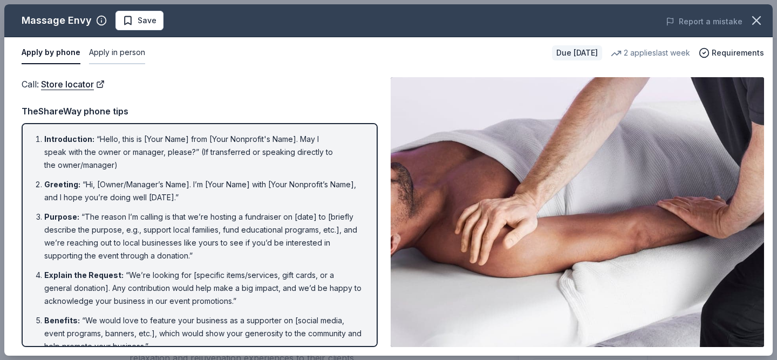
click at [114, 47] on button "Apply in person" at bounding box center [117, 53] width 56 height 23
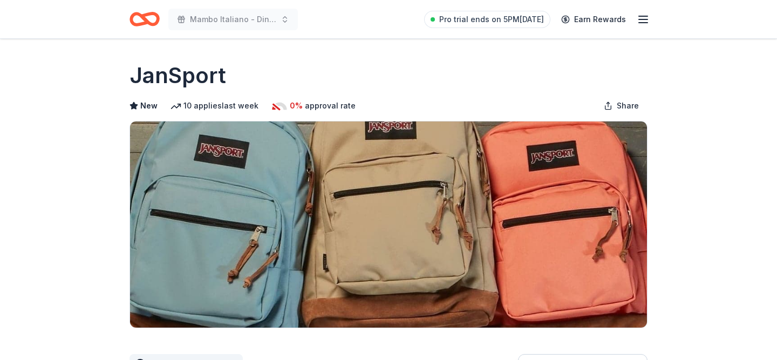
scroll to position [294, 0]
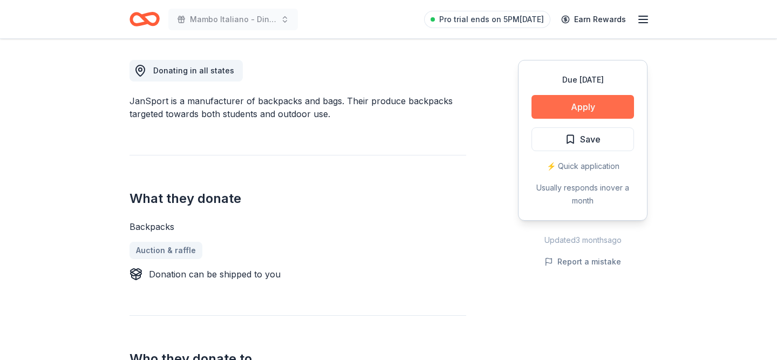
click at [605, 108] on button "Apply" at bounding box center [583, 107] width 103 height 24
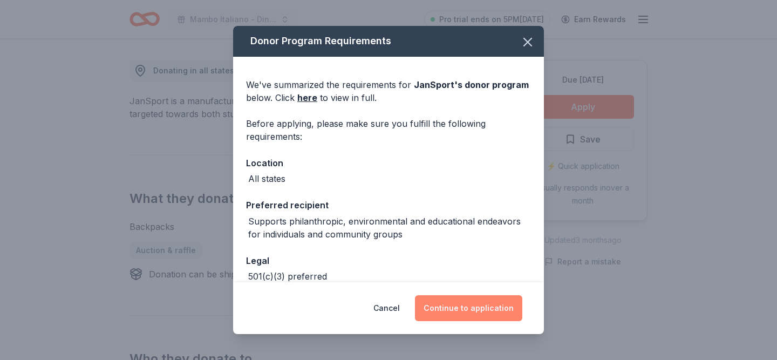
click at [480, 320] on button "Continue to application" at bounding box center [468, 308] width 107 height 26
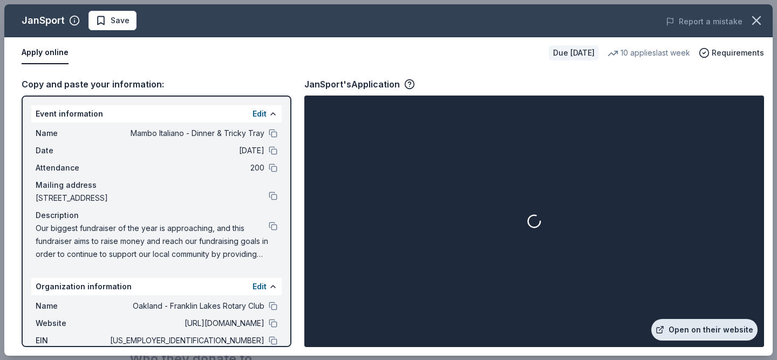
click at [685, 330] on link "Open on their website" at bounding box center [704, 330] width 106 height 22
